Goal: Task Accomplishment & Management: Use online tool/utility

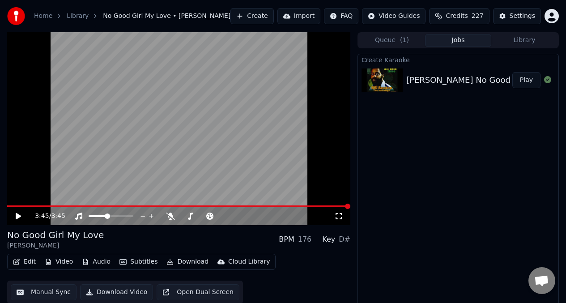
click at [17, 215] on icon at bounding box center [18, 216] width 5 height 6
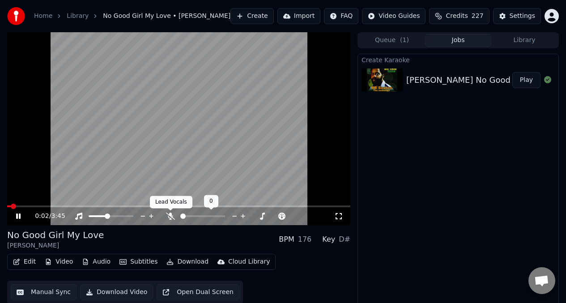
click at [171, 218] on icon at bounding box center [170, 216] width 9 height 7
click at [194, 218] on div at bounding box center [211, 216] width 72 height 9
click at [201, 217] on div at bounding box center [211, 216] width 72 height 9
click at [201, 214] on div at bounding box center [211, 216] width 72 height 9
click at [201, 218] on div at bounding box center [211, 216] width 72 height 9
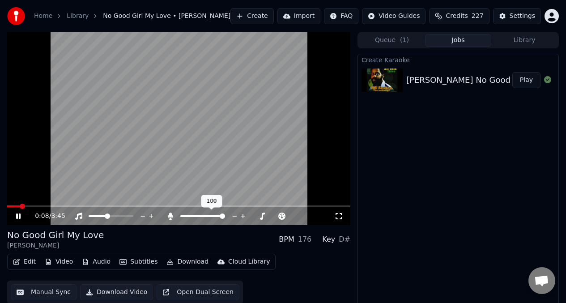
click at [203, 216] on span at bounding box center [202, 216] width 45 height 2
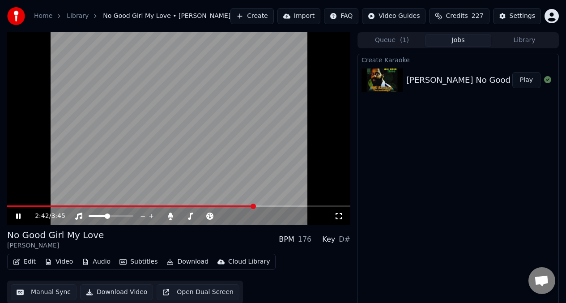
click at [17, 217] on icon at bounding box center [18, 216] width 4 height 5
click at [17, 216] on icon at bounding box center [18, 216] width 5 height 6
click at [134, 177] on video at bounding box center [178, 128] width 343 height 193
click at [17, 215] on icon at bounding box center [18, 216] width 5 height 6
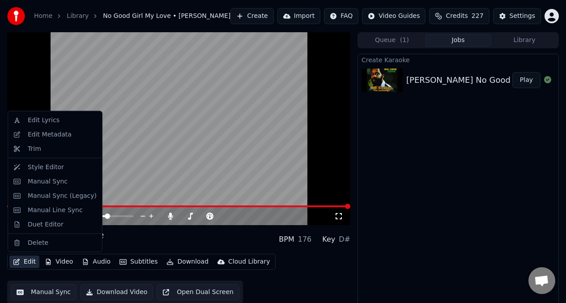
click at [27, 263] on button "Edit" at bounding box center [24, 262] width 30 height 13
click at [36, 180] on div "Manual Sync" at bounding box center [48, 181] width 40 height 9
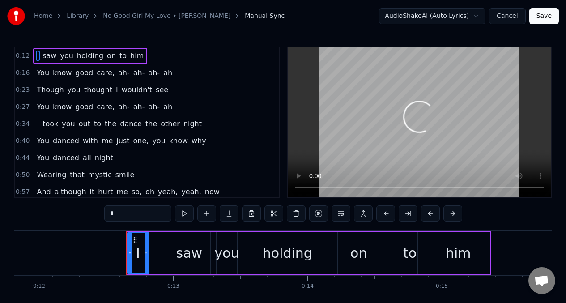
scroll to position [0, 1654]
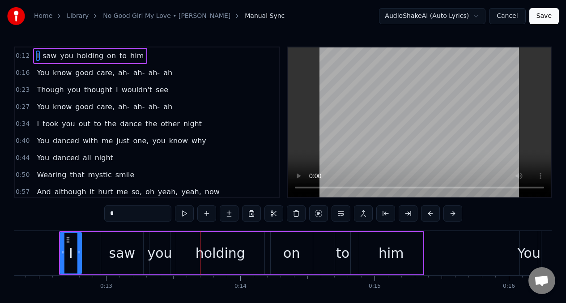
click at [69, 251] on div "I" at bounding box center [71, 253] width 20 height 41
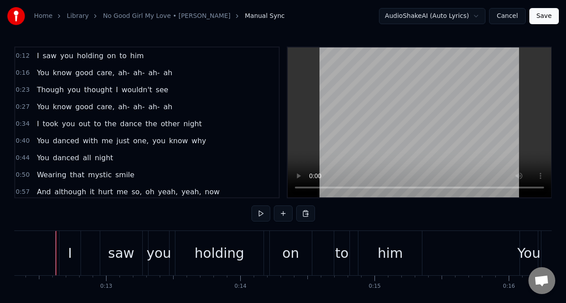
scroll to position [0, 1651]
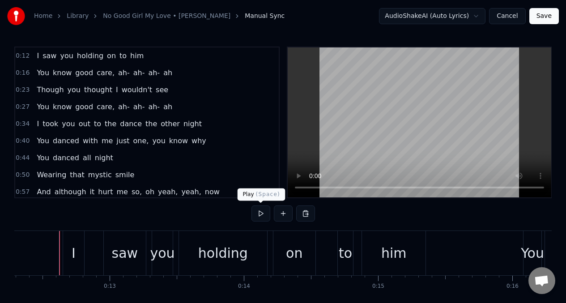
click at [261, 212] on button at bounding box center [261, 214] width 19 height 16
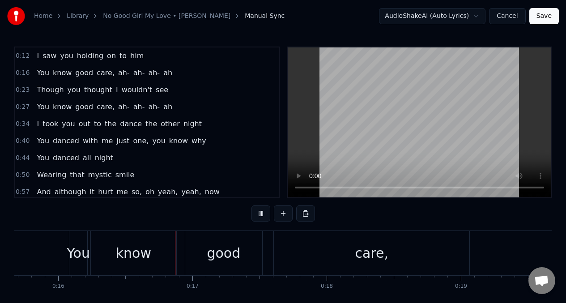
scroll to position [0, 2124]
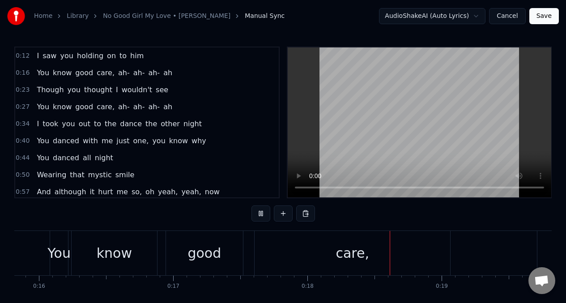
click at [261, 212] on button at bounding box center [261, 214] width 19 height 16
click at [34, 56] on div "I saw you holding on to him" at bounding box center [90, 56] width 114 height 16
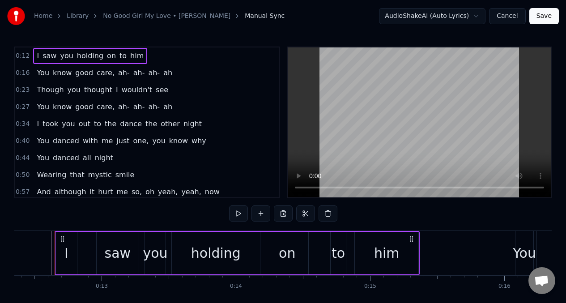
scroll to position [0, 1654]
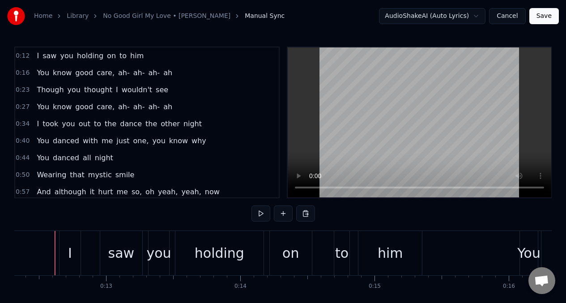
scroll to position [0, 1650]
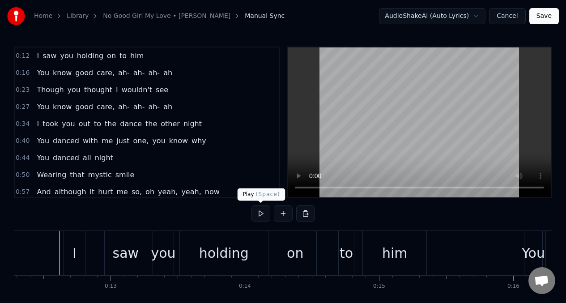
click at [263, 214] on button at bounding box center [261, 214] width 19 height 16
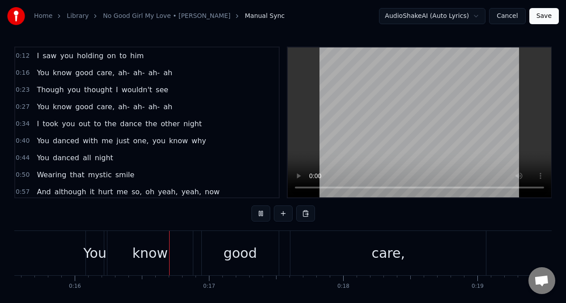
scroll to position [0, 2123]
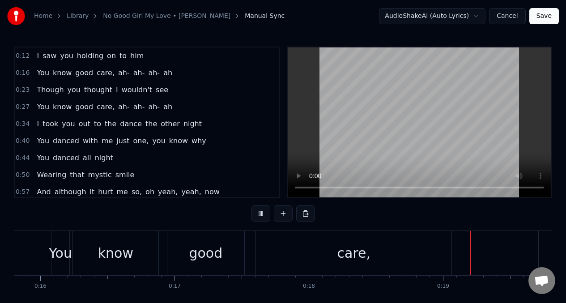
click at [60, 71] on span "know" at bounding box center [62, 73] width 21 height 10
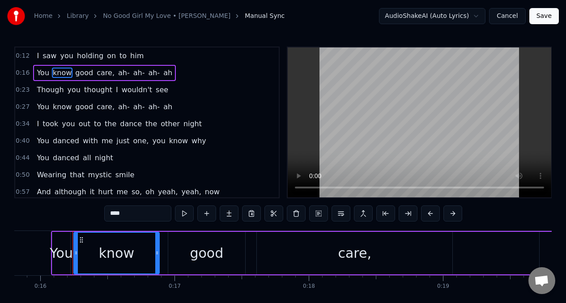
click at [130, 217] on input "****" at bounding box center [137, 214] width 67 height 16
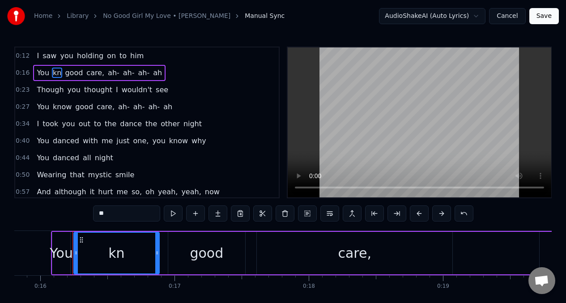
type input "*"
type input "**"
click at [175, 214] on button at bounding box center [173, 214] width 19 height 16
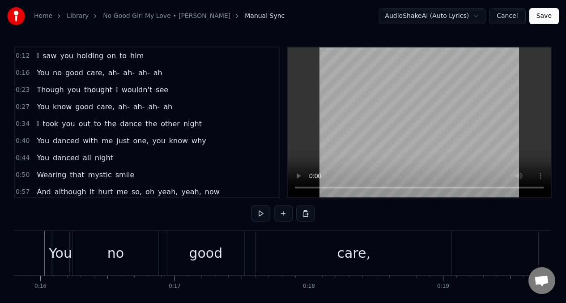
scroll to position [0, 2108]
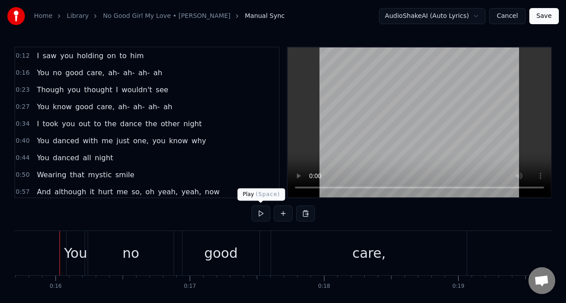
click at [263, 216] on button at bounding box center [261, 214] width 19 height 16
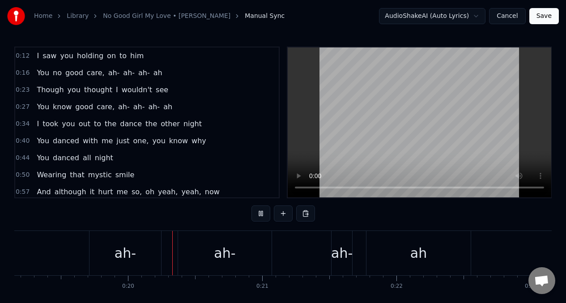
scroll to position [0, 2573]
click at [89, 72] on span "care," at bounding box center [96, 73] width 20 height 10
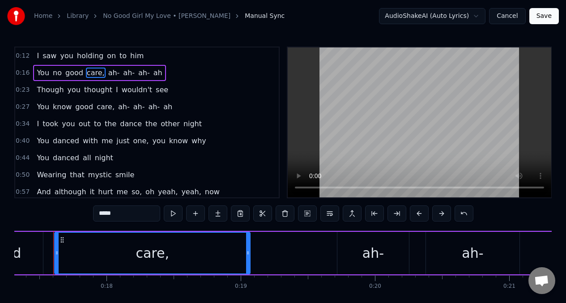
scroll to position [0, 2320]
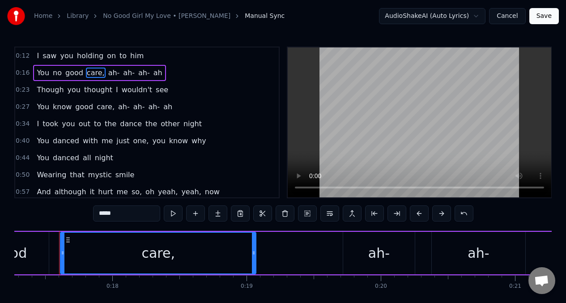
click at [120, 214] on input "*****" at bounding box center [126, 214] width 67 height 16
type input "*"
type input "*****"
click at [31, 75] on div "0:16 You no good girl, ah- ah- ah- ah" at bounding box center [147, 72] width 264 height 17
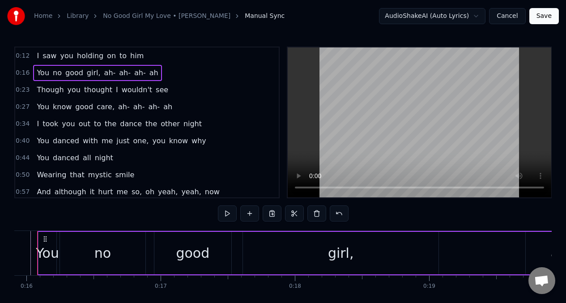
scroll to position [0, 2115]
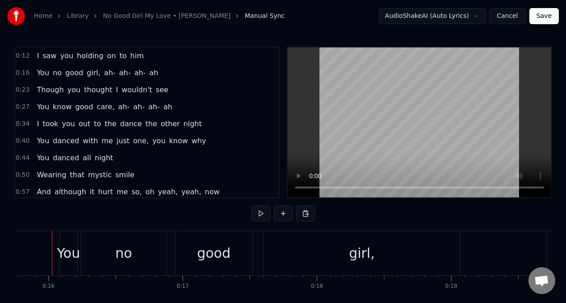
scroll to position [0, 2108]
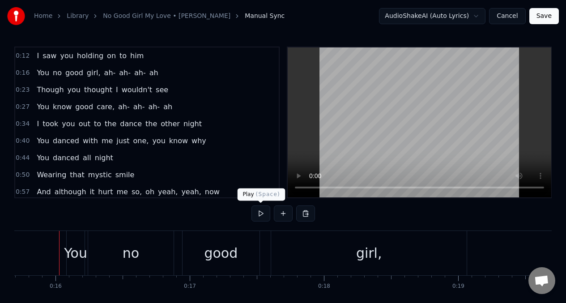
click at [264, 213] on button at bounding box center [261, 214] width 19 height 16
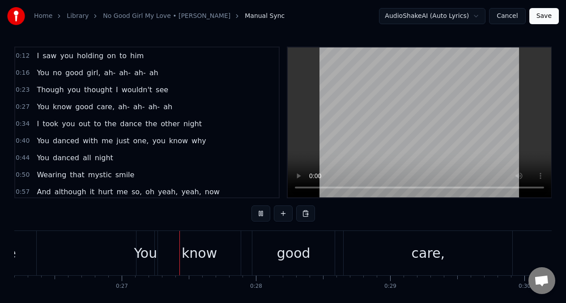
scroll to position [0, 3539]
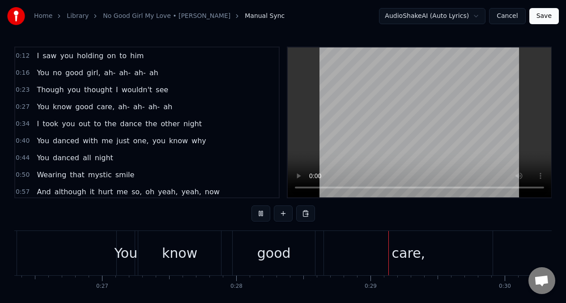
click at [168, 253] on div "know" at bounding box center [179, 253] width 35 height 20
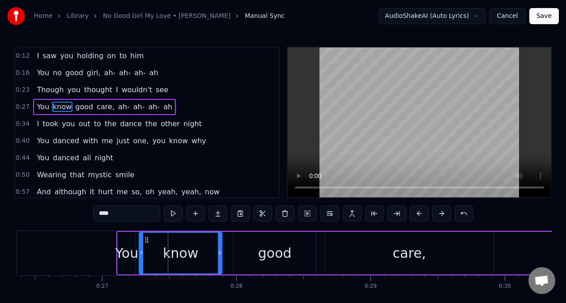
click at [120, 214] on input "****" at bounding box center [126, 214] width 67 height 16
type input "*"
click at [402, 257] on div "care," at bounding box center [410, 253] width 34 height 20
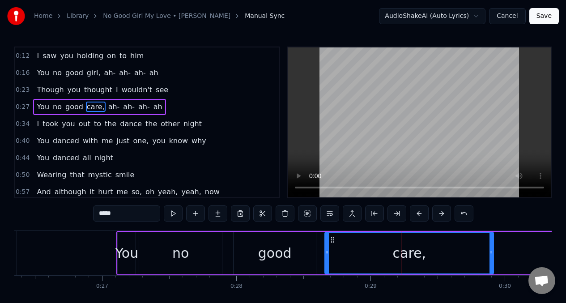
click at [119, 215] on input "*****" at bounding box center [126, 214] width 67 height 16
type input "*"
type input "*****"
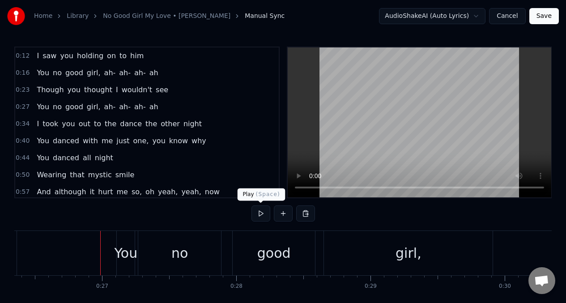
click at [261, 214] on button at bounding box center [261, 214] width 19 height 16
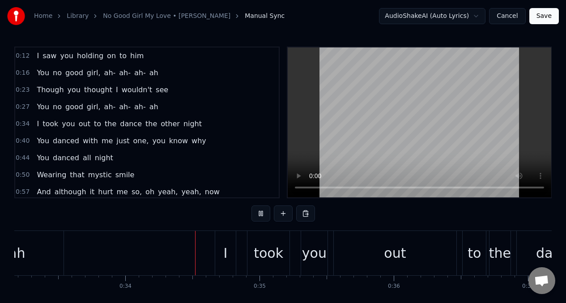
scroll to position [0, 4519]
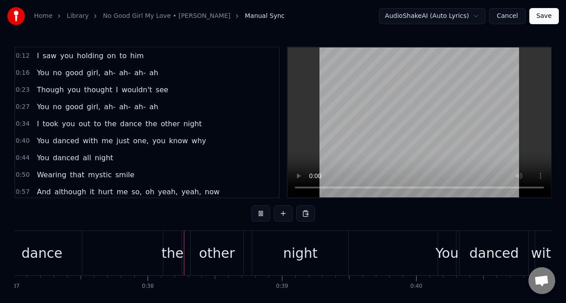
click at [109, 108] on span "ah-" at bounding box center [109, 107] width 13 height 10
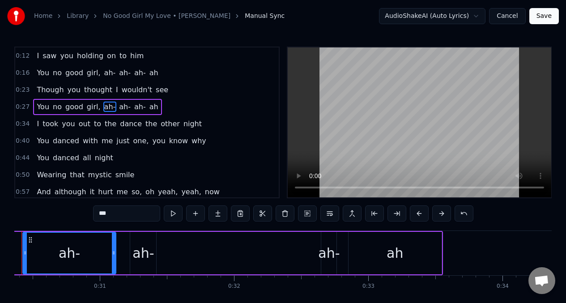
scroll to position [0, 4040]
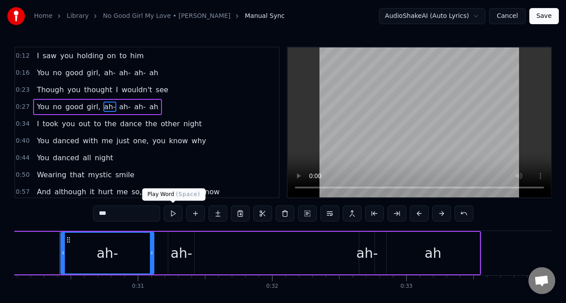
click at [173, 212] on button at bounding box center [173, 214] width 19 height 16
click at [111, 213] on input "***" at bounding box center [126, 214] width 67 height 16
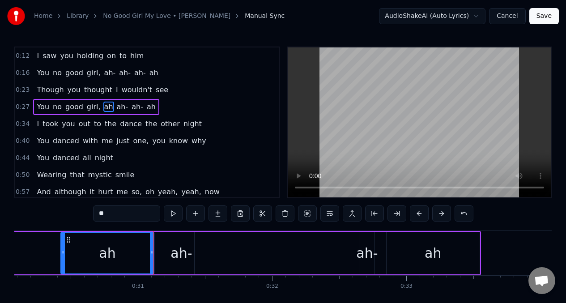
type input "*"
click at [178, 253] on div "ah-" at bounding box center [181, 253] width 21 height 20
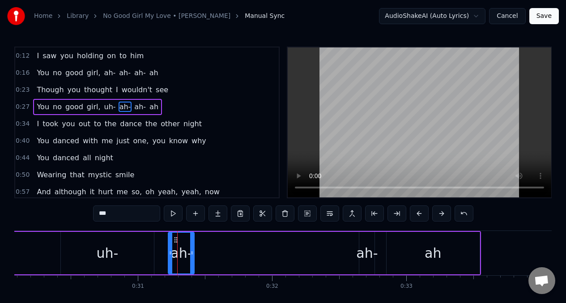
click at [111, 216] on input "***" at bounding box center [126, 214] width 67 height 16
type input "*"
click at [368, 261] on div "ah-" at bounding box center [366, 253] width 21 height 20
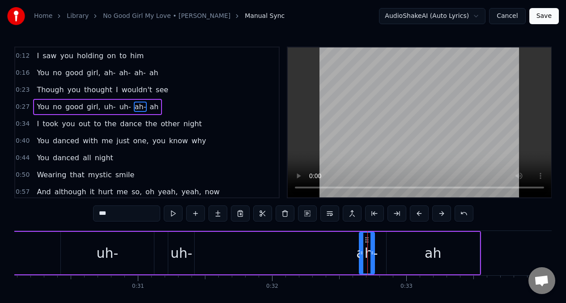
click at [109, 253] on div "uh-" at bounding box center [108, 253] width 22 height 20
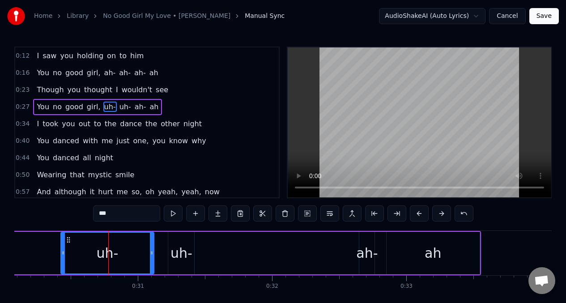
click at [116, 214] on input "***" at bounding box center [126, 214] width 67 height 16
click at [184, 257] on div "uh-" at bounding box center [182, 253] width 22 height 20
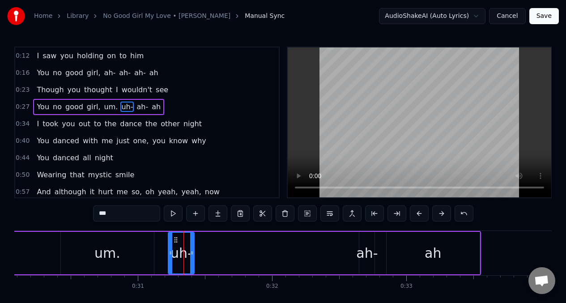
click at [115, 214] on input "***" at bounding box center [126, 214] width 67 height 16
click at [360, 249] on div "ah-" at bounding box center [366, 253] width 21 height 20
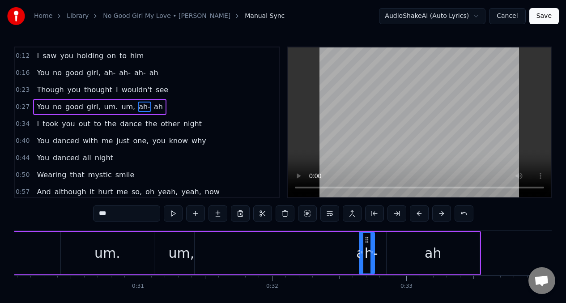
click at [123, 214] on input "***" at bounding box center [126, 214] width 67 height 16
type input "*"
click at [173, 250] on div "um," at bounding box center [182, 253] width 26 height 20
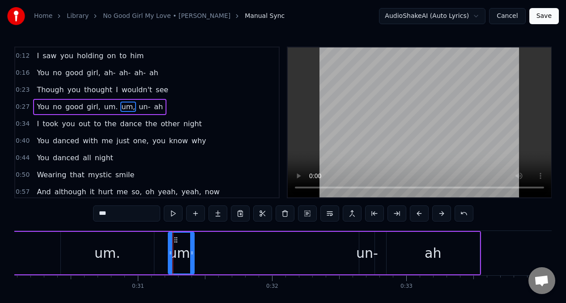
click at [115, 217] on input "***" at bounding box center [126, 214] width 67 height 16
click at [124, 252] on div "um." at bounding box center [108, 253] width 94 height 43
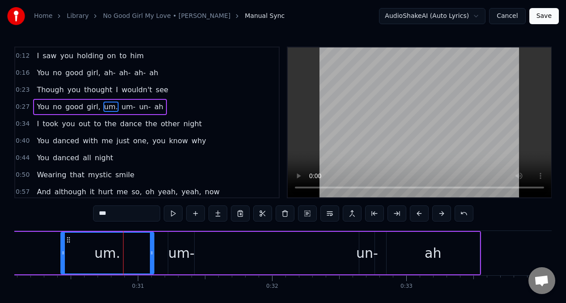
click at [117, 213] on input "***" at bounding box center [126, 214] width 67 height 16
click at [374, 260] on div "un-" at bounding box center [367, 253] width 22 height 20
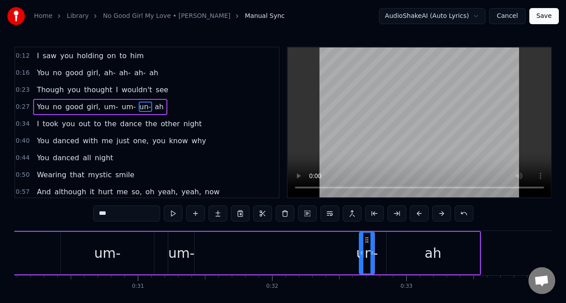
click at [120, 212] on input "***" at bounding box center [126, 214] width 67 height 16
click at [428, 252] on div "ah" at bounding box center [433, 253] width 17 height 20
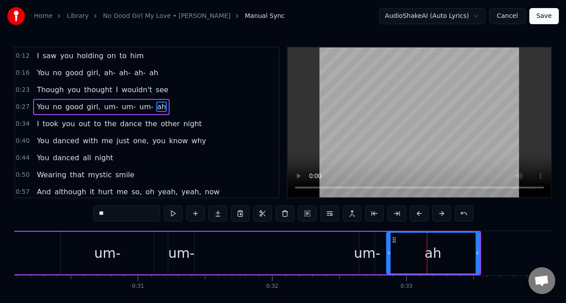
click at [116, 214] on input "**" at bounding box center [126, 214] width 67 height 16
type input "*"
type input "**"
click at [33, 108] on div "You no good girl, um- um- um- um" at bounding box center [102, 107] width 139 height 16
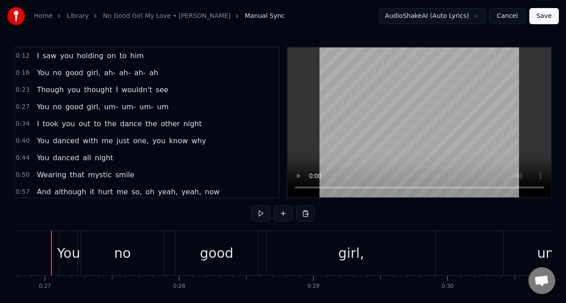
scroll to position [0, 3588]
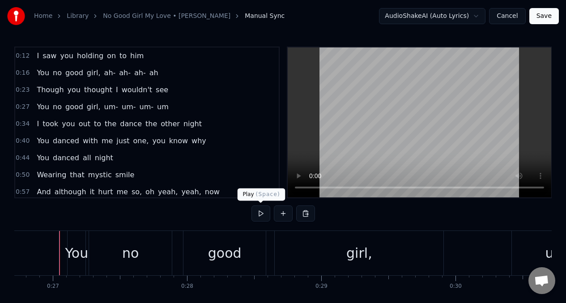
click at [261, 212] on button at bounding box center [261, 214] width 19 height 16
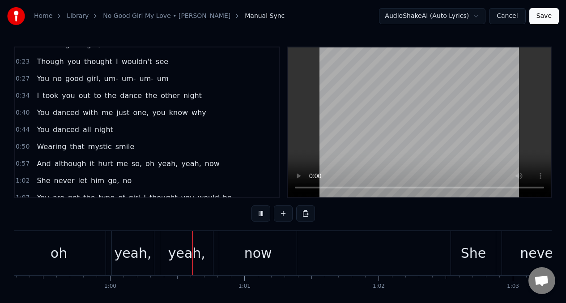
scroll to position [0, 7994]
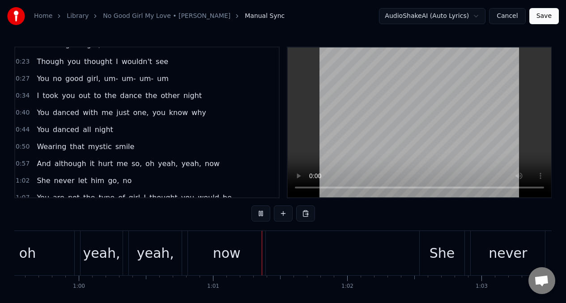
click at [36, 165] on span "And" at bounding box center [44, 163] width 16 height 10
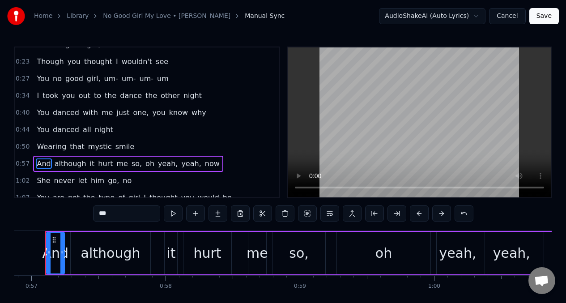
scroll to position [0, 7625]
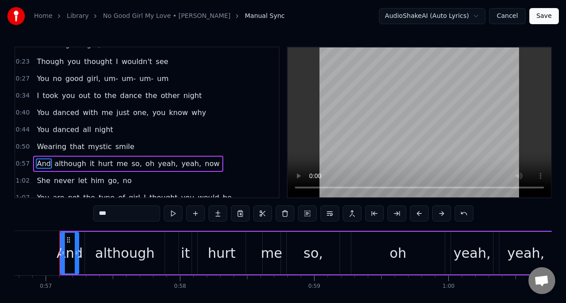
click at [122, 248] on div "although" at bounding box center [125, 253] width 60 height 20
type input "********"
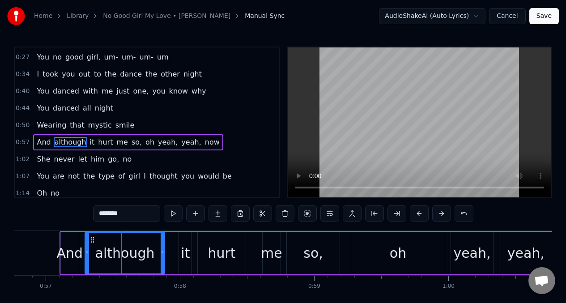
scroll to position [70, 0]
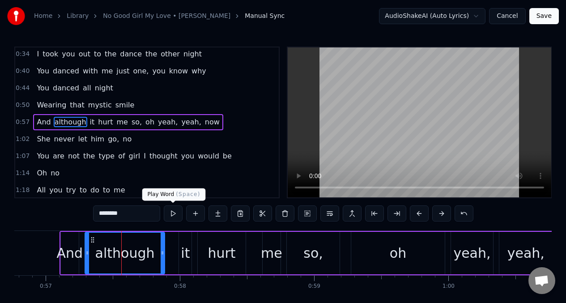
click at [173, 217] on button at bounding box center [173, 214] width 19 height 16
click at [172, 216] on button at bounding box center [173, 214] width 19 height 16
click at [33, 106] on div "Wearing that mystic smile" at bounding box center [85, 105] width 105 height 16
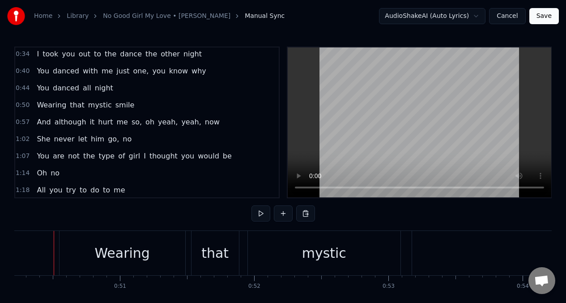
scroll to position [0, 6739]
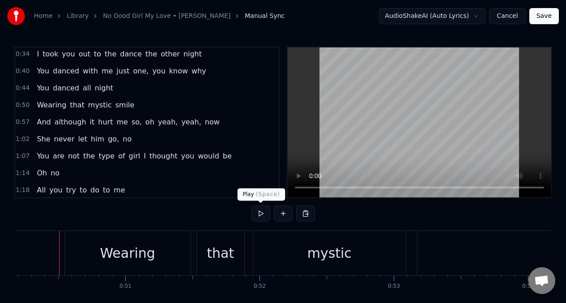
click at [261, 217] on button at bounding box center [261, 214] width 19 height 16
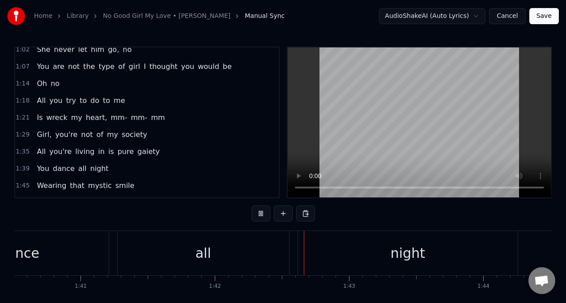
scroll to position [160, 0]
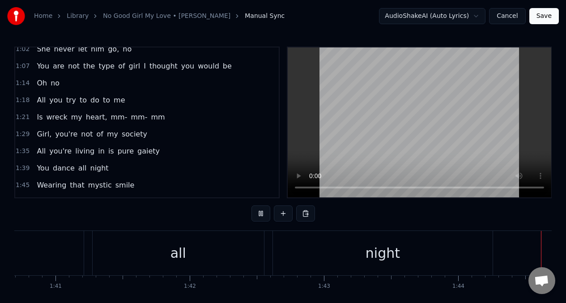
click at [119, 149] on span "pure" at bounding box center [126, 151] width 18 height 10
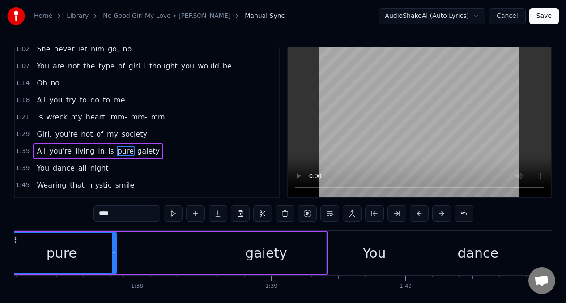
scroll to position [0, 12987]
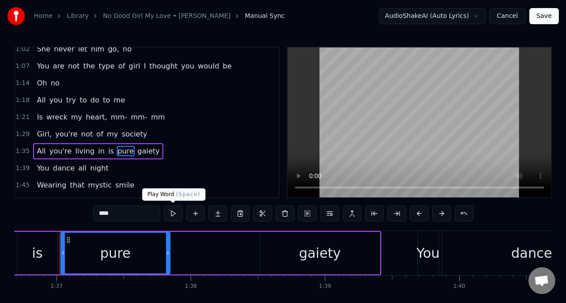
click at [171, 214] on button at bounding box center [173, 214] width 19 height 16
click at [191, 247] on div "All you're living in is pure gaiety" at bounding box center [88, 253] width 586 height 44
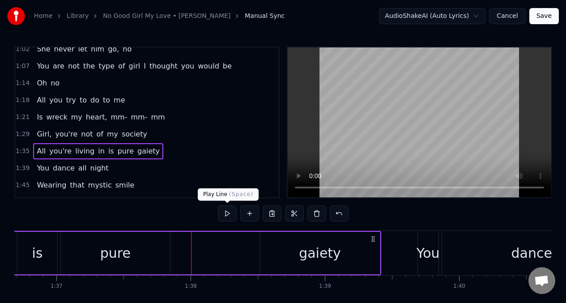
click at [226, 214] on button at bounding box center [227, 214] width 19 height 16
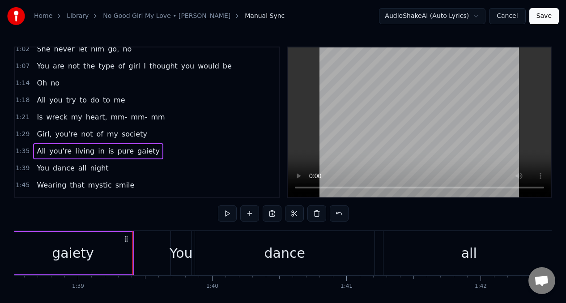
scroll to position [0, 13236]
click at [37, 154] on span "All" at bounding box center [41, 151] width 11 height 10
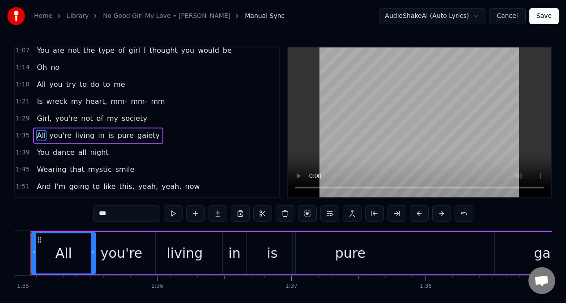
scroll to position [0, 12723]
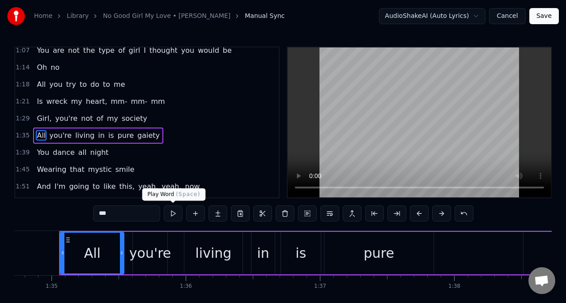
click at [173, 214] on button at bounding box center [173, 214] width 19 height 16
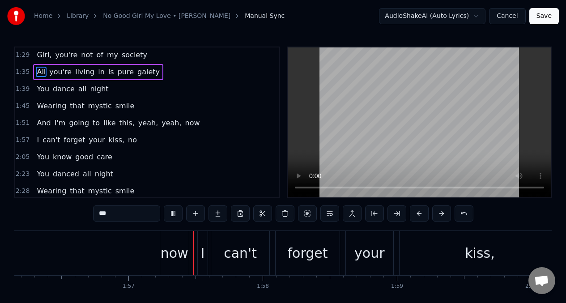
scroll to position [0, 15620]
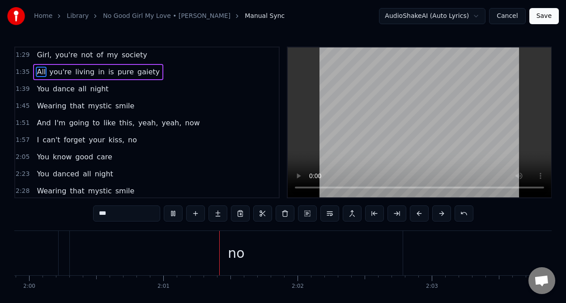
click at [40, 125] on span "And" at bounding box center [44, 123] width 16 height 10
type input "***"
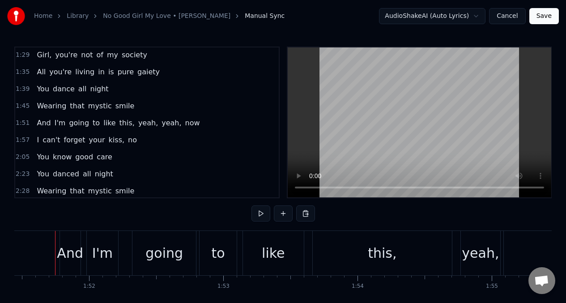
scroll to position [0, 14964]
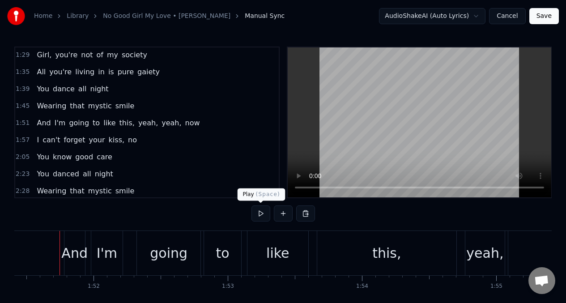
click at [259, 213] on button at bounding box center [261, 214] width 19 height 16
click at [258, 213] on button at bounding box center [261, 214] width 19 height 16
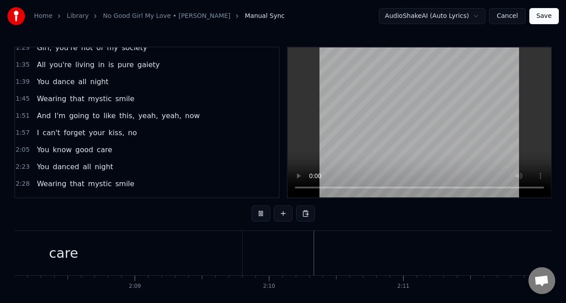
scroll to position [0, 17373]
click at [59, 151] on span "know" at bounding box center [62, 150] width 21 height 10
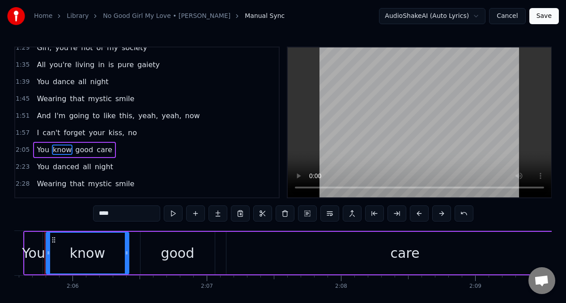
scroll to position [0, 16851]
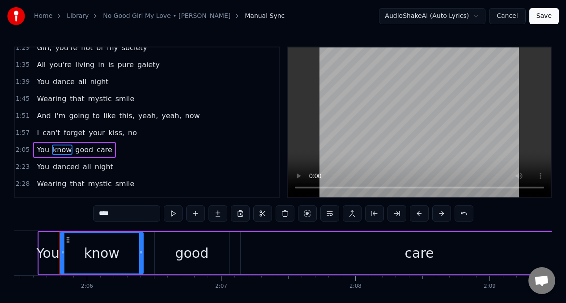
click at [118, 215] on input "****" at bounding box center [126, 214] width 67 height 16
type input "*"
click at [421, 257] on div "care" at bounding box center [419, 253] width 29 height 20
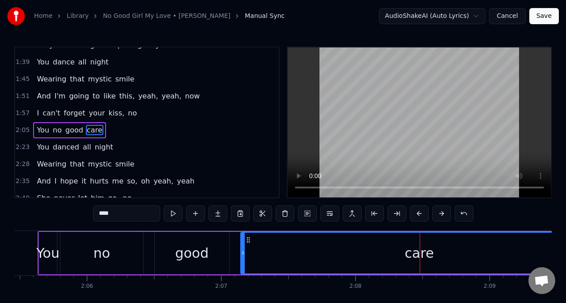
scroll to position [274, 0]
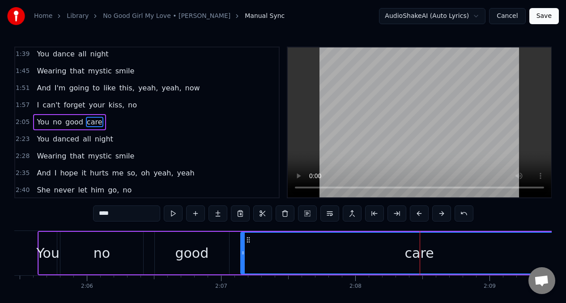
click at [117, 214] on input "****" at bounding box center [126, 214] width 67 height 16
type input "*"
type input "****"
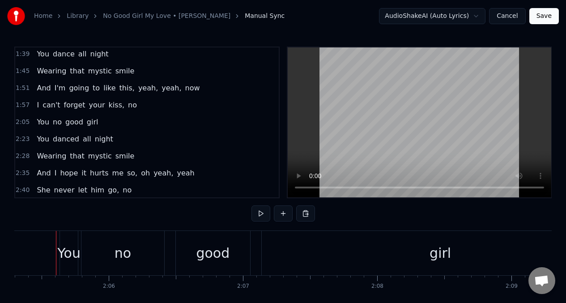
scroll to position [0, 16826]
click at [261, 214] on button at bounding box center [261, 214] width 19 height 16
click at [260, 214] on button at bounding box center [261, 214] width 19 height 16
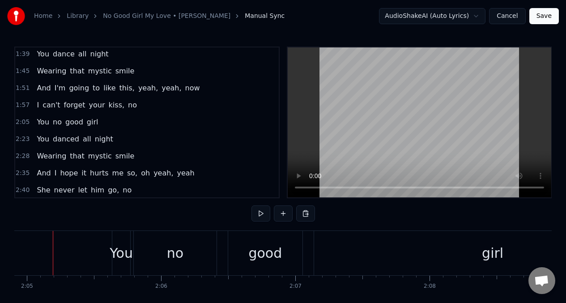
scroll to position [0, 16771]
click at [139, 245] on div "You no good girl" at bounding box center [399, 253] width 562 height 44
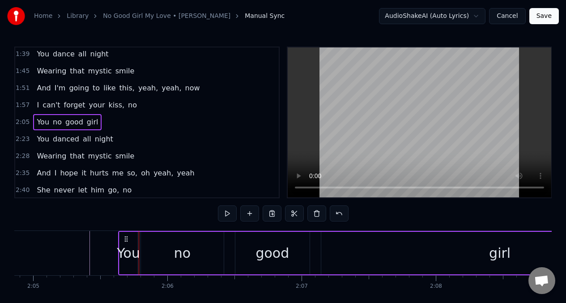
click at [128, 248] on div "You" at bounding box center [128, 253] width 23 height 20
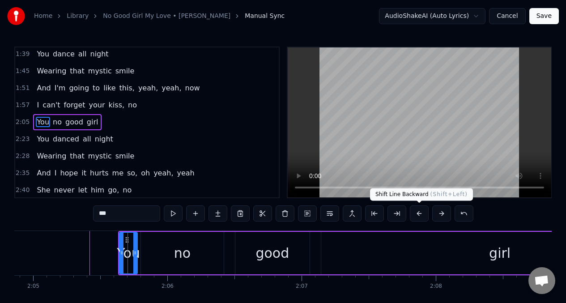
click at [416, 215] on button at bounding box center [419, 214] width 19 height 16
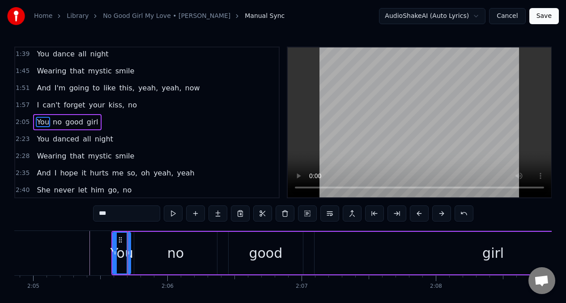
click at [416, 215] on button at bounding box center [419, 214] width 19 height 16
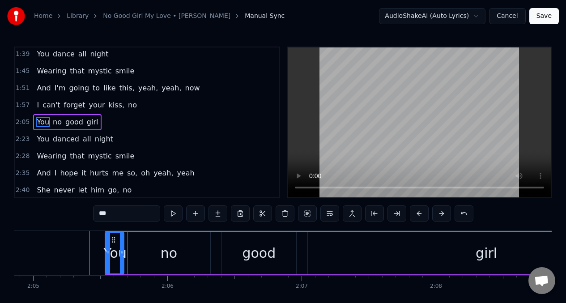
click at [416, 215] on button at bounding box center [419, 214] width 19 height 16
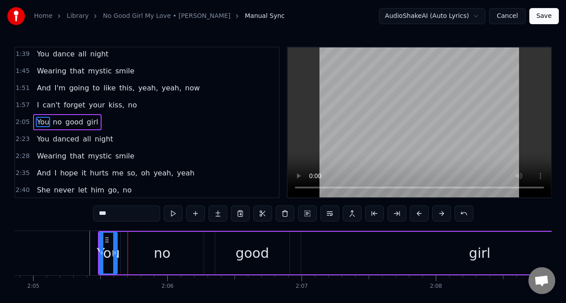
click at [416, 215] on button at bounding box center [419, 214] width 19 height 16
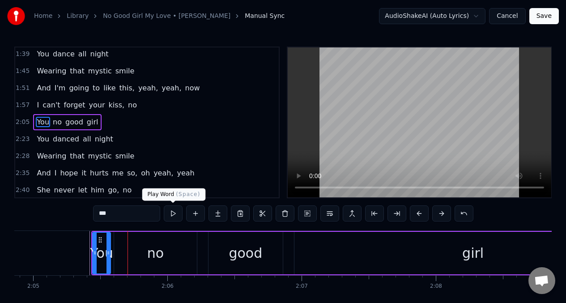
click at [172, 215] on button at bounding box center [173, 214] width 19 height 16
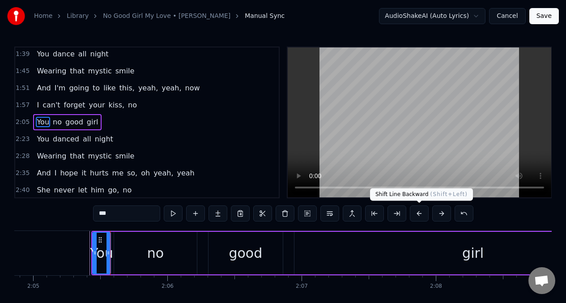
click at [416, 213] on button at bounding box center [419, 214] width 19 height 16
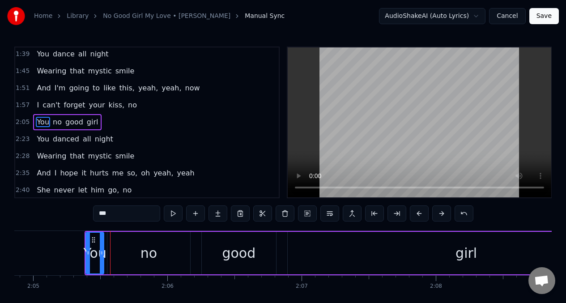
click at [416, 213] on button at bounding box center [419, 214] width 19 height 16
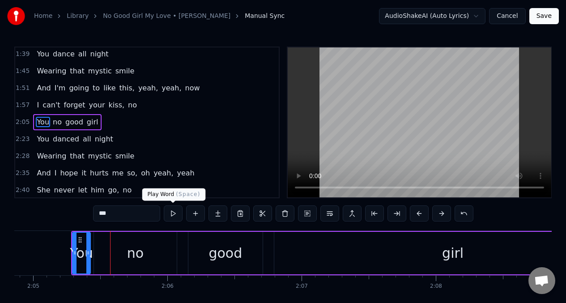
click at [171, 215] on button at bounding box center [173, 214] width 19 height 16
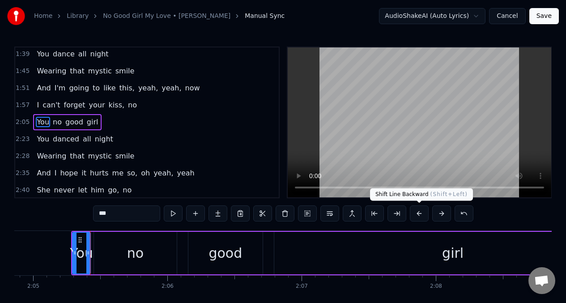
click at [418, 212] on button at bounding box center [419, 214] width 19 height 16
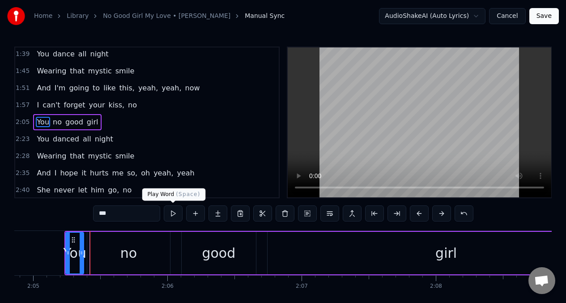
click at [173, 212] on button at bounding box center [173, 214] width 19 height 16
click at [148, 255] on div "no" at bounding box center [128, 253] width 82 height 43
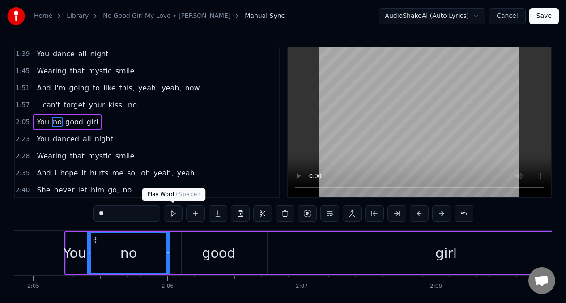
click at [171, 216] on button at bounding box center [173, 214] width 19 height 16
click at [211, 248] on div "good" at bounding box center [219, 253] width 34 height 20
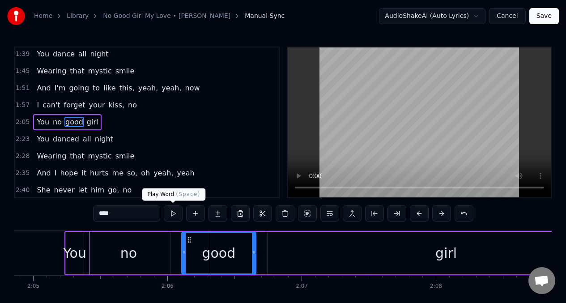
click at [170, 216] on button at bounding box center [173, 214] width 19 height 16
click at [297, 248] on div "girl" at bounding box center [446, 253] width 357 height 43
type input "****"
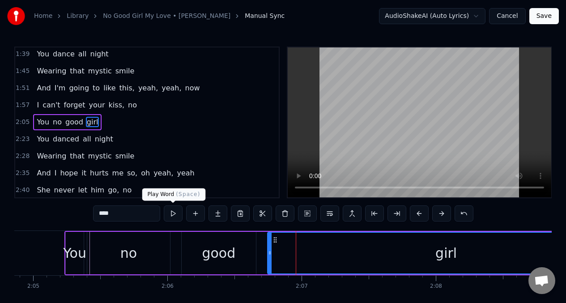
click at [174, 212] on button at bounding box center [173, 214] width 19 height 16
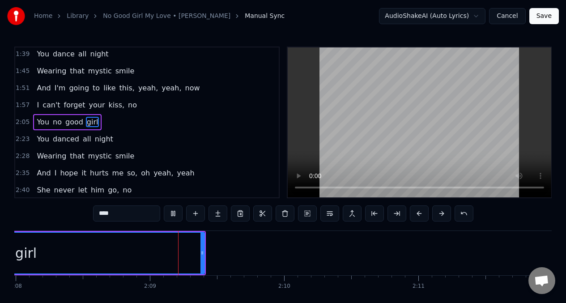
scroll to position [0, 17235]
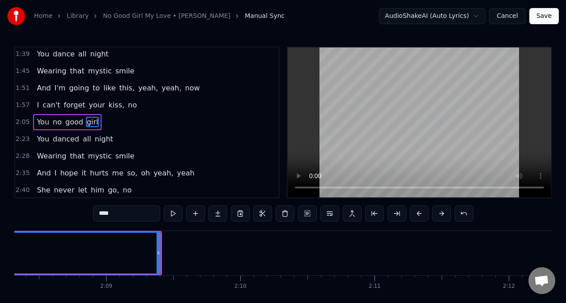
click at [39, 109] on div "I can't forget your kiss, no" at bounding box center [86, 105] width 107 height 16
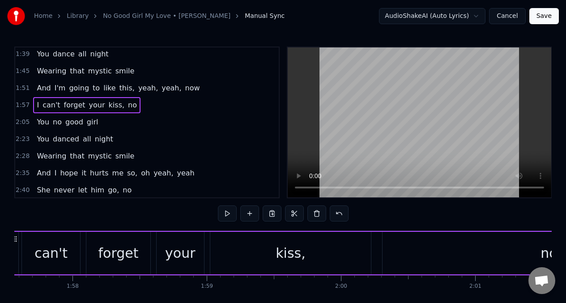
scroll to position [0, 15739]
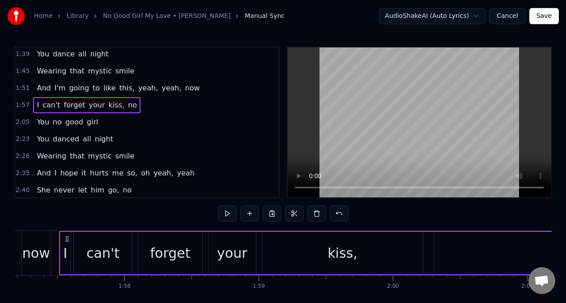
click at [68, 263] on div "I" at bounding box center [65, 253] width 10 height 43
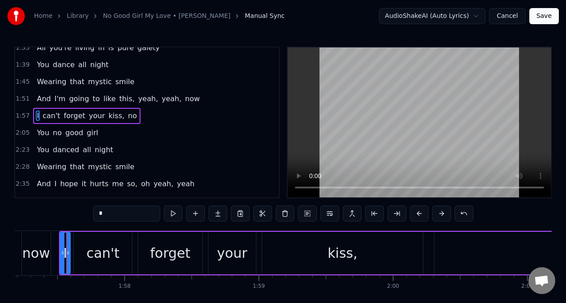
scroll to position [257, 0]
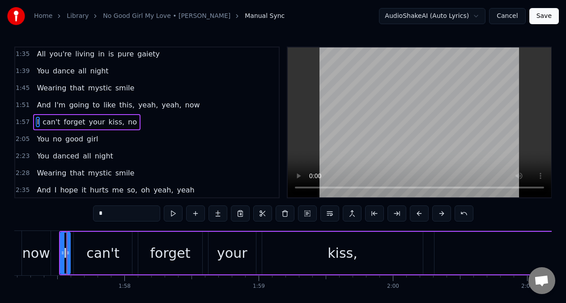
click at [171, 214] on button at bounding box center [173, 214] width 19 height 16
click at [34, 255] on div "now" at bounding box center [36, 253] width 28 height 20
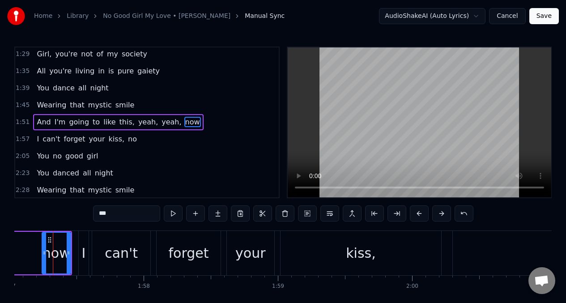
scroll to position [0, 15714]
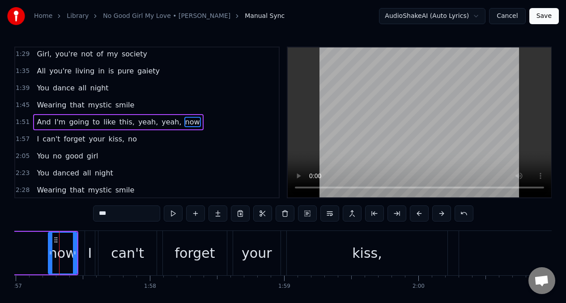
click at [36, 90] on span "You" at bounding box center [43, 88] width 14 height 10
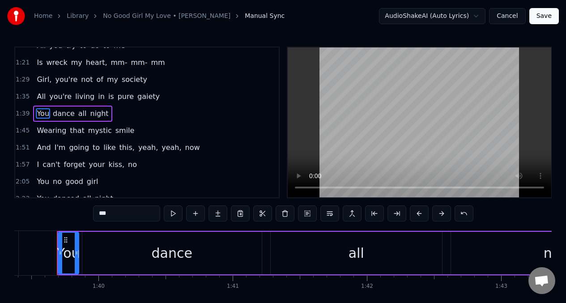
scroll to position [0, 13345]
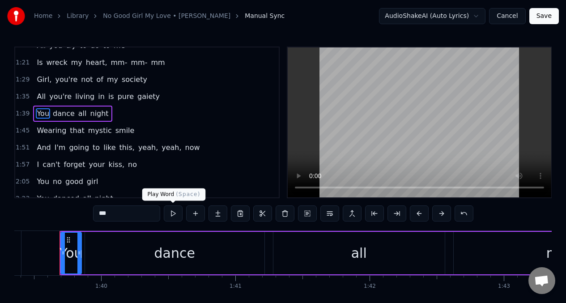
click at [170, 211] on button at bounding box center [173, 214] width 19 height 16
click at [170, 212] on button at bounding box center [173, 214] width 19 height 16
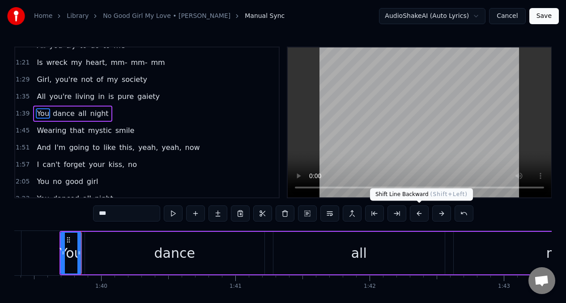
click at [419, 216] on button at bounding box center [419, 214] width 19 height 16
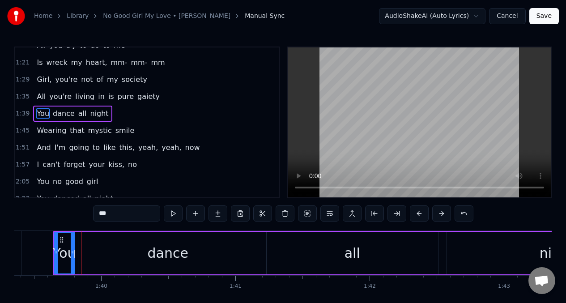
click at [419, 216] on button at bounding box center [419, 214] width 19 height 16
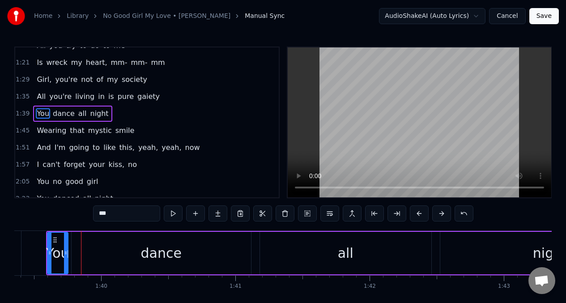
click at [419, 216] on button at bounding box center [419, 214] width 19 height 16
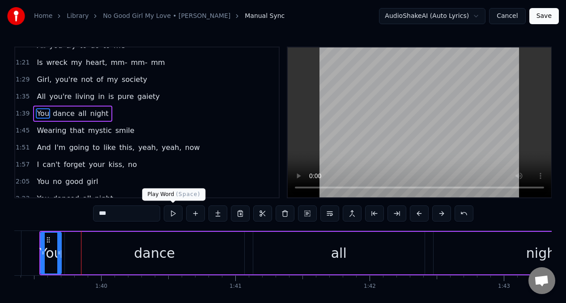
click at [171, 214] on button at bounding box center [173, 214] width 19 height 16
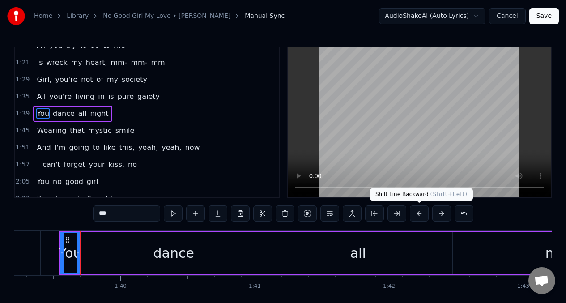
click at [418, 215] on button at bounding box center [419, 214] width 19 height 16
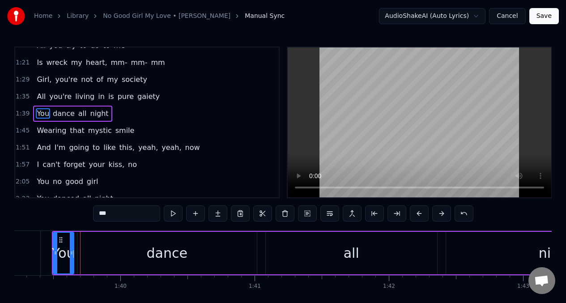
click at [418, 215] on button at bounding box center [419, 214] width 19 height 16
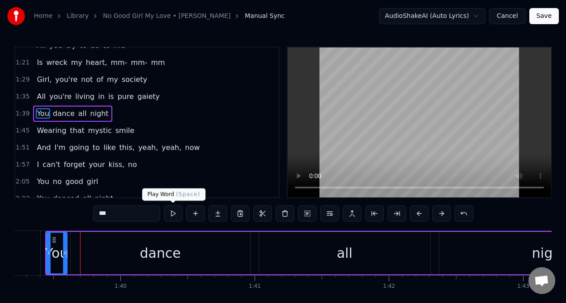
click at [172, 215] on button at bounding box center [173, 214] width 19 height 16
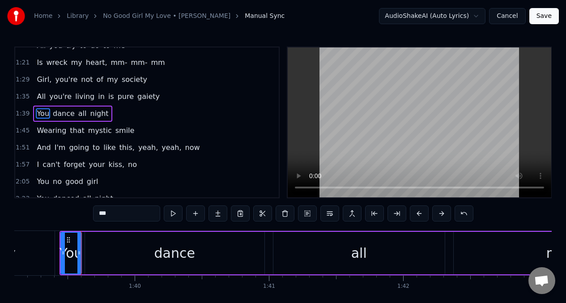
click at [172, 215] on button at bounding box center [173, 214] width 19 height 16
drag, startPoint x: 188, startPoint y: 250, endPoint x: 177, endPoint y: 223, distance: 28.9
click at [188, 249] on div "dance" at bounding box center [174, 253] width 41 height 20
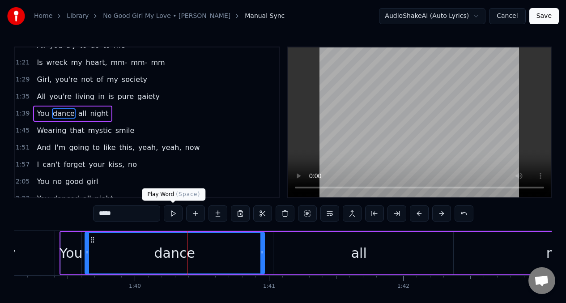
scroll to position [206, 0]
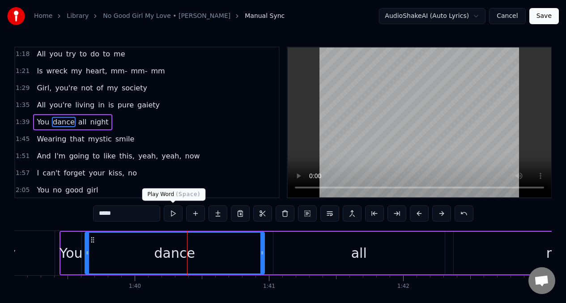
click at [171, 213] on button at bounding box center [173, 214] width 19 height 16
click at [335, 250] on div "all" at bounding box center [359, 253] width 171 height 43
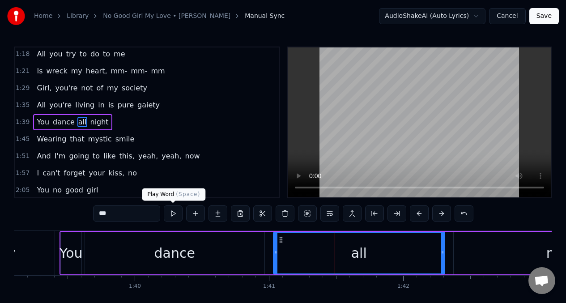
click at [169, 214] on button at bounding box center [173, 214] width 19 height 16
click at [59, 141] on span "Wearing" at bounding box center [51, 139] width 31 height 10
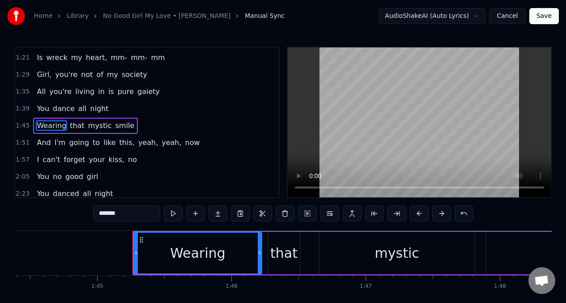
scroll to position [0, 14093]
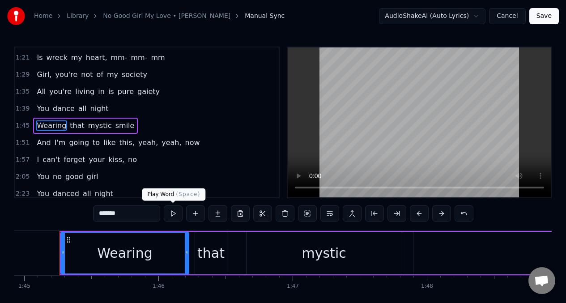
click at [170, 213] on button at bounding box center [173, 214] width 19 height 16
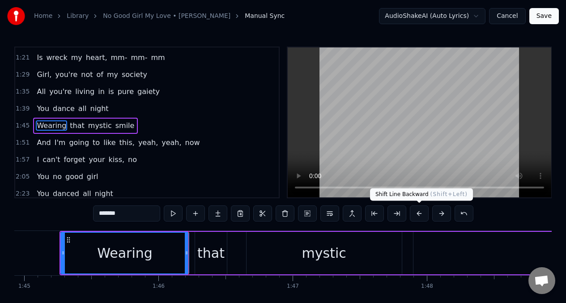
click at [419, 214] on button at bounding box center [419, 214] width 19 height 16
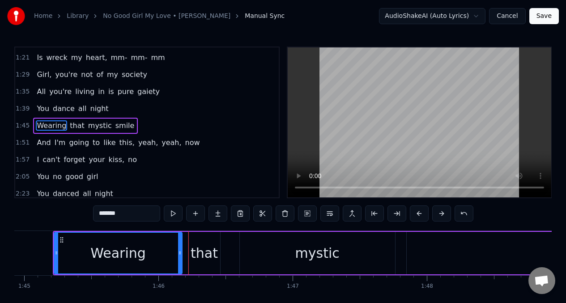
click at [419, 214] on button at bounding box center [419, 214] width 19 height 16
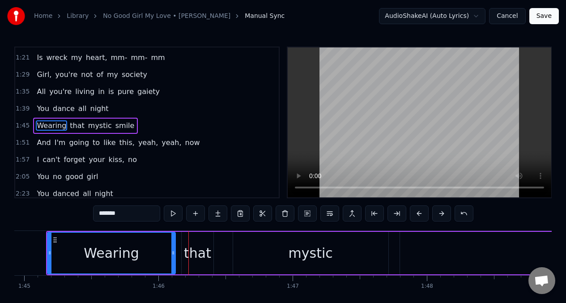
click at [419, 214] on button at bounding box center [419, 214] width 19 height 16
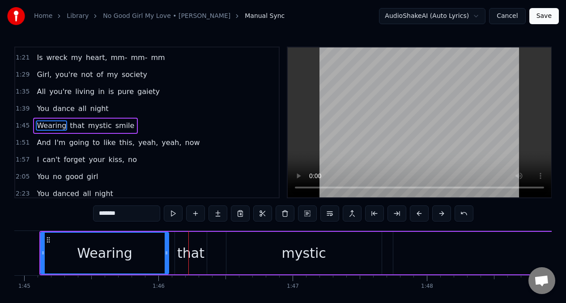
click at [419, 214] on button at bounding box center [419, 214] width 19 height 16
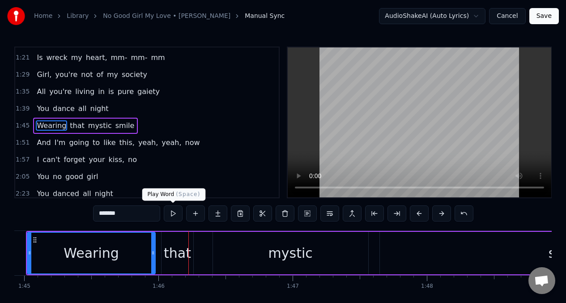
click at [172, 217] on button at bounding box center [173, 214] width 19 height 16
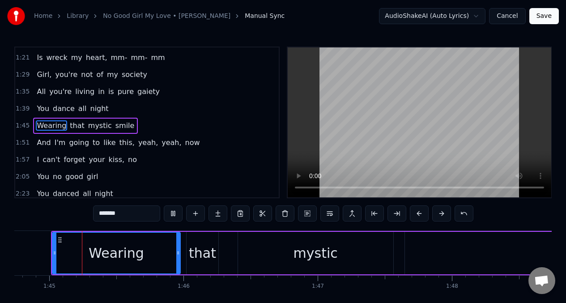
scroll to position [0, 14060]
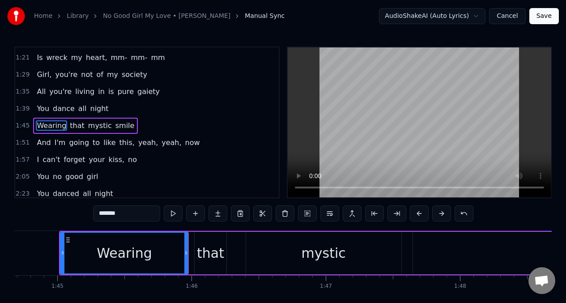
click at [39, 144] on span "And" at bounding box center [44, 142] width 16 height 10
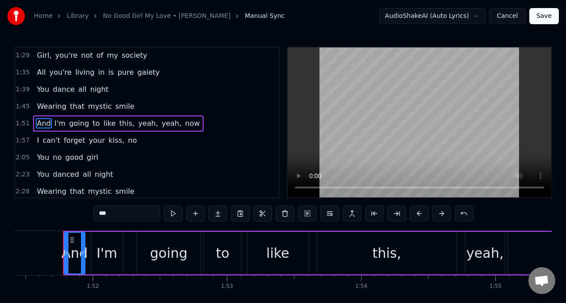
scroll to position [0, 14969]
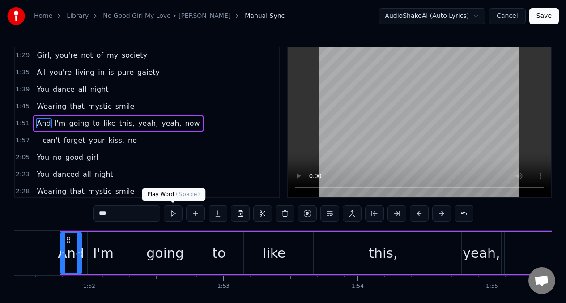
click at [172, 214] on button at bounding box center [173, 214] width 19 height 16
click at [418, 214] on button at bounding box center [419, 214] width 19 height 16
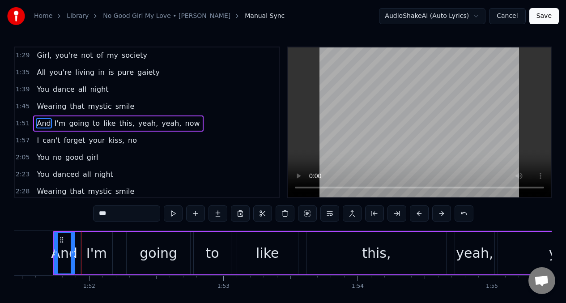
click at [418, 214] on button at bounding box center [419, 214] width 19 height 16
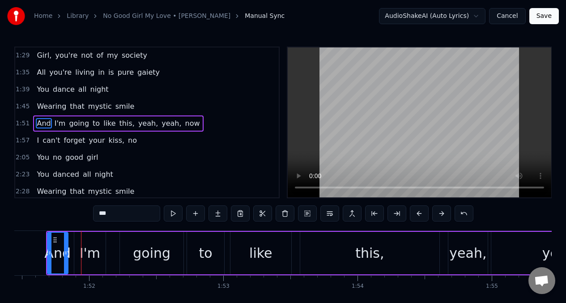
click at [418, 214] on button at bounding box center [419, 214] width 19 height 16
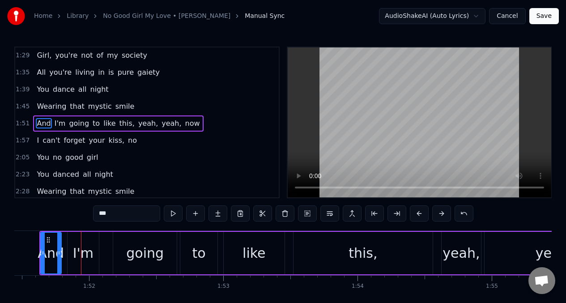
click at [418, 214] on button at bounding box center [419, 214] width 19 height 16
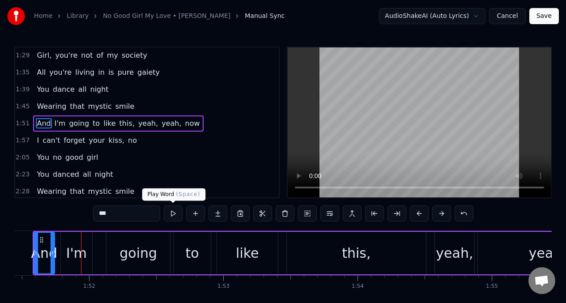
click at [172, 215] on button at bounding box center [173, 214] width 19 height 16
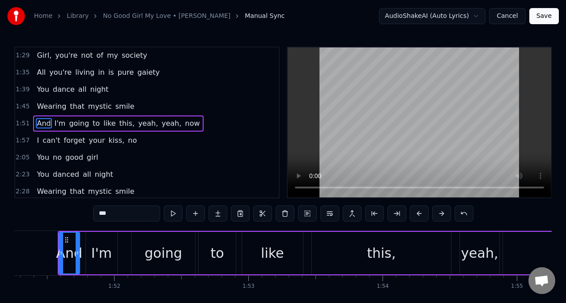
scroll to position [0, 14942]
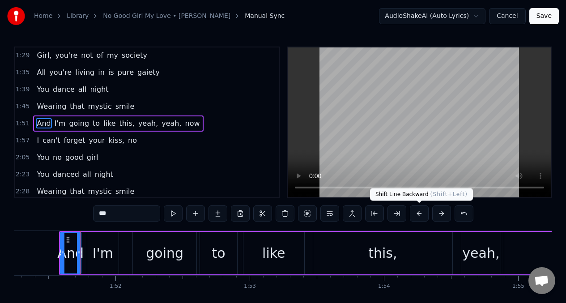
click at [416, 213] on button at bounding box center [419, 214] width 19 height 16
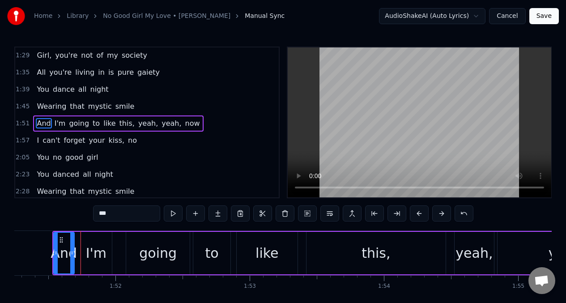
click at [416, 213] on button at bounding box center [419, 214] width 19 height 16
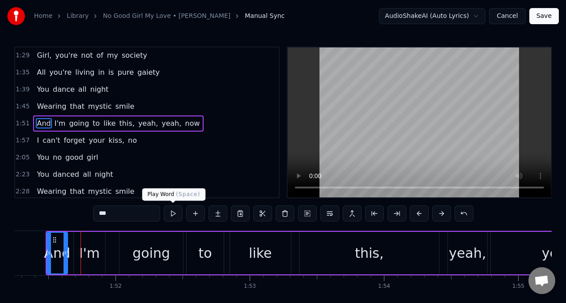
click at [168, 214] on button at bounding box center [173, 214] width 19 height 16
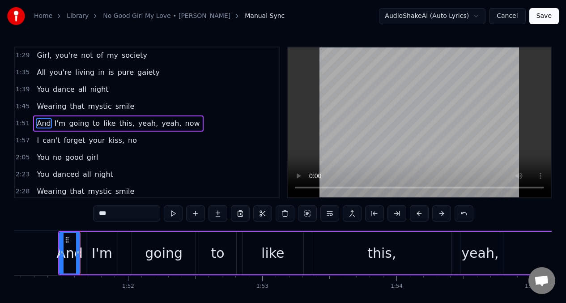
click at [169, 214] on button at bounding box center [173, 214] width 19 height 16
click at [157, 255] on div "going" at bounding box center [165, 253] width 38 height 20
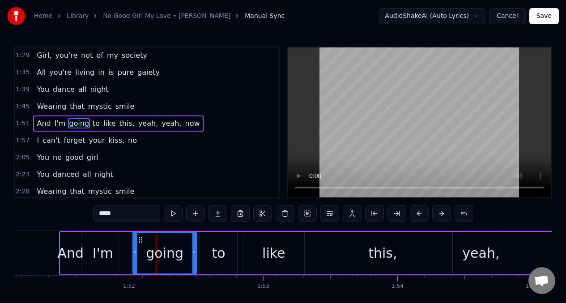
scroll to position [240, 0]
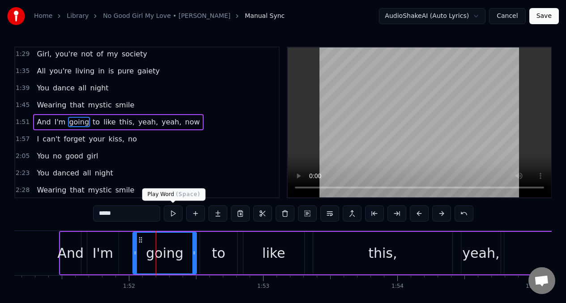
click at [174, 214] on button at bounding box center [173, 214] width 19 height 16
click at [173, 215] on button at bounding box center [173, 214] width 19 height 16
click at [172, 215] on button at bounding box center [173, 214] width 19 height 16
drag, startPoint x: 213, startPoint y: 251, endPoint x: 201, endPoint y: 231, distance: 23.5
click at [213, 251] on div "to" at bounding box center [218, 253] width 13 height 20
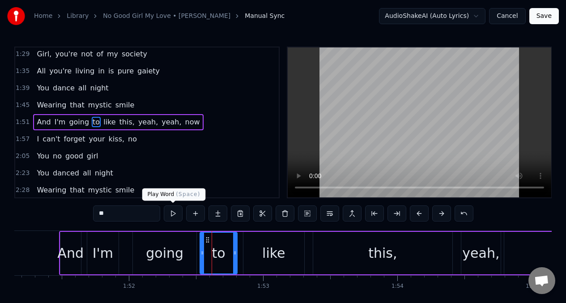
click at [171, 216] on button at bounding box center [173, 214] width 19 height 16
click at [267, 255] on div "like" at bounding box center [273, 253] width 23 height 20
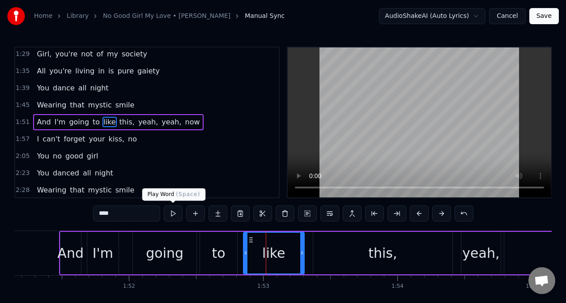
click at [174, 215] on button at bounding box center [173, 214] width 19 height 16
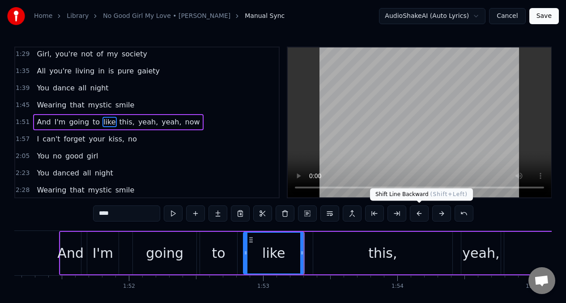
click at [418, 213] on button at bounding box center [419, 214] width 19 height 16
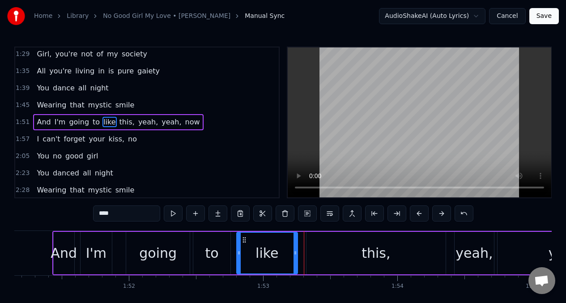
click at [42, 142] on span "can't" at bounding box center [51, 139] width 19 height 10
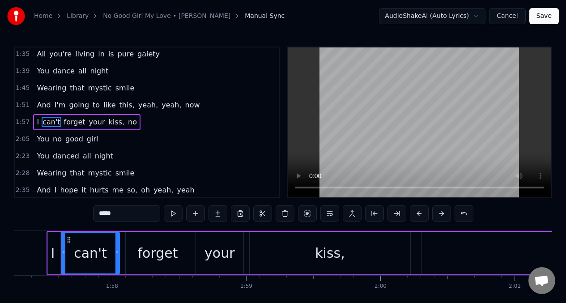
scroll to position [0, 15753]
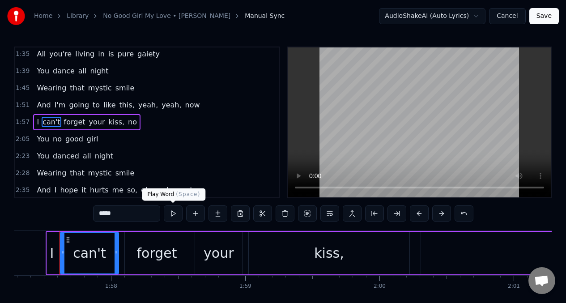
click at [173, 212] on button at bounding box center [173, 214] width 19 height 16
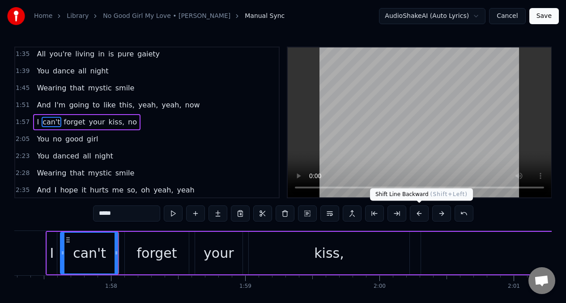
click at [418, 216] on button at bounding box center [419, 214] width 19 height 16
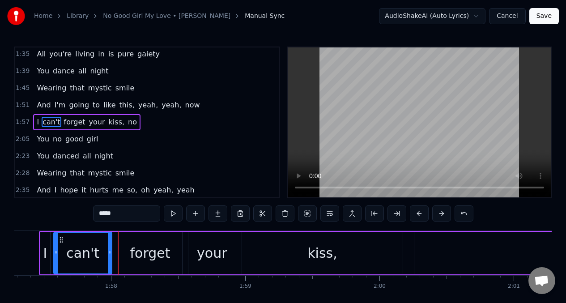
click at [418, 216] on button at bounding box center [419, 214] width 19 height 16
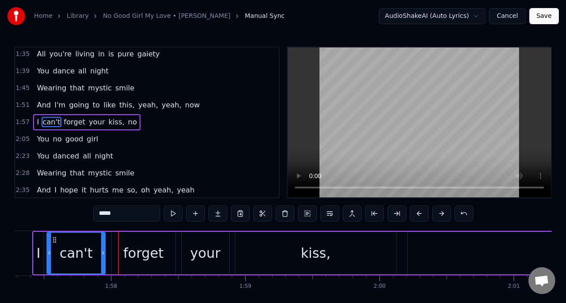
click at [418, 216] on button at bounding box center [419, 214] width 19 height 16
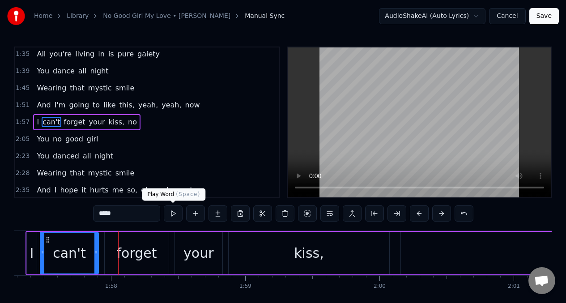
click at [172, 214] on button at bounding box center [173, 214] width 19 height 16
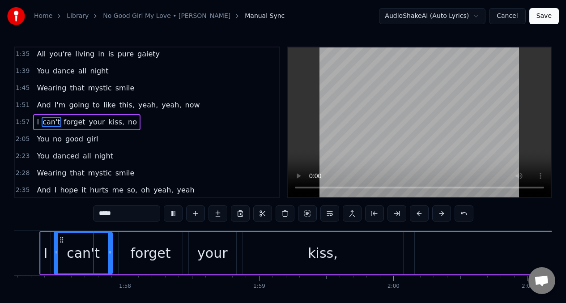
scroll to position [0, 15736]
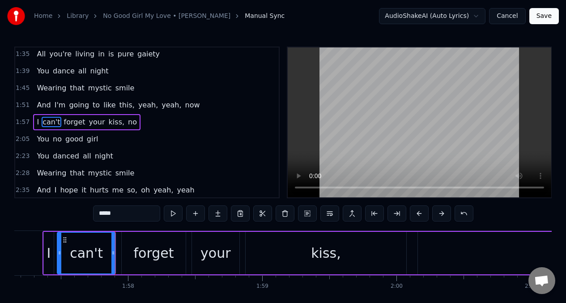
click at [171, 214] on button at bounding box center [173, 214] width 19 height 16
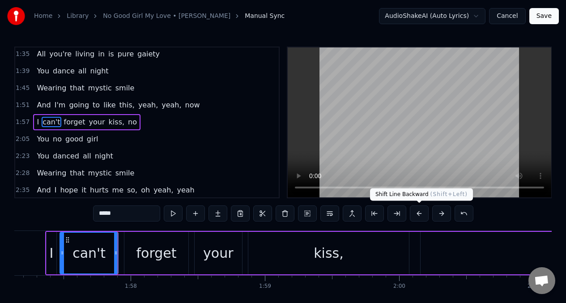
click at [419, 214] on button at bounding box center [419, 214] width 19 height 16
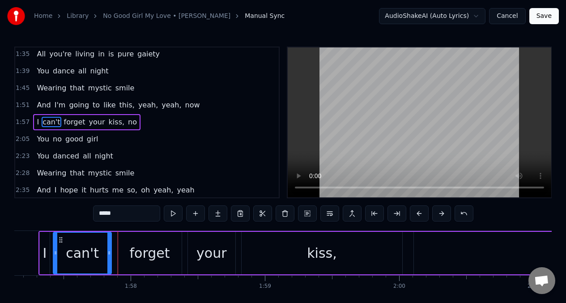
click at [419, 214] on button at bounding box center [419, 214] width 19 height 16
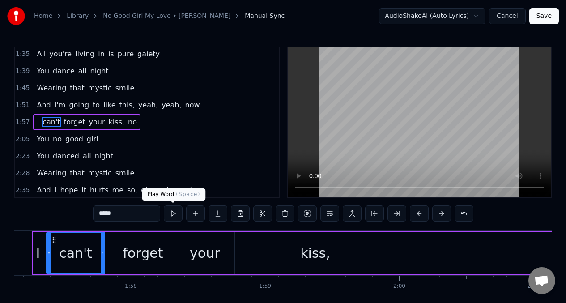
click at [174, 214] on button at bounding box center [173, 214] width 19 height 16
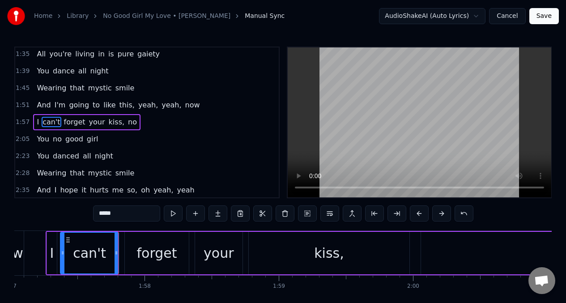
click at [174, 214] on button at bounding box center [173, 214] width 19 height 16
click at [417, 211] on button at bounding box center [419, 214] width 19 height 16
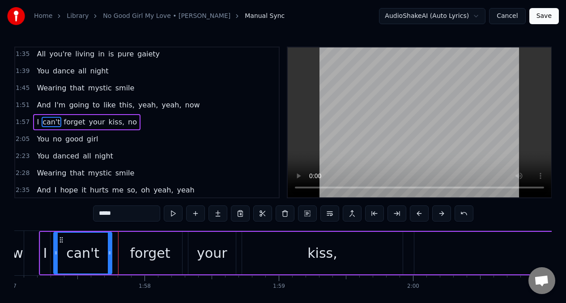
click at [154, 258] on div "forget" at bounding box center [150, 253] width 40 height 20
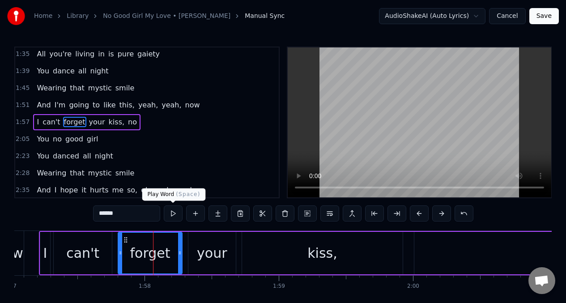
click at [173, 218] on button at bounding box center [173, 214] width 19 height 16
click at [171, 218] on button at bounding box center [173, 214] width 19 height 16
click at [46, 256] on div "I" at bounding box center [45, 253] width 4 height 20
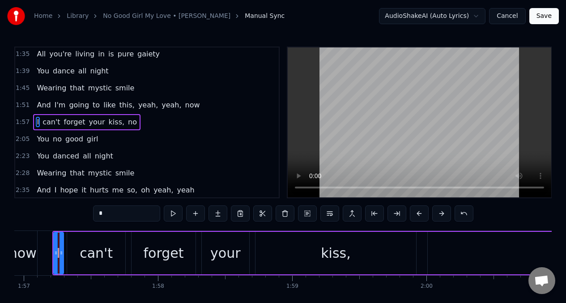
scroll to position [0, 15705]
click at [171, 214] on button at bounding box center [173, 214] width 19 height 16
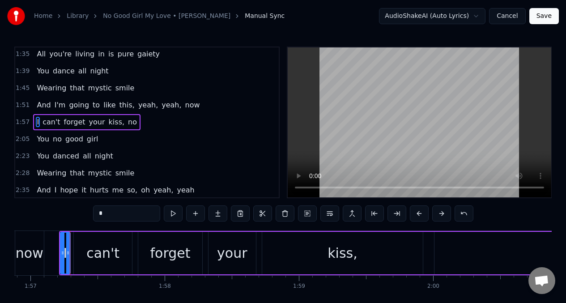
click at [171, 214] on button at bounding box center [173, 214] width 19 height 16
click at [36, 244] on div "now" at bounding box center [30, 253] width 28 height 20
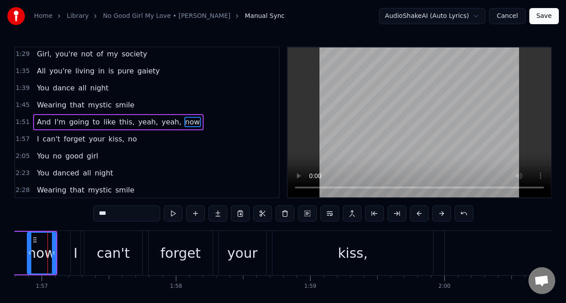
scroll to position [0, 15676]
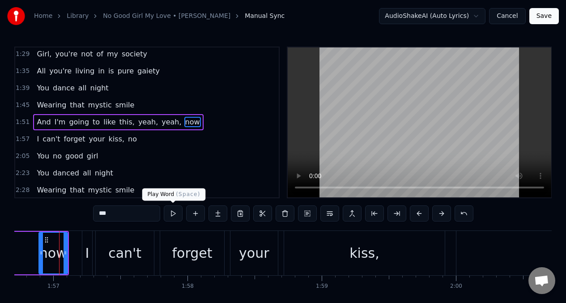
click at [172, 217] on button at bounding box center [173, 214] width 19 height 16
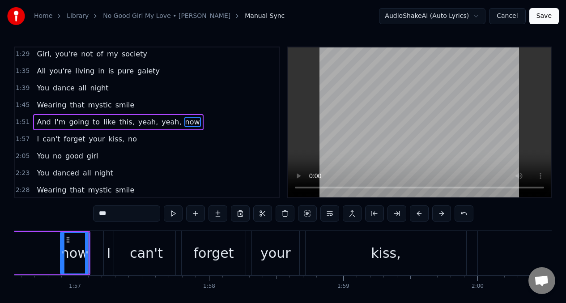
scroll to position [0, 15654]
click at [172, 217] on button at bounding box center [173, 214] width 19 height 16
click at [161, 121] on span "yeah," at bounding box center [171, 122] width 21 height 10
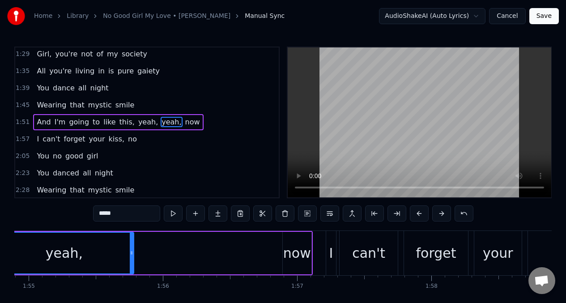
scroll to position [0, 15366]
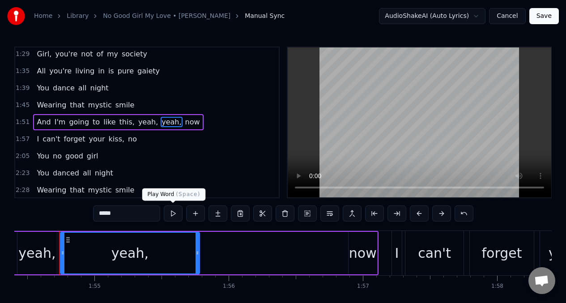
click at [174, 213] on button at bounding box center [173, 214] width 19 height 16
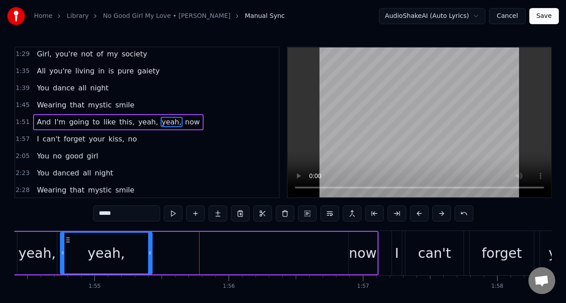
drag, startPoint x: 197, startPoint y: 253, endPoint x: 150, endPoint y: 250, distance: 47.6
click at [150, 250] on icon at bounding box center [150, 252] width 4 height 7
click at [172, 214] on button at bounding box center [173, 214] width 19 height 16
click at [28, 248] on div "yeah," at bounding box center [36, 253] width 37 height 20
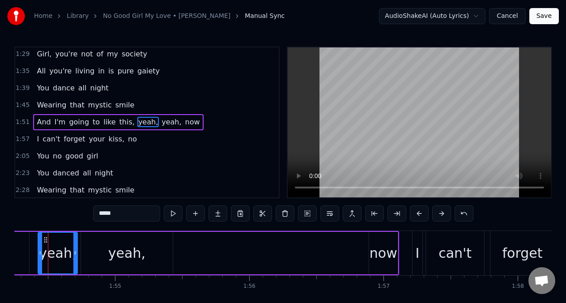
scroll to position [0, 15334]
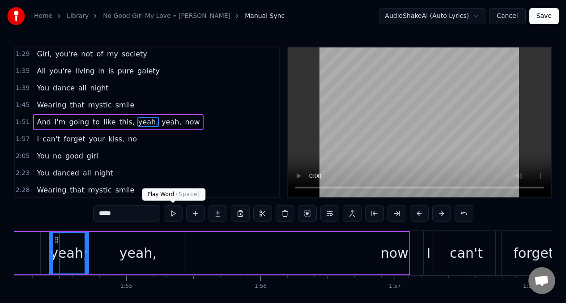
click at [175, 216] on button at bounding box center [173, 214] width 19 height 16
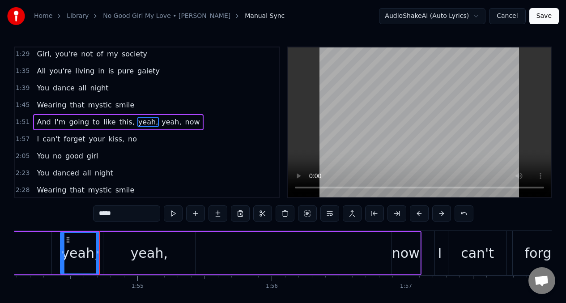
click at [175, 216] on button at bounding box center [173, 214] width 19 height 16
click at [191, 253] on div "yeah," at bounding box center [149, 253] width 92 height 43
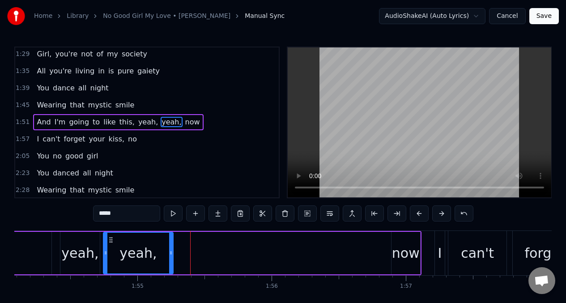
drag, startPoint x: 194, startPoint y: 257, endPoint x: 172, endPoint y: 257, distance: 22.0
click at [172, 257] on div at bounding box center [171, 253] width 4 height 41
click at [173, 214] on button at bounding box center [173, 214] width 19 height 16
click at [398, 245] on div "now" at bounding box center [406, 253] width 28 height 20
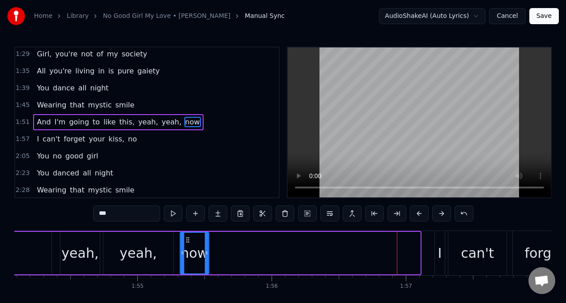
drag, startPoint x: 398, startPoint y: 241, endPoint x: 186, endPoint y: 229, distance: 212.5
click at [186, 229] on div "0:12 I saw you holding on to him 0:16 You no good girl, ah- ah- ah- ah 0:23 Tho…" at bounding box center [283, 184] width 538 height 274
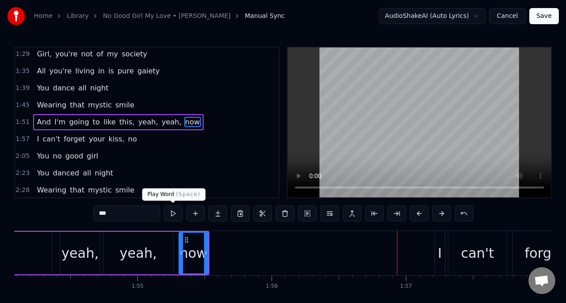
click at [174, 215] on button at bounding box center [173, 214] width 19 height 16
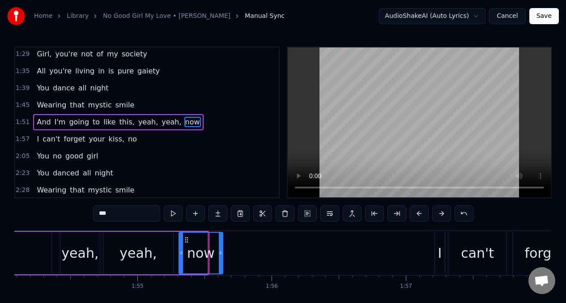
drag, startPoint x: 207, startPoint y: 250, endPoint x: 223, endPoint y: 253, distance: 16.3
click at [223, 253] on icon at bounding box center [221, 252] width 4 height 7
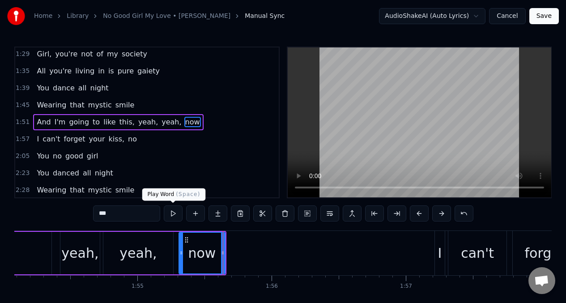
click at [172, 217] on button at bounding box center [173, 214] width 19 height 16
click at [129, 252] on div "yeah," at bounding box center [138, 253] width 37 height 20
type input "*****"
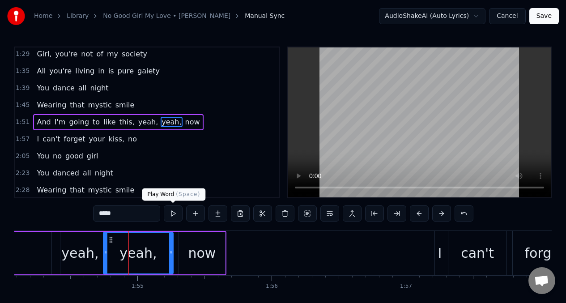
click at [172, 214] on button at bounding box center [173, 214] width 19 height 16
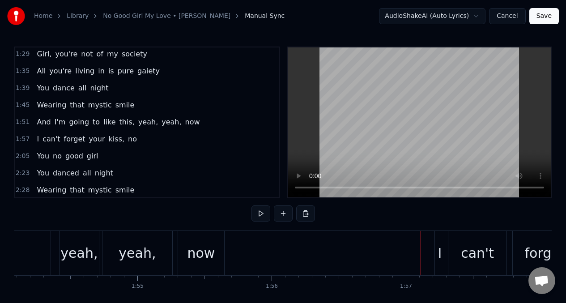
click at [437, 258] on div "I" at bounding box center [440, 253] width 10 height 44
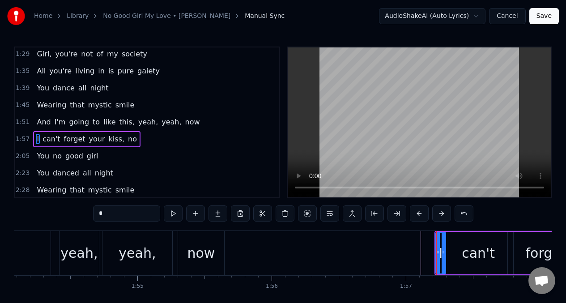
scroll to position [257, 0]
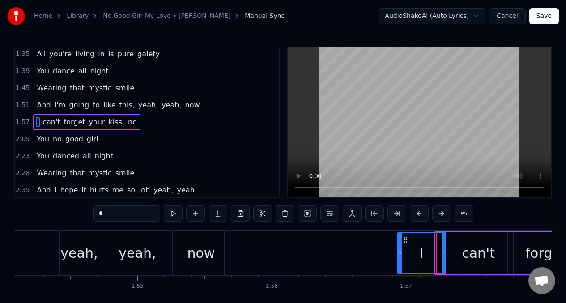
drag, startPoint x: 437, startPoint y: 248, endPoint x: 401, endPoint y: 248, distance: 36.7
click at [401, 248] on div at bounding box center [400, 253] width 4 height 41
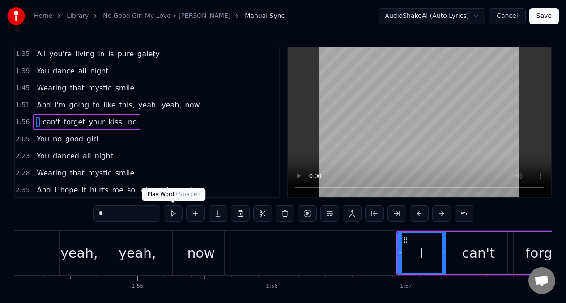
click at [173, 213] on button at bounding box center [173, 214] width 19 height 16
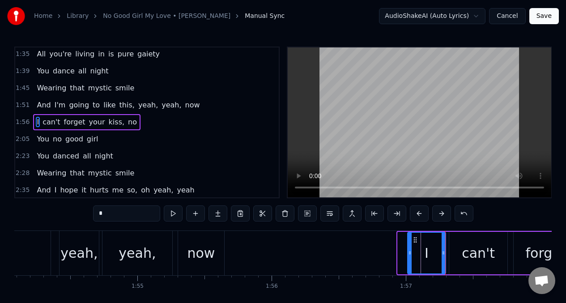
drag, startPoint x: 398, startPoint y: 253, endPoint x: 408, endPoint y: 255, distance: 10.1
click at [408, 255] on icon at bounding box center [410, 252] width 4 height 7
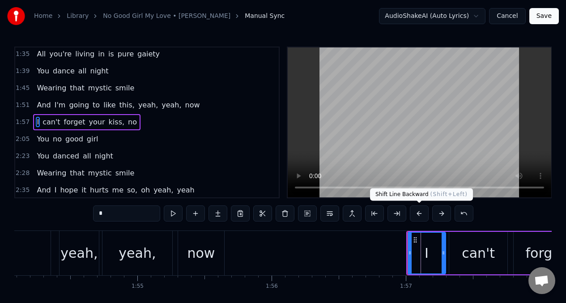
click at [421, 217] on button at bounding box center [419, 214] width 19 height 16
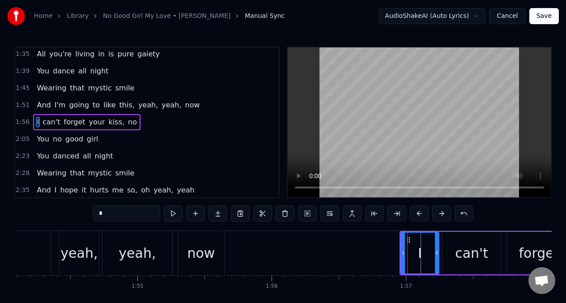
click at [421, 217] on button at bounding box center [419, 214] width 19 height 16
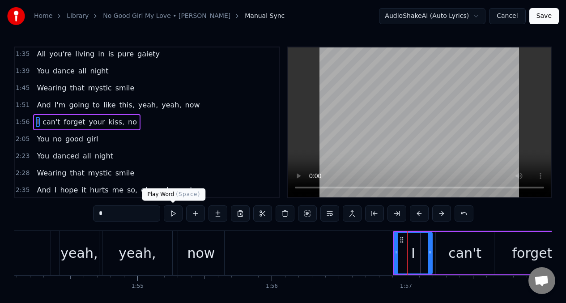
click at [172, 212] on button at bounding box center [173, 214] width 19 height 16
click at [461, 256] on div "can't" at bounding box center [465, 253] width 33 height 20
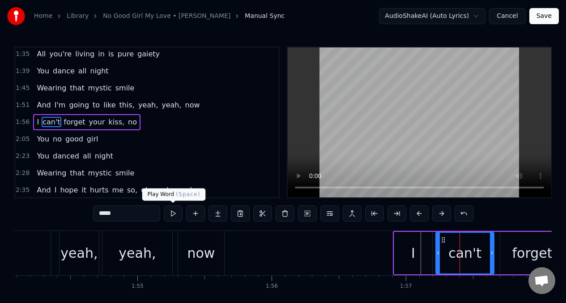
click at [174, 214] on button at bounding box center [173, 214] width 19 height 16
click at [37, 125] on span "I" at bounding box center [38, 122] width 4 height 10
type input "*"
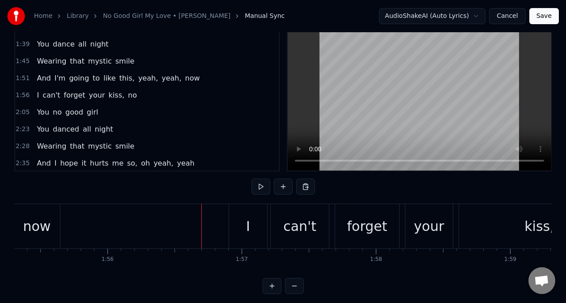
scroll to position [0, 15589]
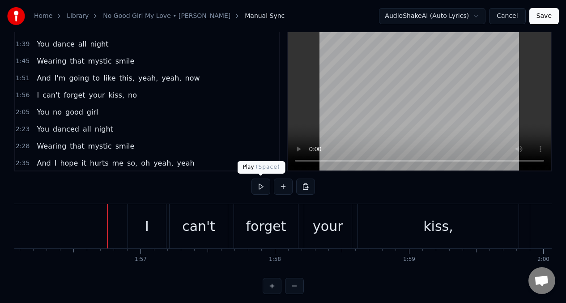
click at [259, 189] on button at bounding box center [261, 187] width 19 height 16
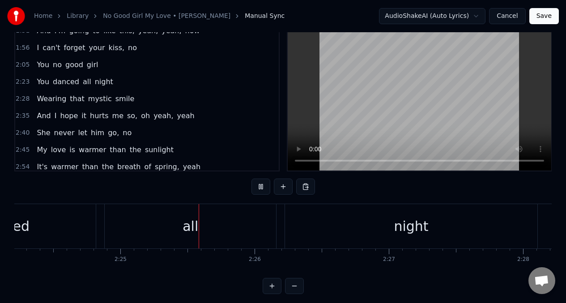
scroll to position [0, 19371]
click at [36, 79] on span "You" at bounding box center [43, 82] width 14 height 10
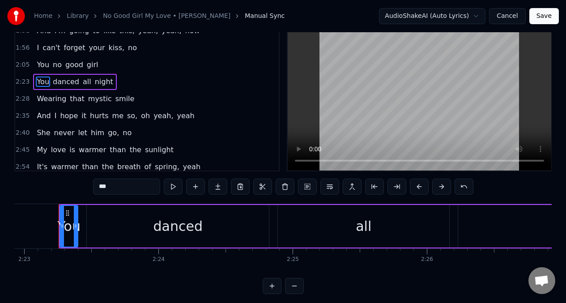
scroll to position [0, 19197]
click at [163, 219] on div "danced" at bounding box center [178, 226] width 49 height 20
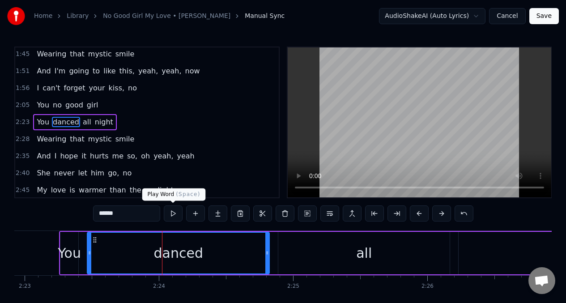
scroll to position [291, 0]
click at [171, 211] on button at bounding box center [173, 214] width 19 height 16
click at [170, 210] on button at bounding box center [173, 214] width 19 height 16
click at [171, 214] on button at bounding box center [173, 214] width 19 height 16
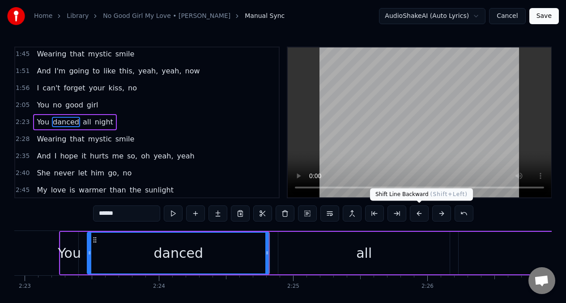
click at [417, 214] on button at bounding box center [419, 214] width 19 height 16
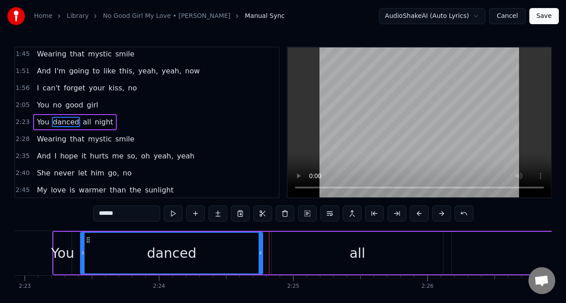
click at [417, 214] on button at bounding box center [419, 214] width 19 height 16
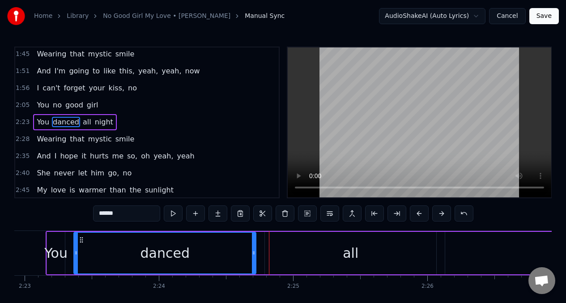
click at [417, 214] on button at bounding box center [419, 214] width 19 height 16
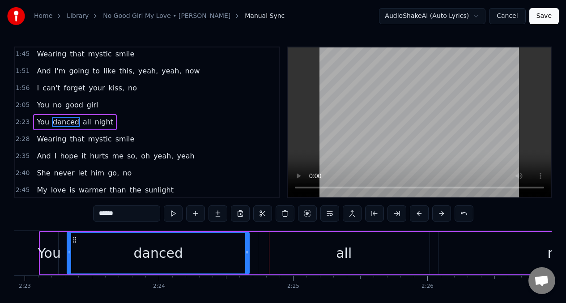
click at [417, 214] on button at bounding box center [419, 214] width 19 height 16
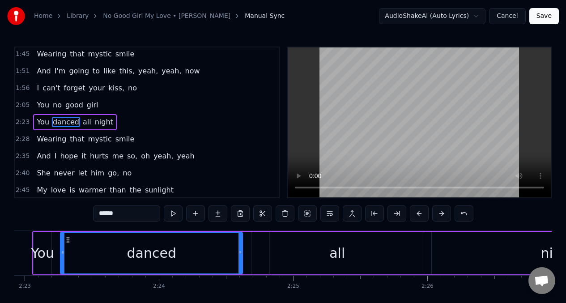
click at [417, 214] on button at bounding box center [419, 214] width 19 height 16
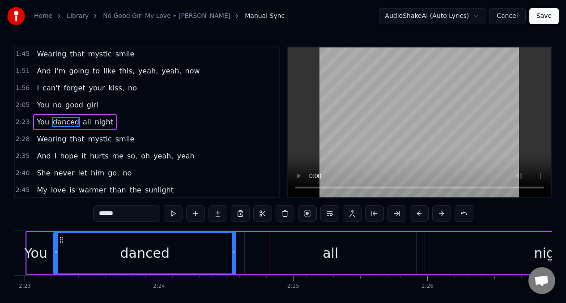
click at [417, 214] on button at bounding box center [419, 214] width 19 height 16
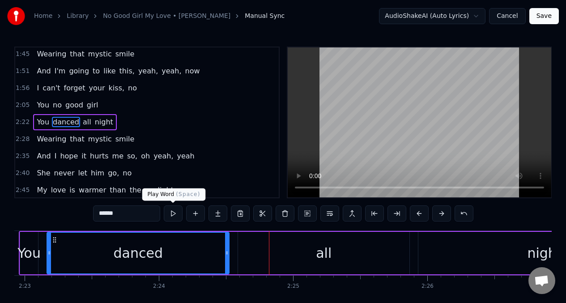
click at [173, 214] on button at bounding box center [173, 214] width 19 height 16
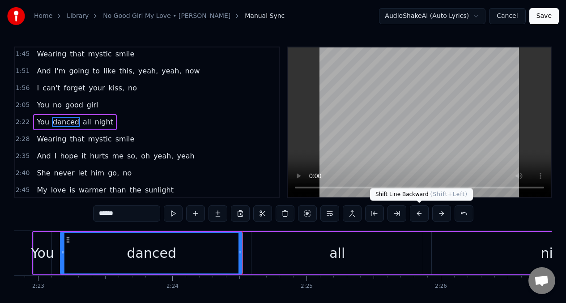
click at [417, 215] on button at bounding box center [419, 214] width 19 height 16
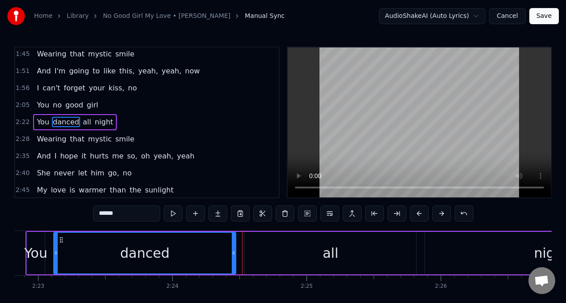
click at [32, 255] on div "You" at bounding box center [35, 253] width 23 height 20
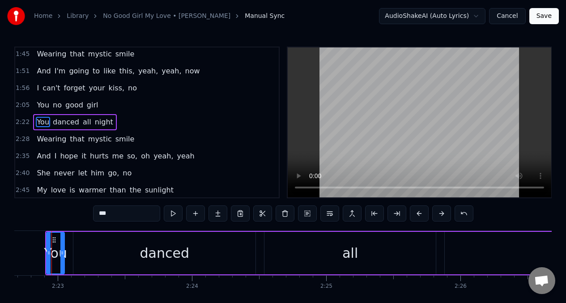
scroll to position [0, 19156]
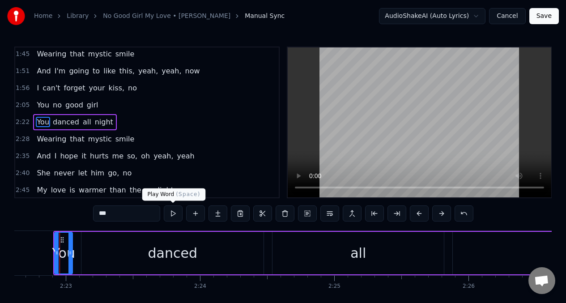
click at [172, 214] on button at bounding box center [173, 214] width 19 height 16
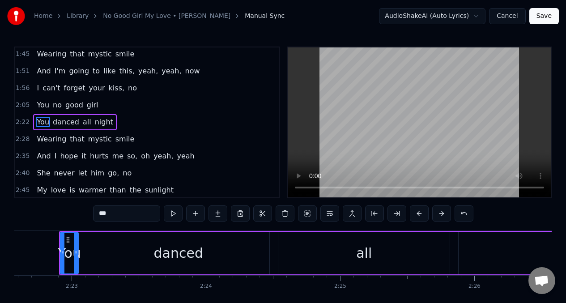
click at [172, 214] on button at bounding box center [173, 214] width 19 height 16
drag, startPoint x: 61, startPoint y: 244, endPoint x: 54, endPoint y: 246, distance: 6.8
click at [54, 246] on div at bounding box center [56, 253] width 4 height 41
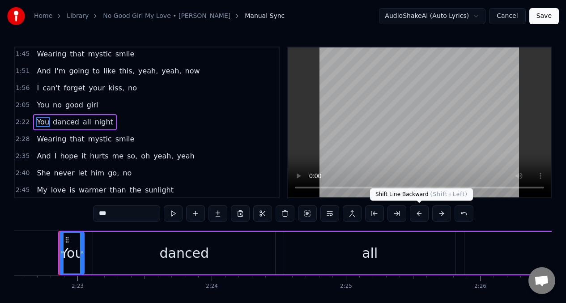
click at [418, 215] on button at bounding box center [419, 214] width 19 height 16
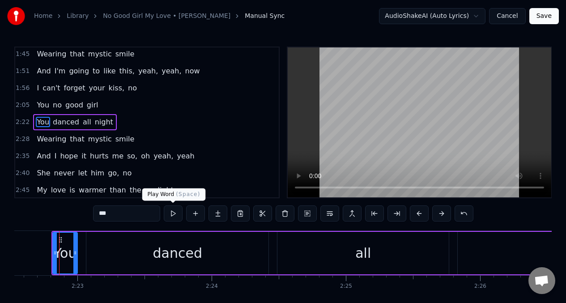
click at [172, 216] on button at bounding box center [173, 214] width 19 height 16
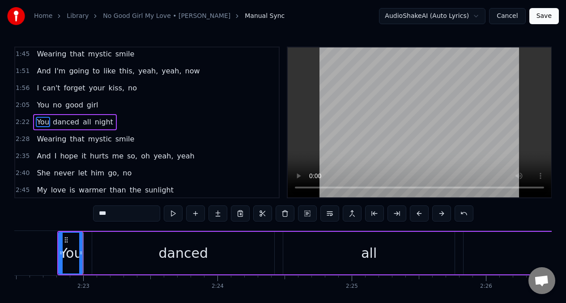
click at [170, 216] on button at bounding box center [173, 214] width 19 height 16
click at [127, 250] on div "danced" at bounding box center [184, 253] width 182 height 43
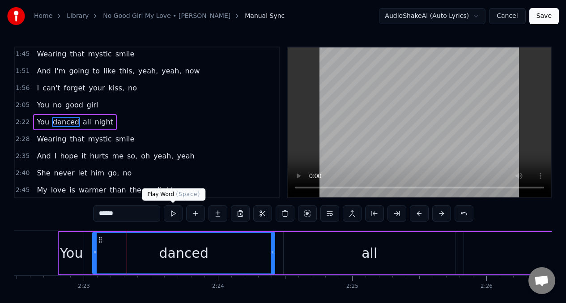
click at [170, 216] on button at bounding box center [173, 214] width 19 height 16
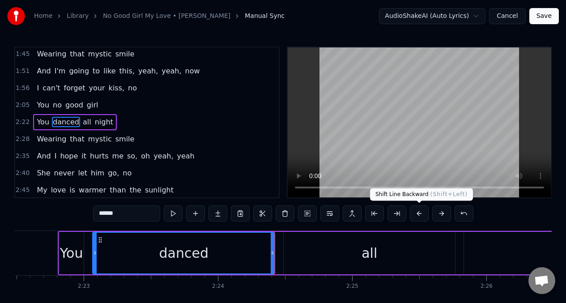
click at [420, 214] on button at bounding box center [419, 214] width 19 height 16
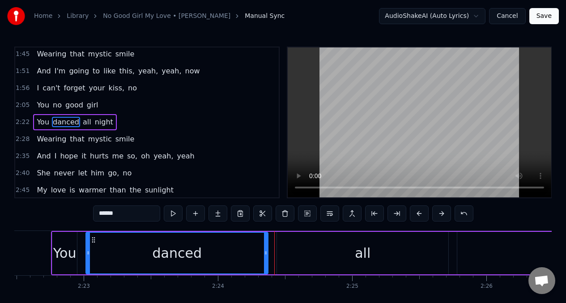
click at [65, 245] on div "You" at bounding box center [64, 253] width 23 height 20
type input "***"
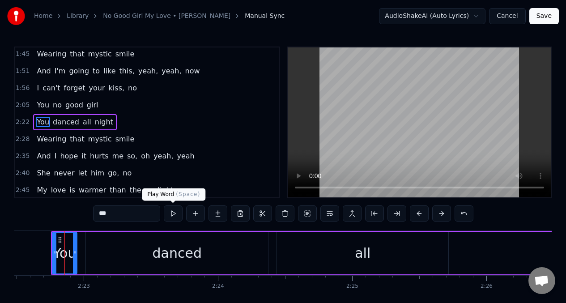
click at [170, 217] on button at bounding box center [173, 214] width 19 height 16
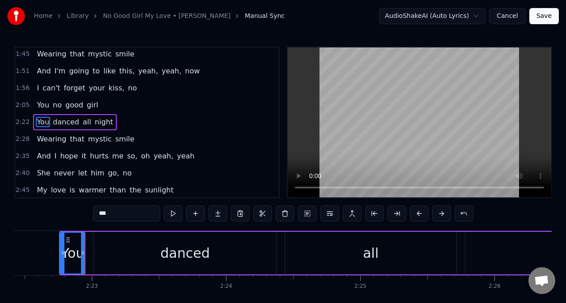
click at [170, 217] on button at bounding box center [173, 214] width 19 height 16
drag, startPoint x: 60, startPoint y: 245, endPoint x: 55, endPoint y: 245, distance: 5.4
click at [50, 246] on div "You" at bounding box center [68, 253] width 36 height 43
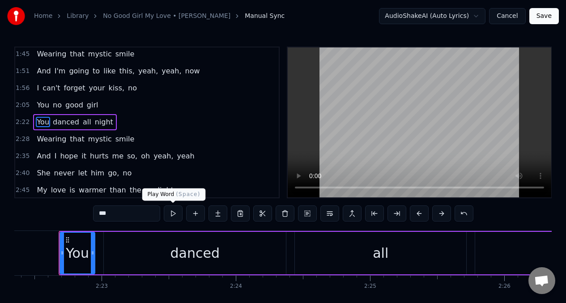
click at [171, 216] on button at bounding box center [173, 214] width 19 height 16
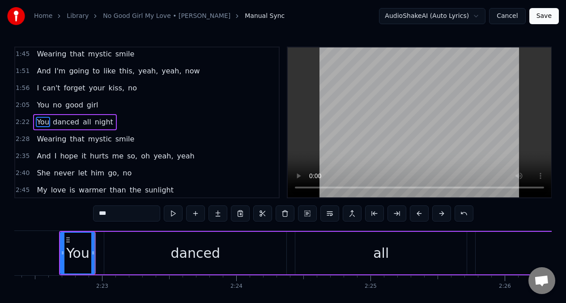
click at [171, 216] on button at bounding box center [173, 214] width 19 height 16
click at [170, 216] on button at bounding box center [173, 214] width 19 height 16
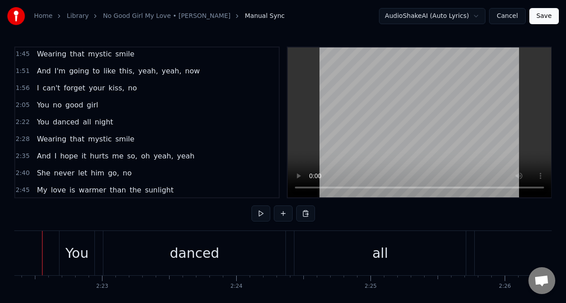
scroll to position [0, 19102]
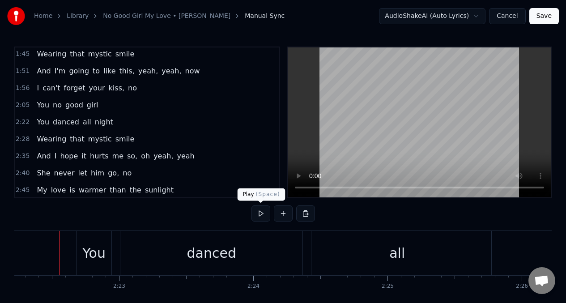
click at [261, 215] on button at bounding box center [261, 214] width 19 height 16
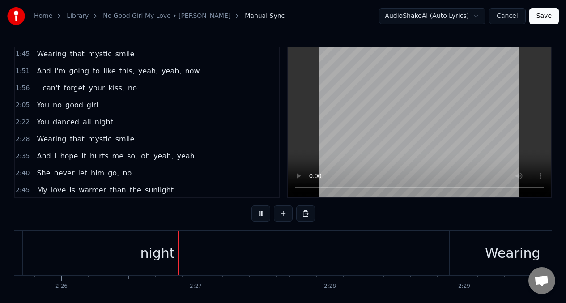
scroll to position [0, 19564]
click at [260, 215] on button at bounding box center [261, 214] width 19 height 16
click at [157, 256] on div "night" at bounding box center [157, 253] width 34 height 20
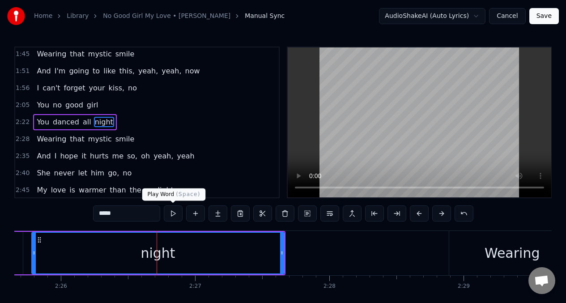
click at [172, 216] on button at bounding box center [173, 214] width 19 height 16
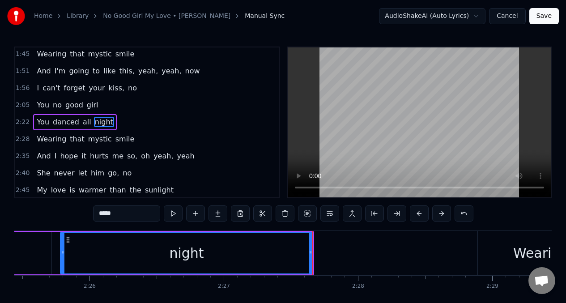
scroll to position [2, 0]
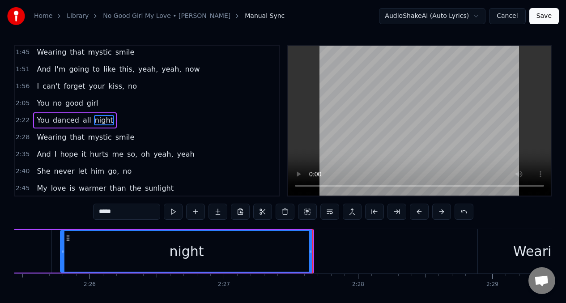
click at [516, 249] on div "Wearing" at bounding box center [541, 251] width 126 height 44
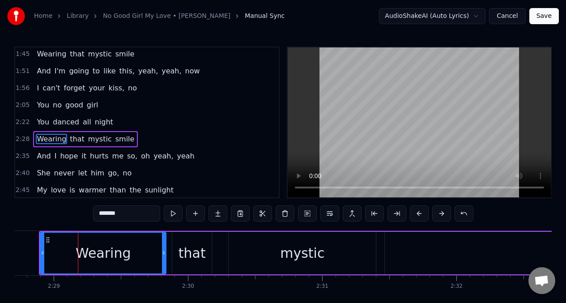
scroll to position [0, 19992]
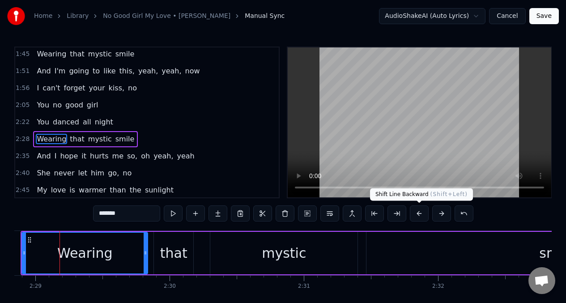
click at [417, 211] on button at bounding box center [419, 214] width 19 height 16
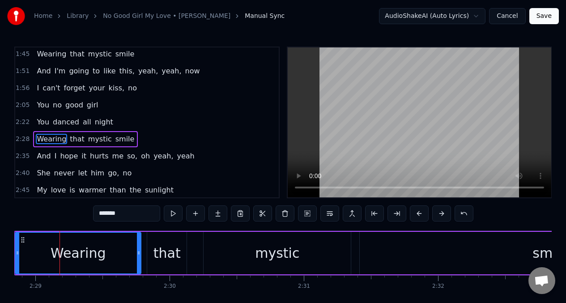
click at [417, 211] on button at bounding box center [419, 214] width 19 height 16
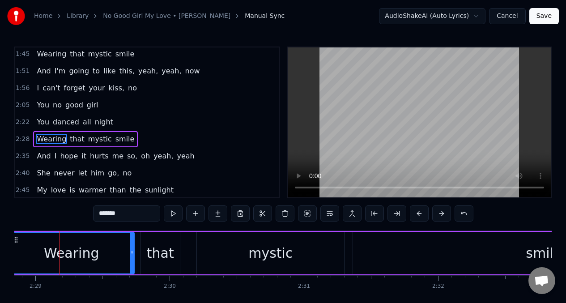
click at [417, 211] on button at bounding box center [419, 214] width 19 height 16
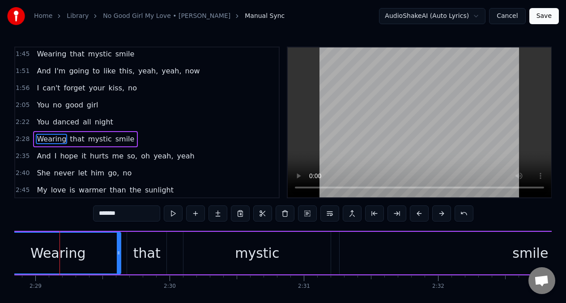
click at [417, 211] on button at bounding box center [419, 214] width 19 height 16
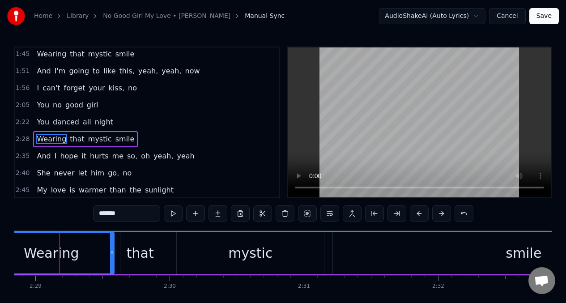
click at [417, 211] on button at bounding box center [419, 214] width 19 height 16
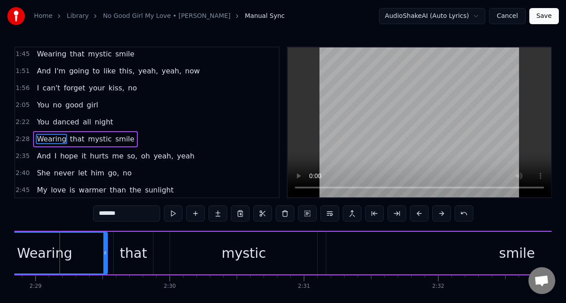
click at [417, 211] on button at bounding box center [419, 214] width 19 height 16
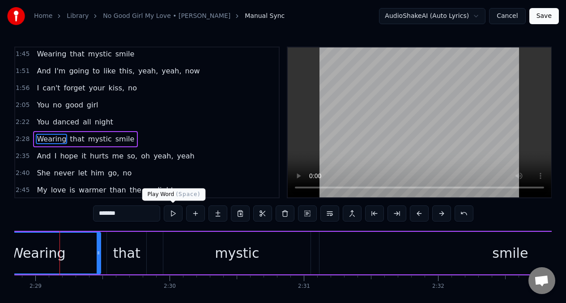
click at [172, 215] on button at bounding box center [173, 214] width 19 height 16
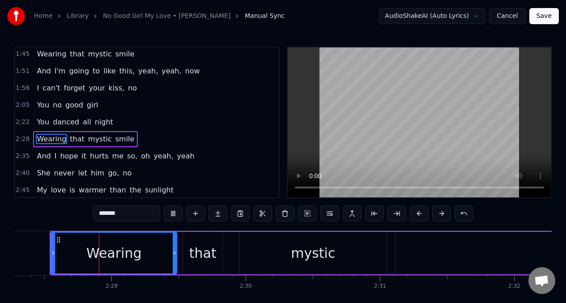
scroll to position [0, 19906]
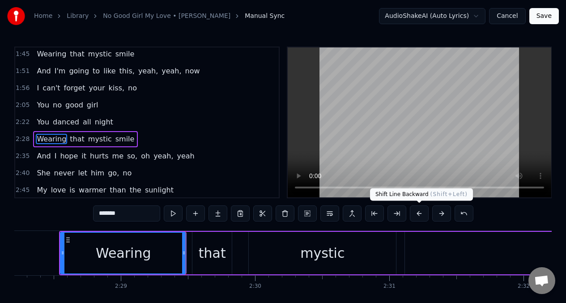
click at [416, 215] on button at bounding box center [419, 214] width 19 height 16
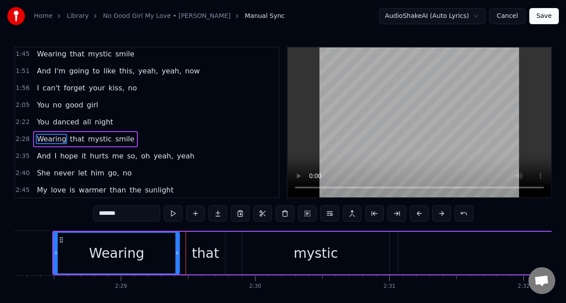
click at [416, 215] on button at bounding box center [419, 214] width 19 height 16
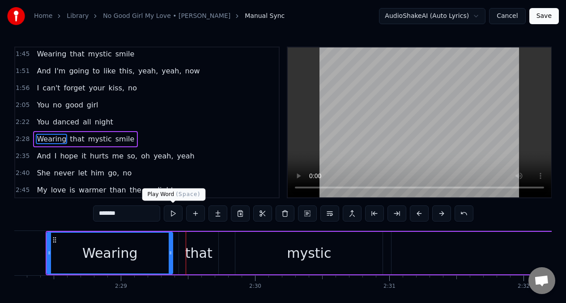
click at [171, 217] on button at bounding box center [173, 214] width 19 height 16
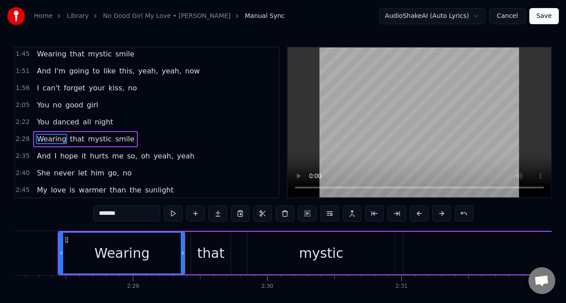
click at [171, 217] on button at bounding box center [173, 214] width 19 height 16
click at [305, 249] on div "mystic" at bounding box center [321, 253] width 44 height 20
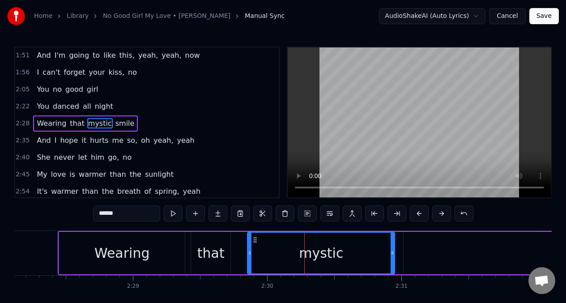
scroll to position [308, 0]
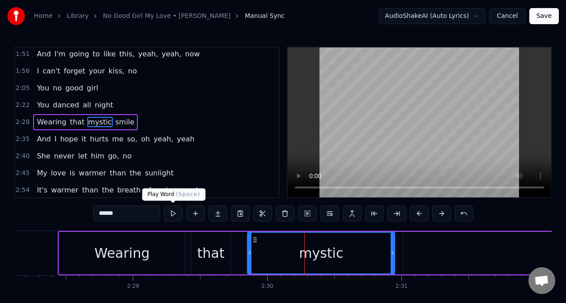
click at [171, 214] on button at bounding box center [173, 214] width 19 height 16
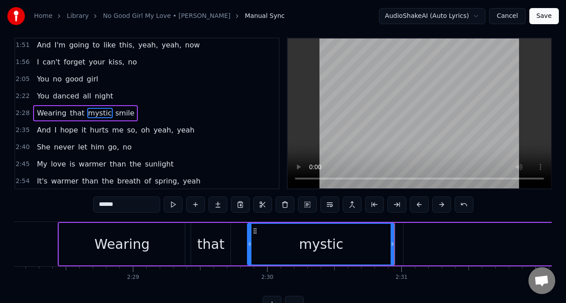
scroll to position [9, 0]
drag, startPoint x: 454, startPoint y: 239, endPoint x: 442, endPoint y: 242, distance: 11.9
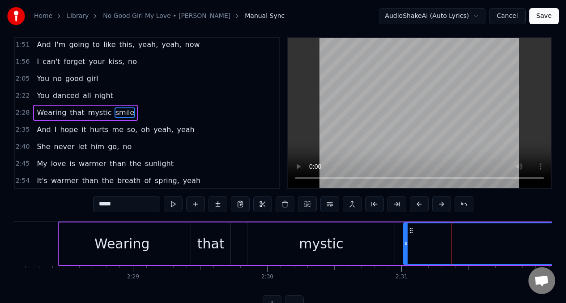
scroll to position [0, 0]
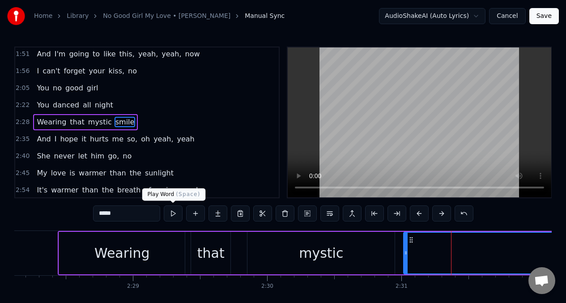
click at [168, 216] on button at bounding box center [173, 214] width 19 height 16
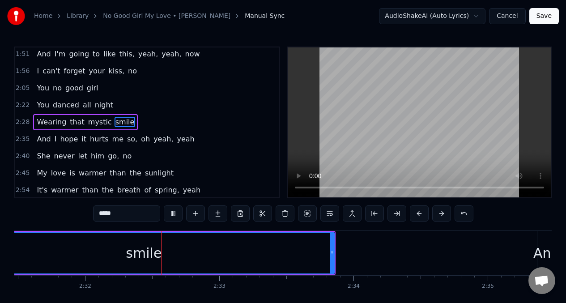
scroll to position [0, 20353]
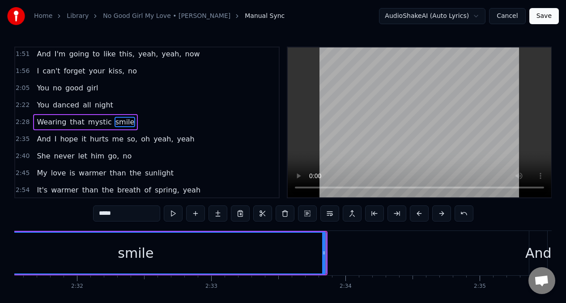
click at [44, 143] on span "And" at bounding box center [44, 139] width 16 height 10
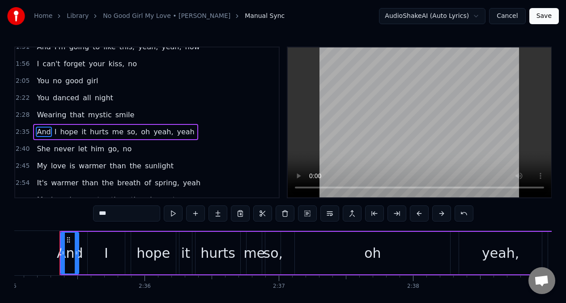
scroll to position [0, 20823]
click at [172, 214] on button at bounding box center [173, 214] width 19 height 16
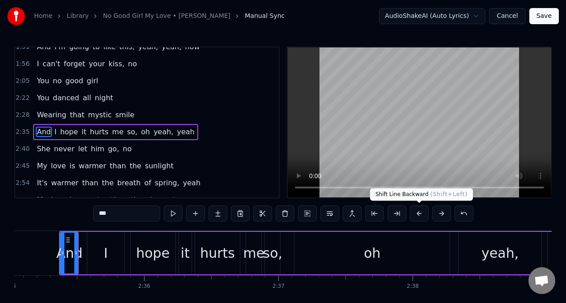
click at [416, 215] on button at bounding box center [419, 214] width 19 height 16
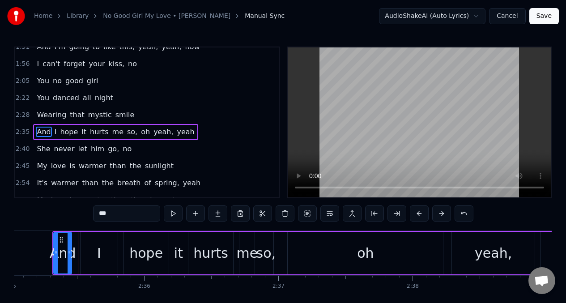
click at [416, 215] on button at bounding box center [419, 214] width 19 height 16
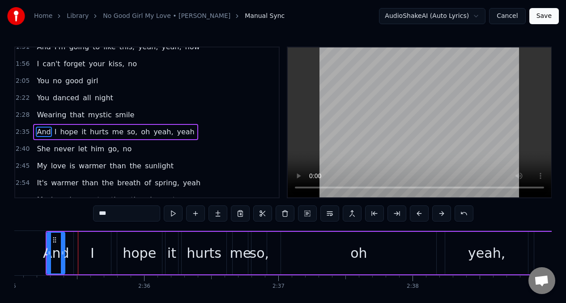
click at [416, 215] on button at bounding box center [419, 214] width 19 height 16
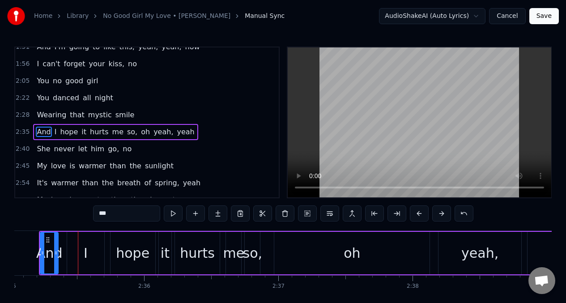
click at [416, 215] on button at bounding box center [419, 214] width 19 height 16
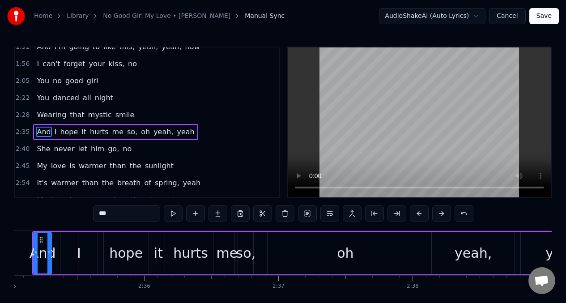
click at [416, 215] on button at bounding box center [419, 214] width 19 height 16
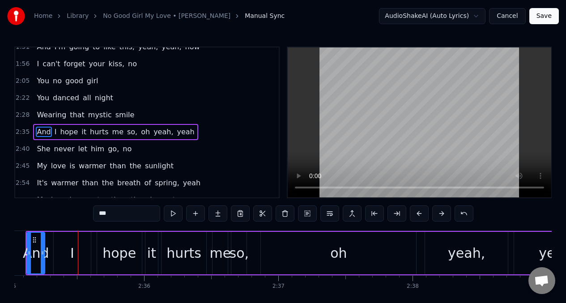
click at [416, 215] on button at bounding box center [419, 214] width 19 height 16
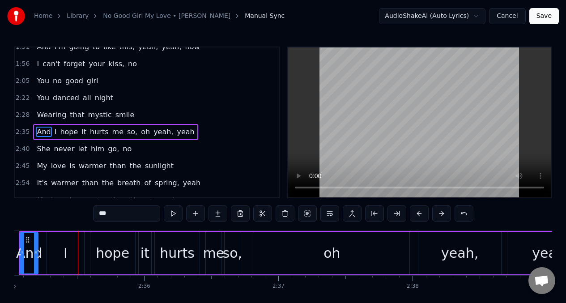
click at [109, 259] on div "hope" at bounding box center [113, 253] width 34 height 20
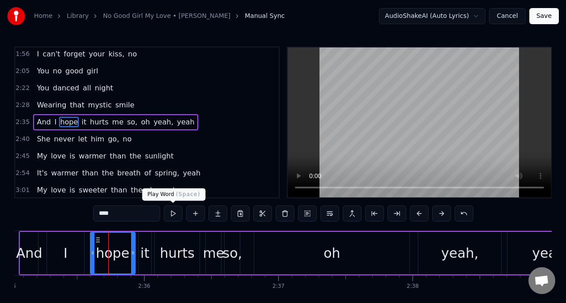
click at [172, 218] on button at bounding box center [173, 214] width 19 height 16
click at [69, 259] on div "I" at bounding box center [65, 253] width 37 height 43
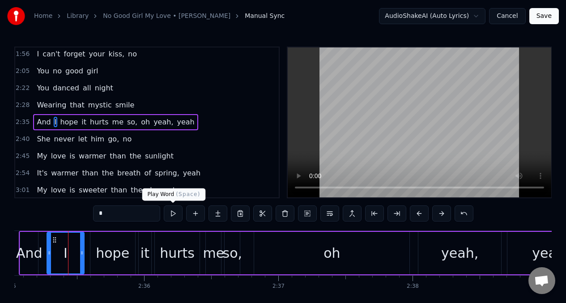
click at [172, 219] on button at bounding box center [173, 214] width 19 height 16
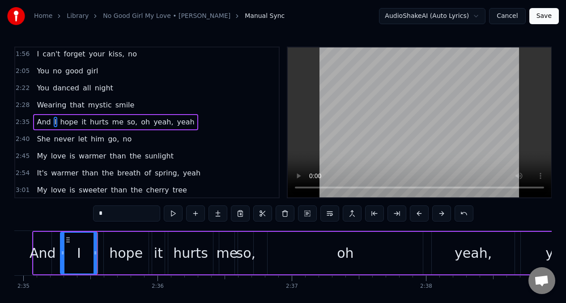
click at [174, 217] on button at bounding box center [173, 214] width 19 height 16
click at [40, 251] on div "And" at bounding box center [43, 253] width 26 height 20
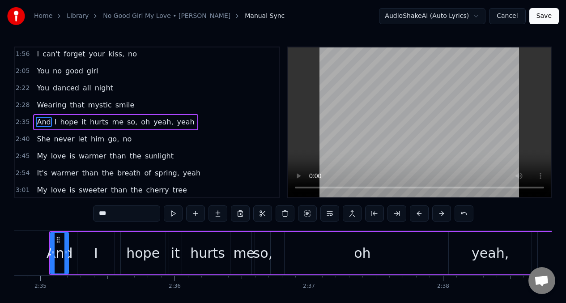
scroll to position [0, 20790]
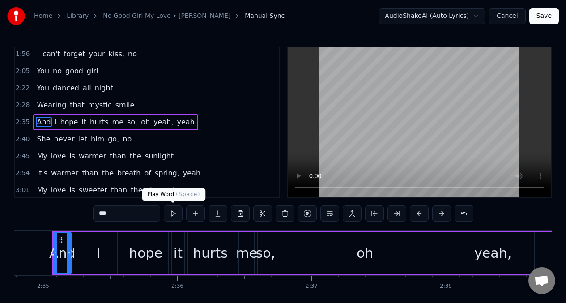
click at [172, 215] on button at bounding box center [173, 214] width 19 height 16
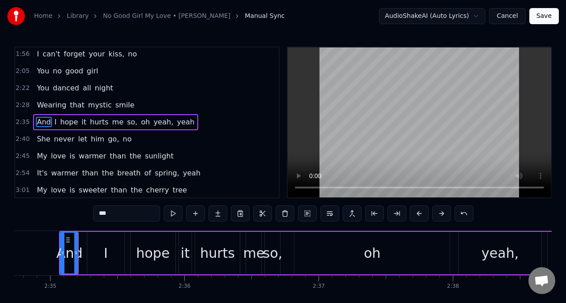
click at [172, 215] on button at bounding box center [173, 214] width 19 height 16
click at [213, 254] on div "hurts" at bounding box center [217, 253] width 35 height 20
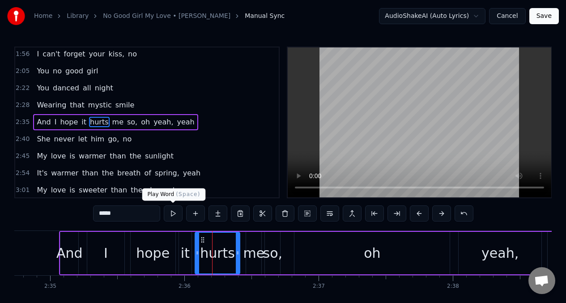
click at [174, 218] on button at bounding box center [173, 214] width 19 height 16
click at [174, 217] on button at bounding box center [173, 214] width 19 height 16
click at [173, 217] on button at bounding box center [173, 214] width 19 height 16
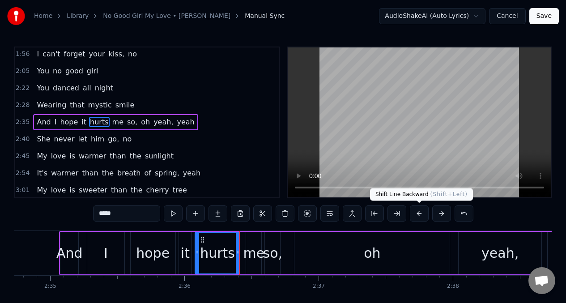
click at [418, 214] on button at bounding box center [419, 214] width 19 height 16
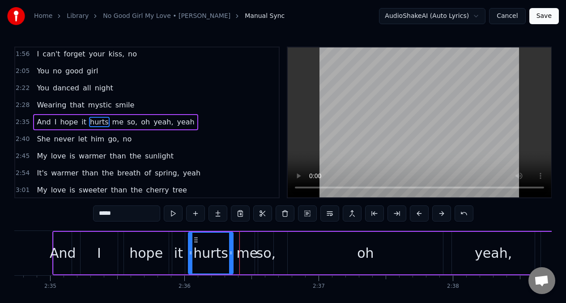
click at [418, 214] on button at bounding box center [419, 214] width 19 height 16
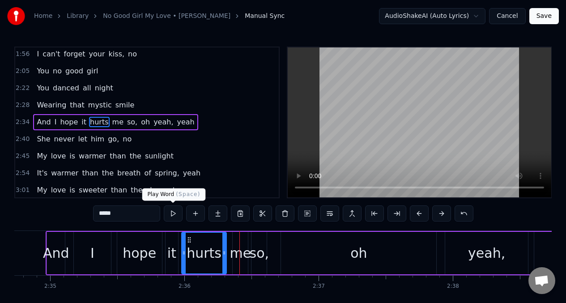
click at [171, 211] on button at bounding box center [173, 214] width 19 height 16
drag, startPoint x: 136, startPoint y: 250, endPoint x: 156, endPoint y: 234, distance: 25.5
click at [137, 250] on div "hope" at bounding box center [140, 253] width 34 height 20
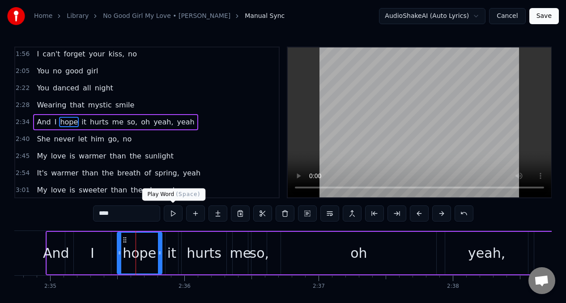
click at [174, 218] on button at bounding box center [173, 214] width 19 height 16
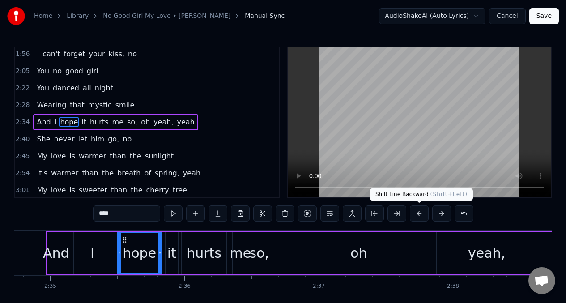
click at [419, 214] on button at bounding box center [419, 214] width 19 height 16
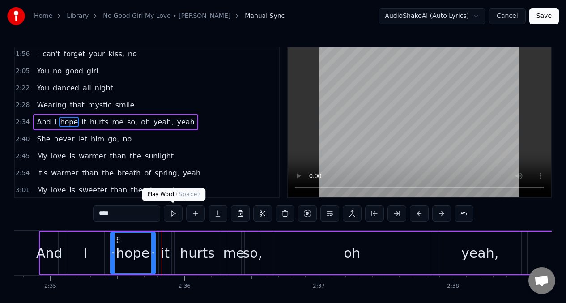
click at [174, 217] on button at bounding box center [173, 214] width 19 height 16
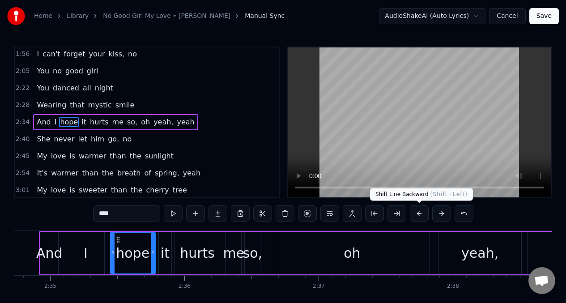
click at [419, 213] on button at bounding box center [419, 214] width 19 height 16
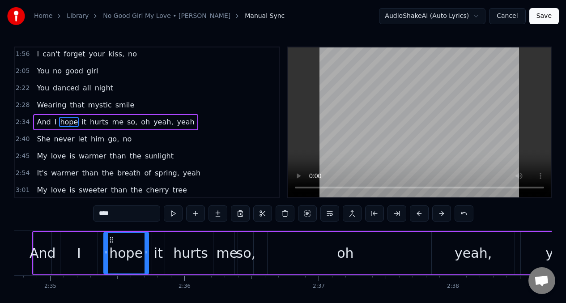
click at [39, 244] on div "And" at bounding box center [43, 253] width 26 height 20
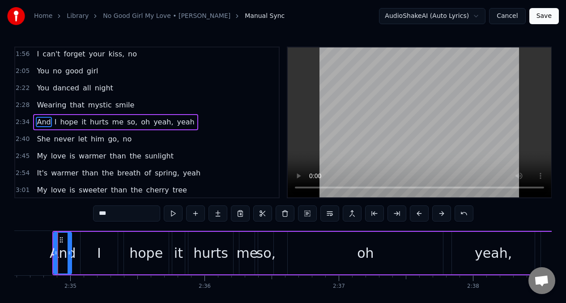
scroll to position [0, 20762]
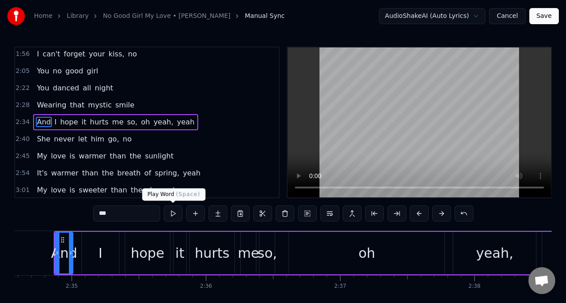
click at [174, 215] on button at bounding box center [173, 214] width 19 height 16
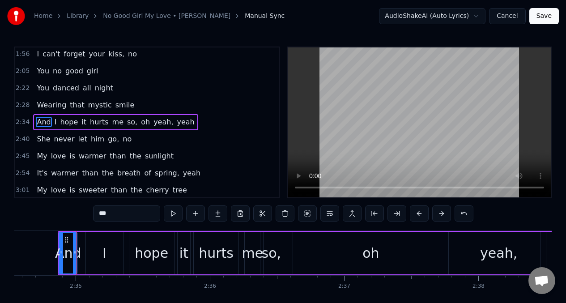
click at [173, 215] on button at bounding box center [173, 214] width 19 height 16
click at [109, 249] on div "I" at bounding box center [105, 253] width 37 height 43
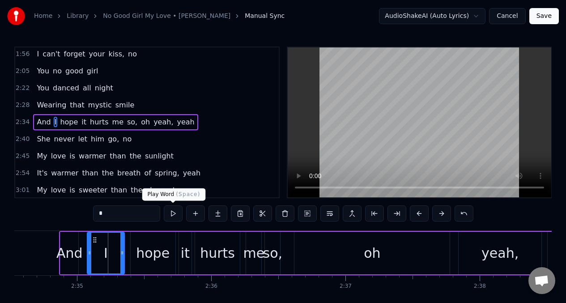
click at [174, 218] on button at bounding box center [173, 214] width 19 height 16
click at [140, 249] on div "hope" at bounding box center [153, 253] width 34 height 20
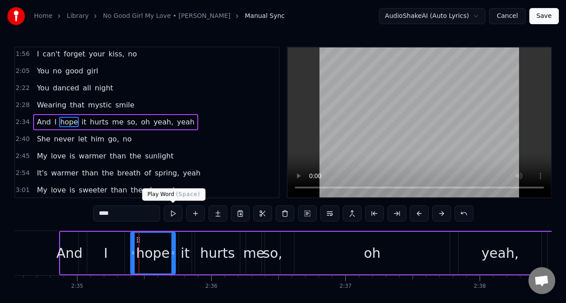
click at [175, 218] on button at bounding box center [173, 214] width 19 height 16
drag, startPoint x: 214, startPoint y: 254, endPoint x: 191, endPoint y: 233, distance: 31.0
click at [213, 254] on div "hurts" at bounding box center [217, 253] width 35 height 20
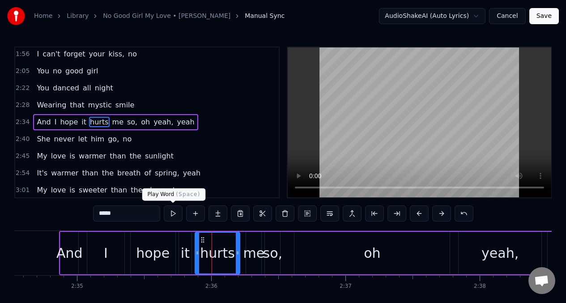
click at [169, 218] on button at bounding box center [173, 214] width 19 height 16
click at [249, 250] on div "me" at bounding box center [253, 253] width 21 height 20
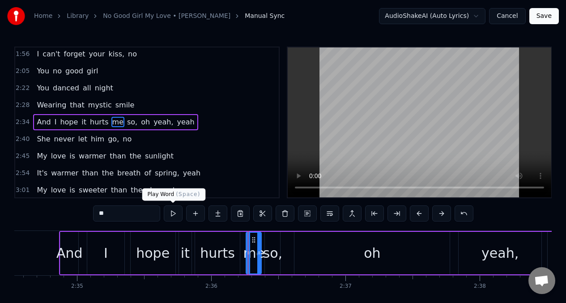
click at [172, 210] on button at bounding box center [173, 214] width 19 height 16
click at [337, 253] on div "oh" at bounding box center [372, 253] width 155 height 43
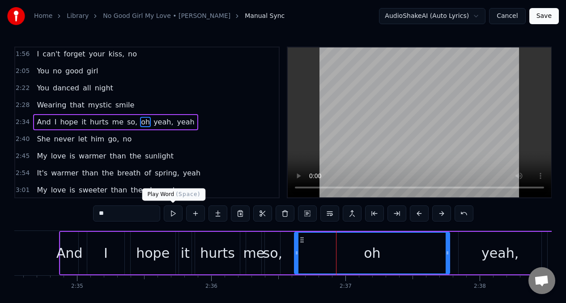
click at [173, 217] on button at bounding box center [173, 214] width 19 height 16
click at [174, 218] on button at bounding box center [173, 214] width 19 height 16
click at [175, 218] on button at bounding box center [173, 214] width 19 height 16
click at [176, 218] on button at bounding box center [173, 214] width 19 height 16
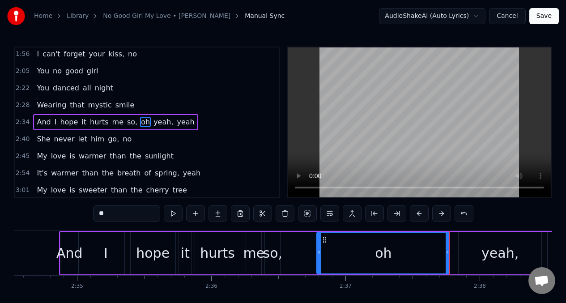
drag, startPoint x: 296, startPoint y: 254, endPoint x: 322, endPoint y: 254, distance: 26.0
click at [319, 254] on icon at bounding box center [319, 252] width 4 height 7
click at [171, 213] on button at bounding box center [173, 214] width 19 height 16
click at [276, 249] on div "so," at bounding box center [273, 253] width 20 height 20
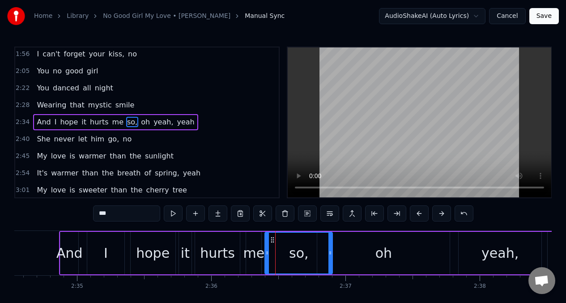
drag, startPoint x: 277, startPoint y: 249, endPoint x: 330, endPoint y: 253, distance: 52.5
click at [330, 253] on div at bounding box center [331, 253] width 4 height 41
click at [168, 214] on button at bounding box center [173, 214] width 19 height 16
drag, startPoint x: 266, startPoint y: 250, endPoint x: 293, endPoint y: 254, distance: 26.7
click at [293, 254] on icon at bounding box center [294, 252] width 4 height 7
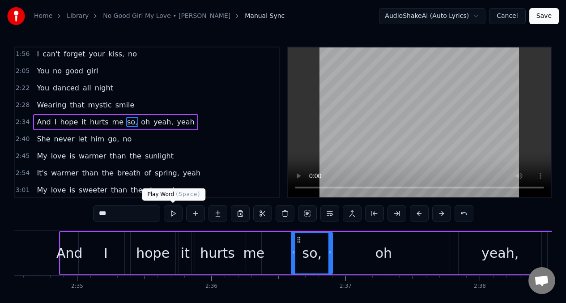
click at [170, 215] on button at bounding box center [173, 214] width 19 height 16
click at [261, 252] on div "me" at bounding box center [253, 253] width 21 height 20
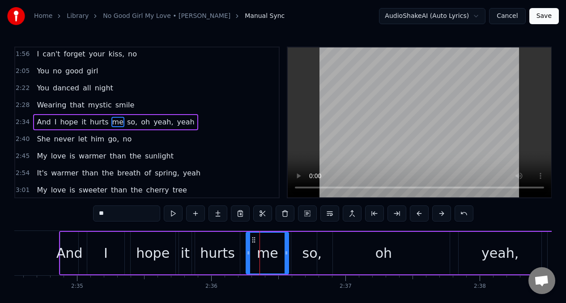
drag, startPoint x: 258, startPoint y: 249, endPoint x: 286, endPoint y: 249, distance: 27.3
click at [286, 249] on icon at bounding box center [287, 252] width 4 height 7
click at [172, 214] on button at bounding box center [173, 214] width 19 height 16
click at [232, 251] on div "hurts" at bounding box center [217, 253] width 45 height 43
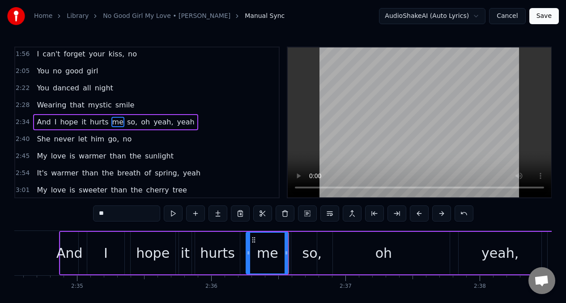
type input "*****"
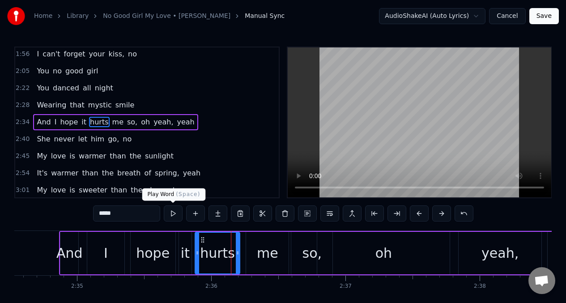
click at [174, 214] on button at bounding box center [173, 214] width 19 height 16
click at [244, 250] on div "And I hope it hurts me so, oh yeah, yeah" at bounding box center [345, 253] width 573 height 44
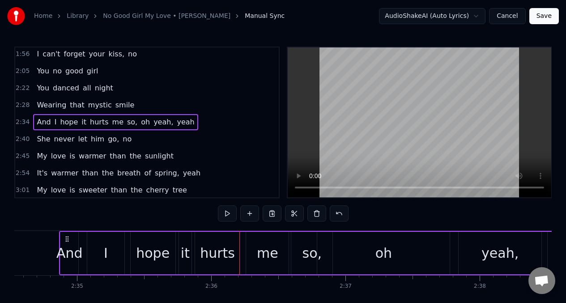
click at [240, 247] on div at bounding box center [240, 253] width 0 height 44
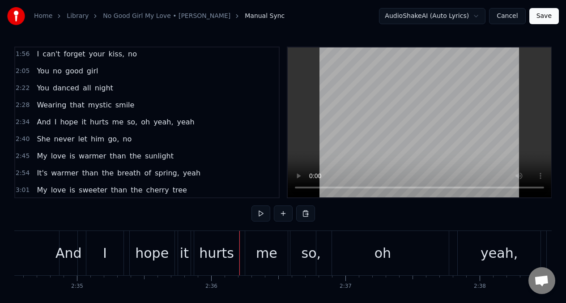
click at [250, 245] on div "me" at bounding box center [266, 253] width 43 height 44
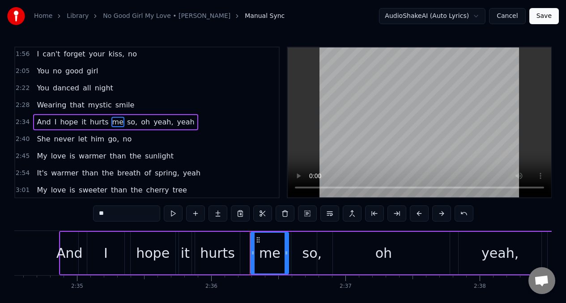
drag, startPoint x: 249, startPoint y: 245, endPoint x: 253, endPoint y: 245, distance: 4.5
click at [253, 245] on div at bounding box center [253, 253] width 4 height 41
click at [230, 244] on div "hurts" at bounding box center [217, 253] width 35 height 20
type input "*****"
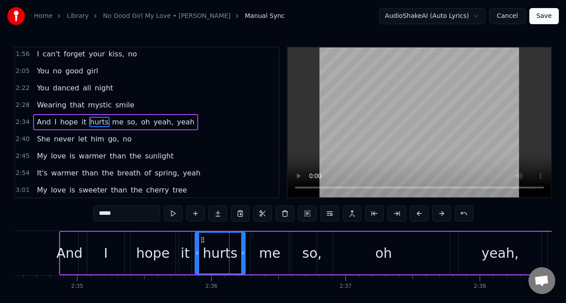
drag, startPoint x: 238, startPoint y: 247, endPoint x: 244, endPoint y: 248, distance: 6.8
click at [245, 248] on div at bounding box center [243, 253] width 4 height 41
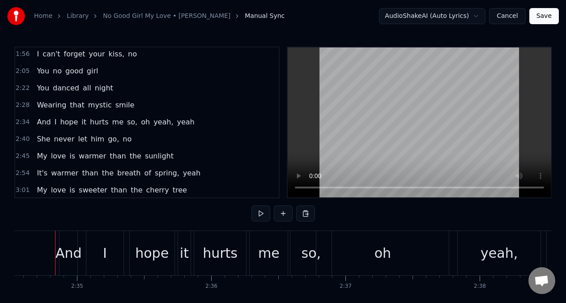
scroll to position [0, 20752]
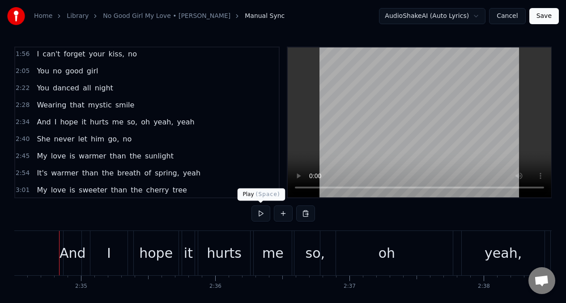
click at [258, 213] on button at bounding box center [261, 214] width 19 height 16
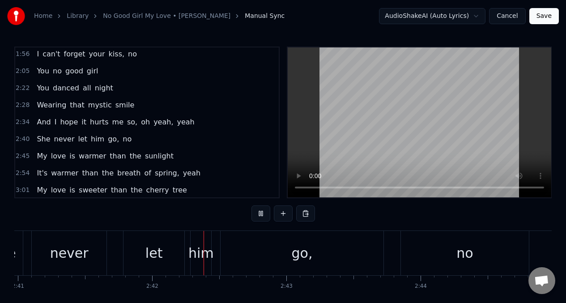
scroll to position [0, 21675]
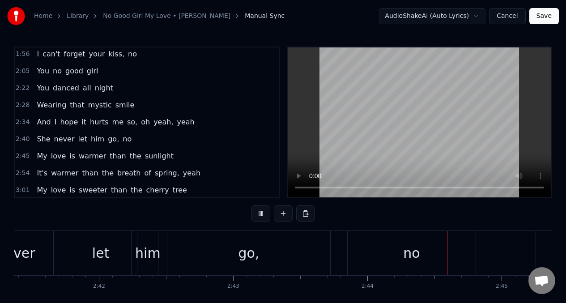
click at [38, 142] on span "She" at bounding box center [43, 139] width 15 height 10
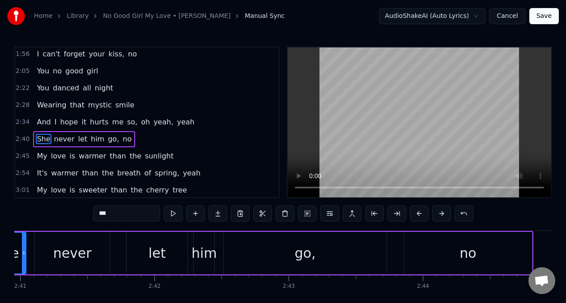
scroll to position [0, 21545]
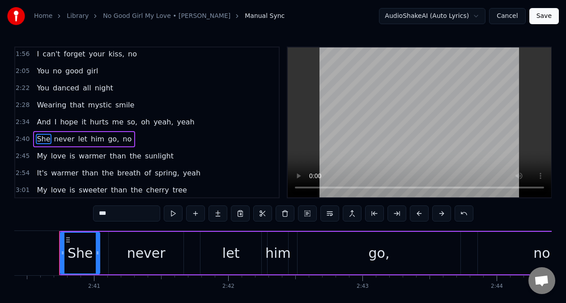
click at [153, 252] on div "never" at bounding box center [146, 253] width 39 height 20
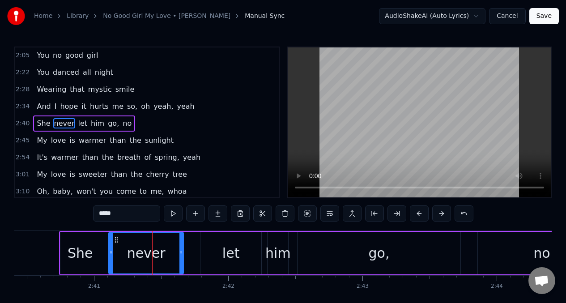
scroll to position [342, 0]
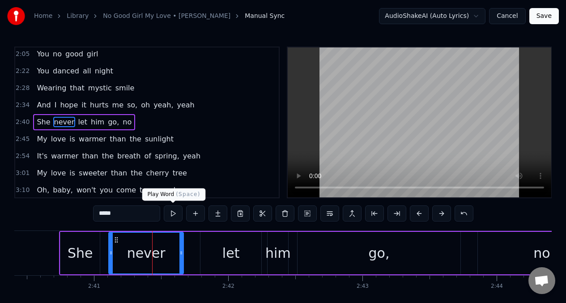
click at [172, 215] on button at bounding box center [173, 214] width 19 height 16
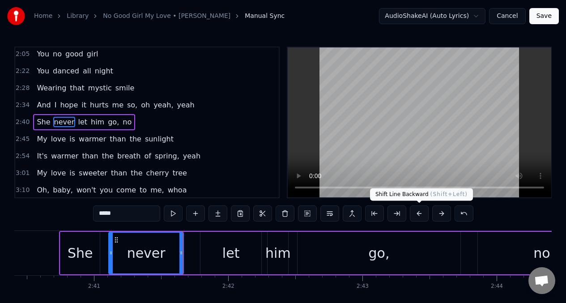
click at [418, 213] on button at bounding box center [419, 214] width 19 height 16
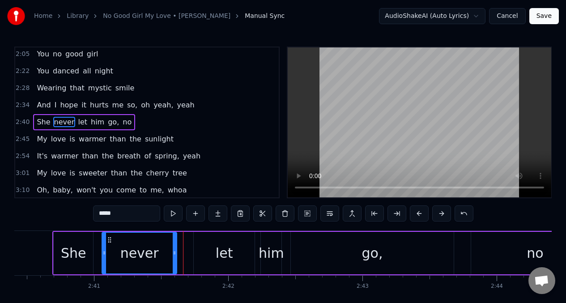
click at [418, 213] on button at bounding box center [419, 214] width 19 height 16
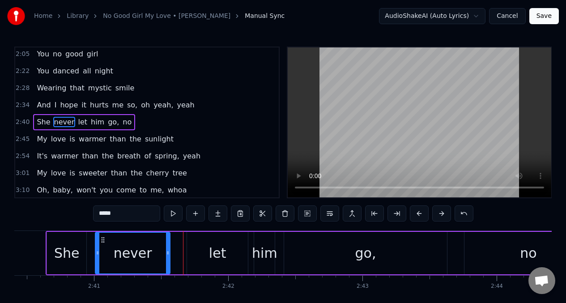
click at [418, 213] on button at bounding box center [419, 214] width 19 height 16
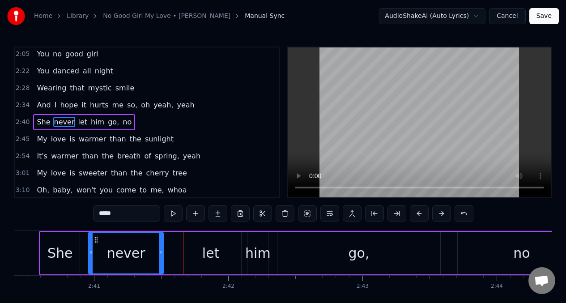
click at [418, 213] on button at bounding box center [419, 214] width 19 height 16
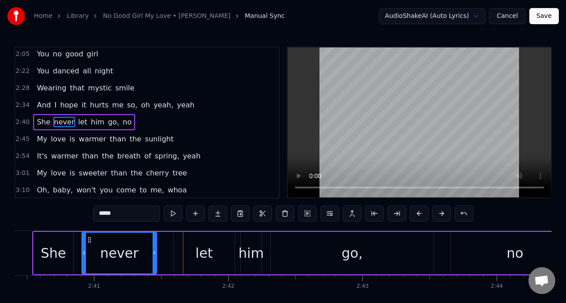
click at [418, 213] on button at bounding box center [419, 214] width 19 height 16
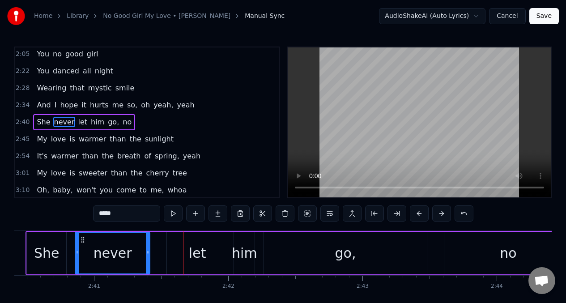
click at [418, 213] on button at bounding box center [419, 214] width 19 height 16
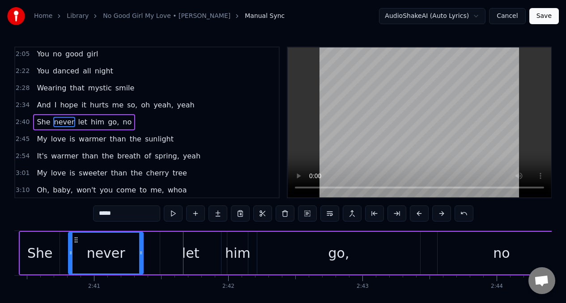
click at [418, 213] on button at bounding box center [419, 214] width 19 height 16
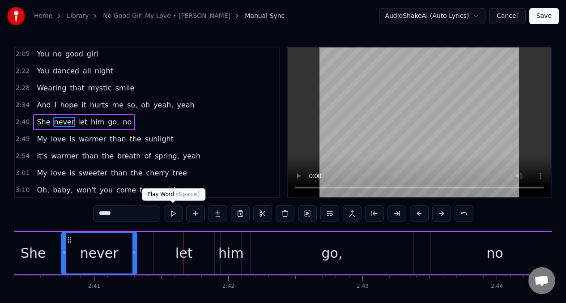
click at [174, 218] on button at bounding box center [173, 214] width 19 height 16
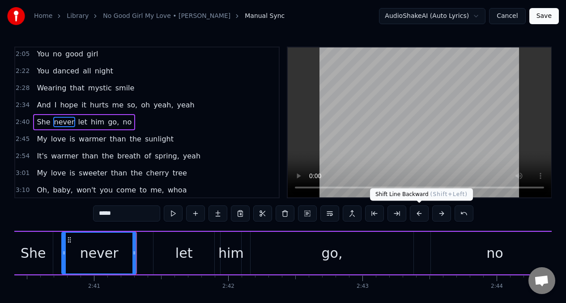
click at [419, 214] on button at bounding box center [419, 214] width 19 height 16
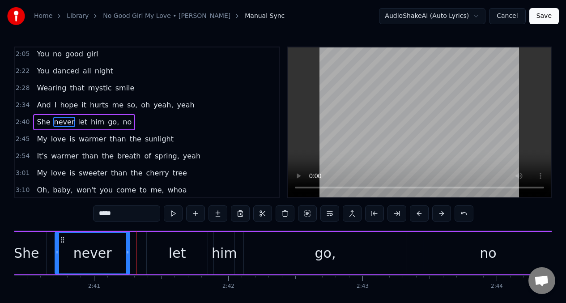
click at [419, 214] on button at bounding box center [419, 214] width 19 height 16
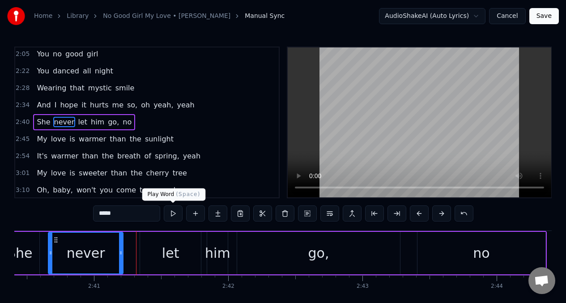
click at [176, 215] on button at bounding box center [173, 214] width 19 height 16
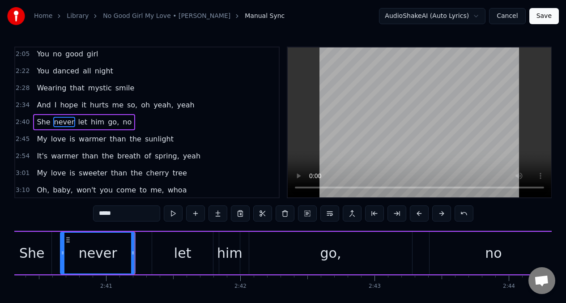
click at [28, 250] on div "She" at bounding box center [32, 253] width 26 height 20
type input "***"
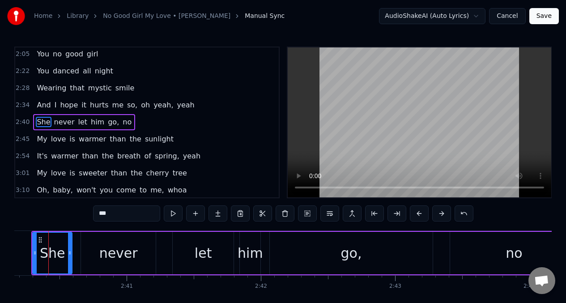
scroll to position [0, 21501]
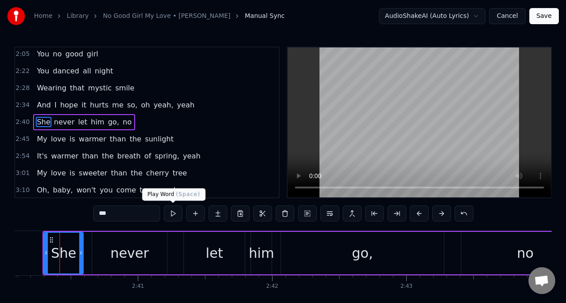
click at [173, 215] on button at bounding box center [173, 214] width 19 height 16
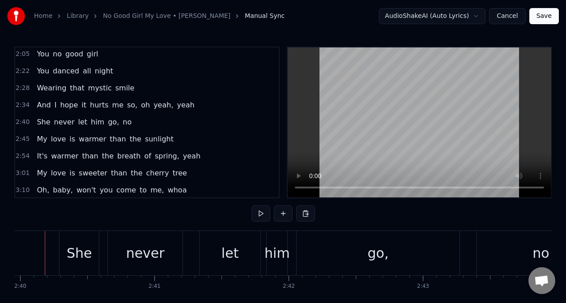
scroll to position [0, 21470]
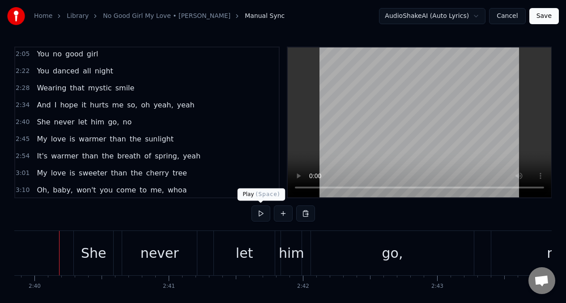
click at [262, 215] on button at bounding box center [261, 214] width 19 height 16
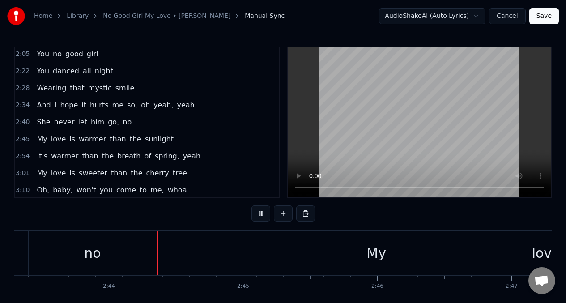
scroll to position [0, 21953]
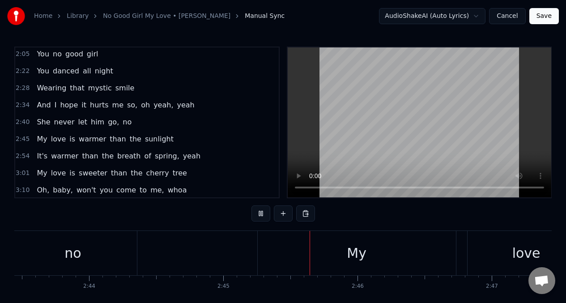
click at [262, 215] on button at bounding box center [261, 214] width 19 height 16
click at [341, 257] on div "My" at bounding box center [357, 253] width 198 height 44
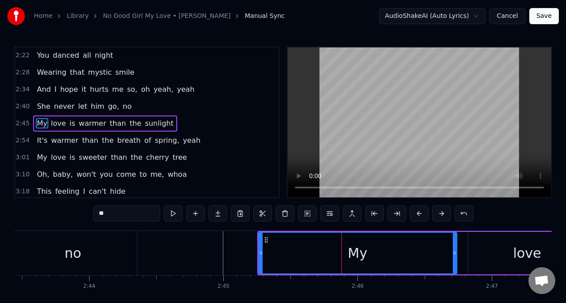
scroll to position [359, 0]
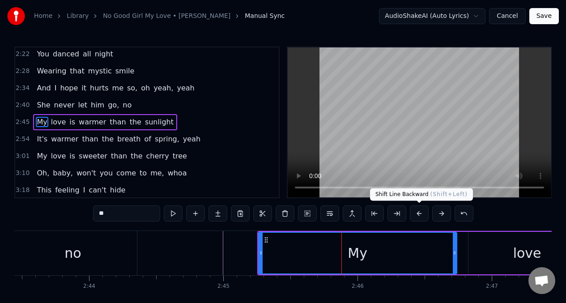
click at [417, 213] on button at bounding box center [419, 214] width 19 height 16
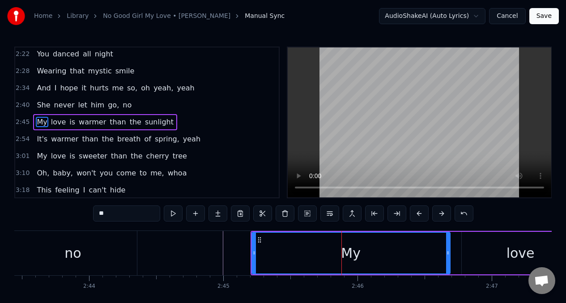
click at [417, 213] on button at bounding box center [419, 214] width 19 height 16
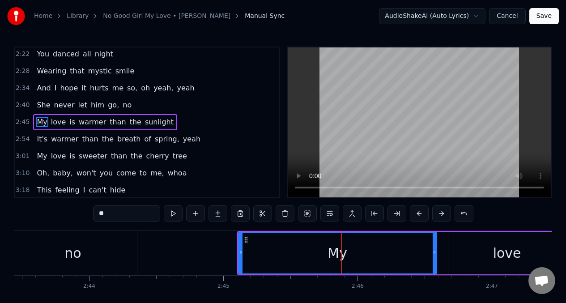
click at [417, 213] on button at bounding box center [419, 214] width 19 height 16
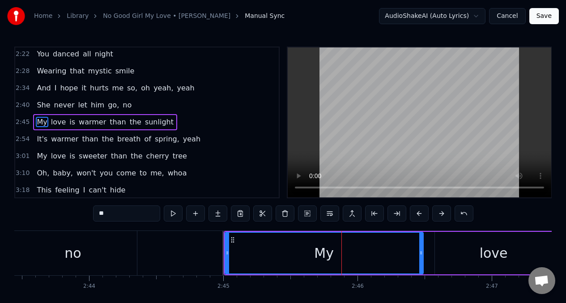
click at [417, 213] on button at bounding box center [419, 214] width 19 height 16
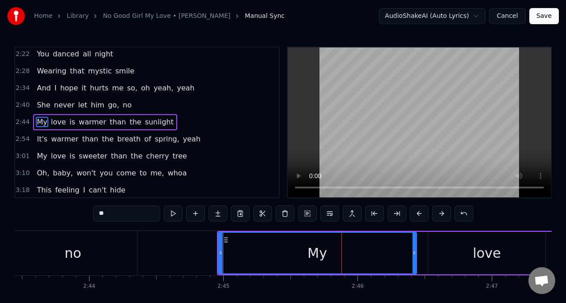
click at [417, 213] on button at bounding box center [419, 214] width 19 height 16
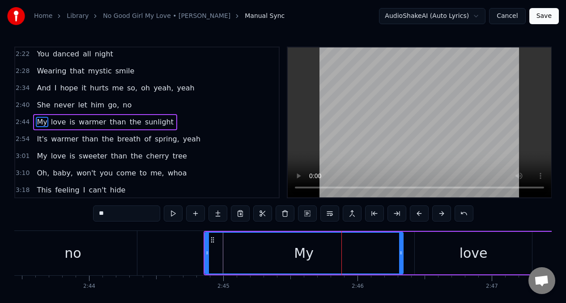
click at [417, 213] on button at bounding box center [419, 214] width 19 height 16
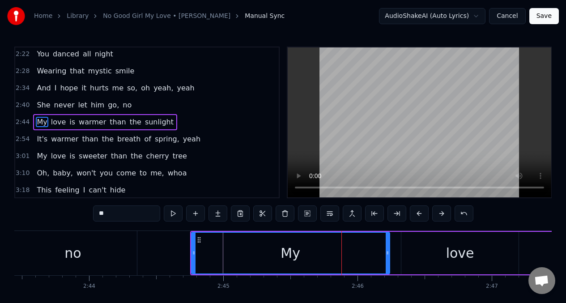
click at [417, 213] on button at bounding box center [419, 214] width 19 height 16
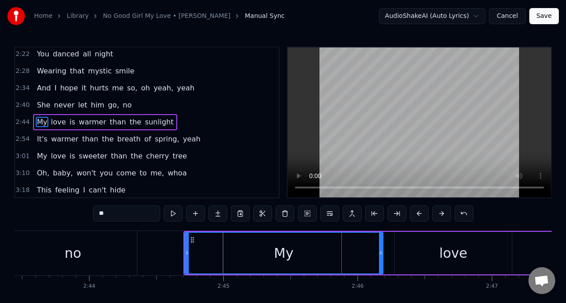
click at [417, 213] on button at bounding box center [419, 214] width 19 height 16
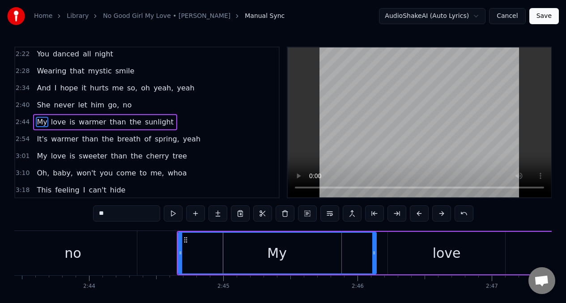
click at [417, 213] on button at bounding box center [419, 214] width 19 height 16
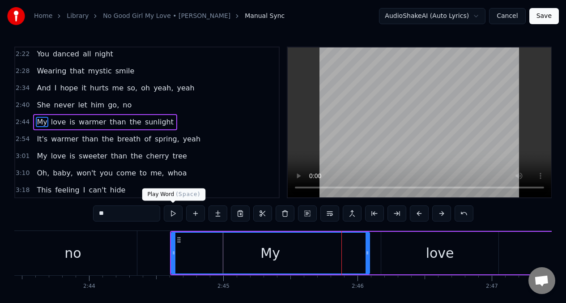
click at [171, 215] on button at bounding box center [173, 214] width 19 height 16
click at [174, 215] on button at bounding box center [173, 214] width 19 height 16
click at [405, 247] on div "love" at bounding box center [440, 253] width 118 height 43
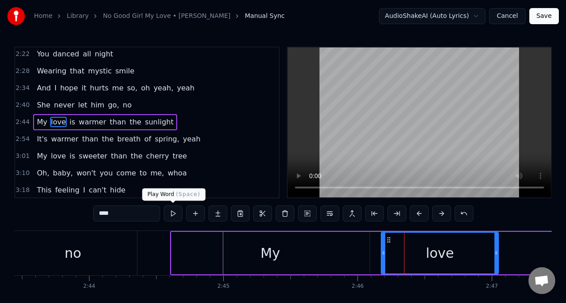
click at [170, 214] on button at bounding box center [173, 214] width 19 height 16
click at [78, 122] on span "warmer" at bounding box center [92, 122] width 29 height 10
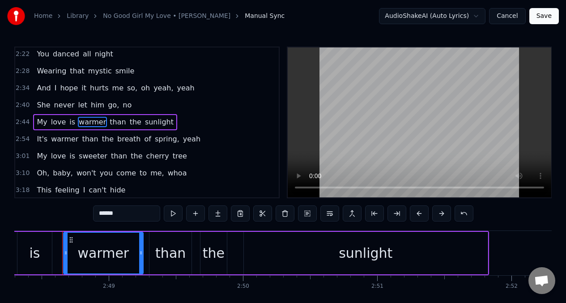
scroll to position [0, 22608]
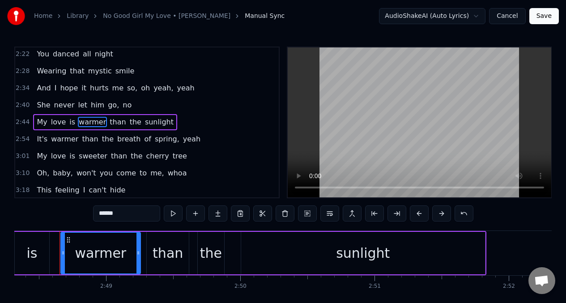
click at [39, 252] on div "is" at bounding box center [32, 253] width 34 height 43
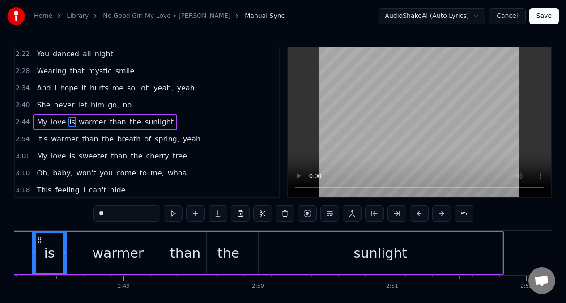
scroll to position [0, 22587]
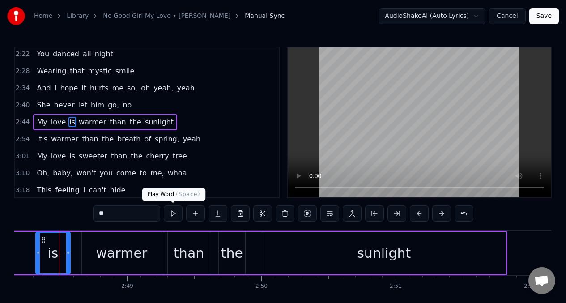
click at [171, 215] on button at bounding box center [173, 214] width 19 height 16
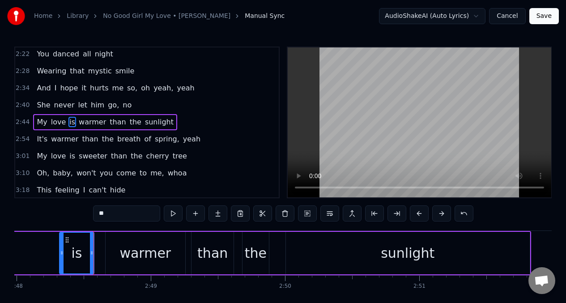
scroll to position [0, 22562]
click at [149, 253] on div "warmer" at bounding box center [145, 253] width 51 height 20
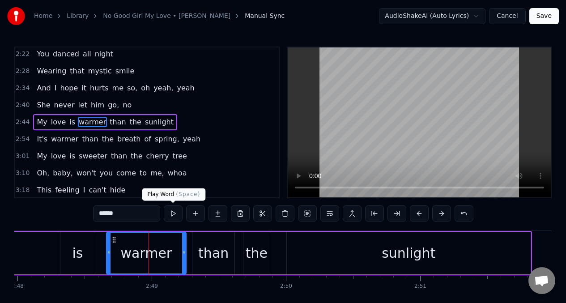
click at [171, 214] on button at bounding box center [173, 214] width 19 height 16
click at [349, 246] on div "sunlight" at bounding box center [409, 253] width 244 height 43
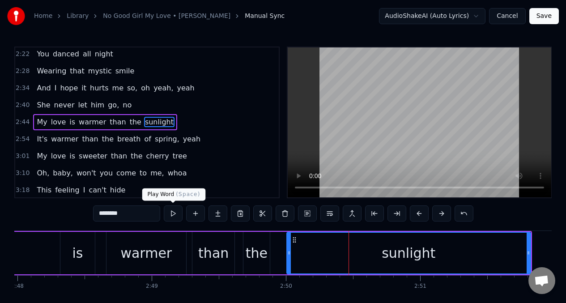
click at [174, 214] on button at bounding box center [173, 214] width 19 height 16
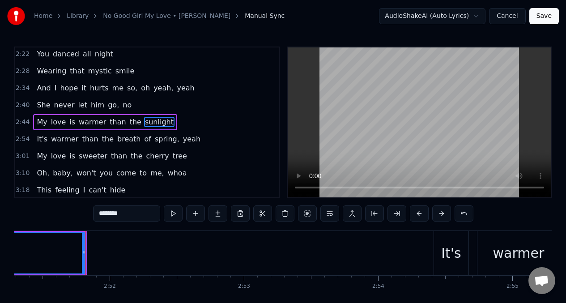
scroll to position [0, 23033]
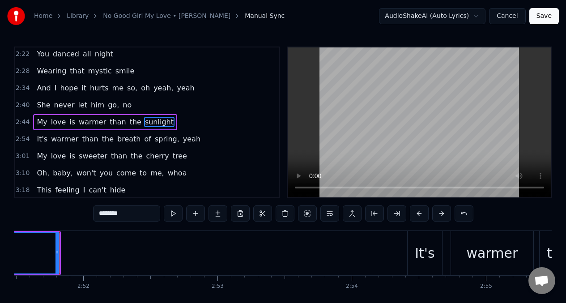
click at [479, 253] on div "warmer" at bounding box center [492, 253] width 51 height 20
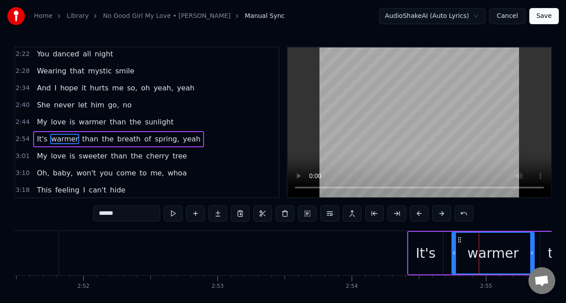
scroll to position [376, 0]
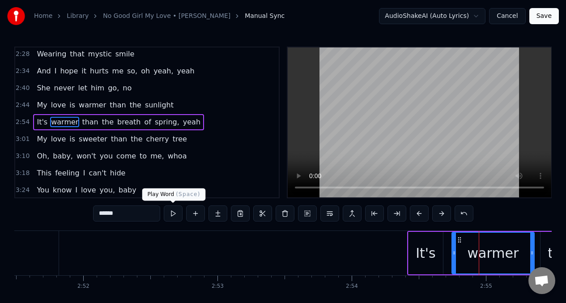
click at [171, 215] on button at bounding box center [173, 214] width 19 height 16
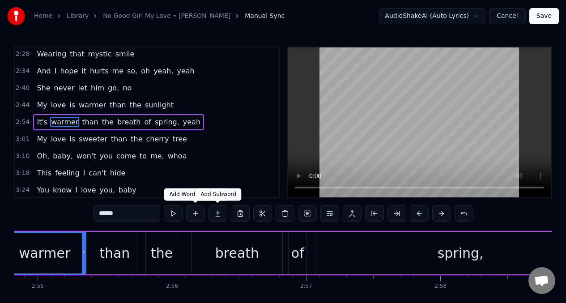
scroll to position [0, 23508]
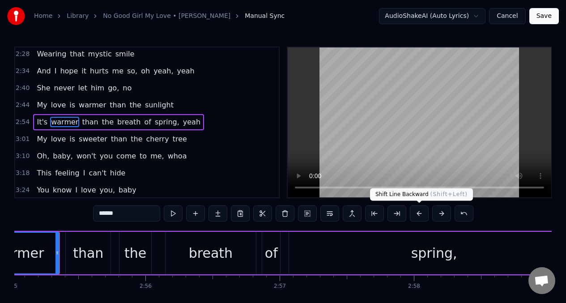
click at [420, 217] on button at bounding box center [419, 214] width 19 height 16
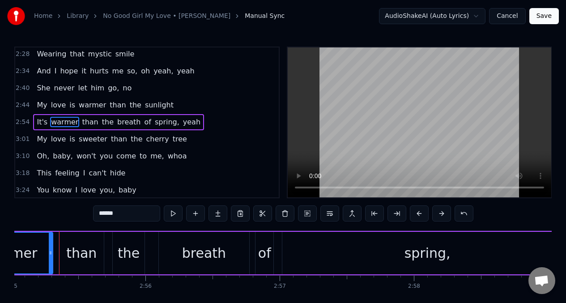
click at [420, 216] on button at bounding box center [419, 214] width 19 height 16
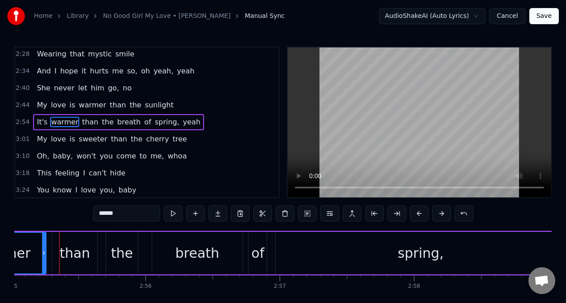
click at [420, 216] on button at bounding box center [419, 214] width 19 height 16
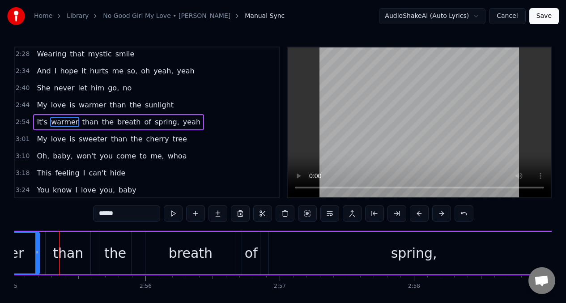
click at [420, 216] on button at bounding box center [419, 214] width 19 height 16
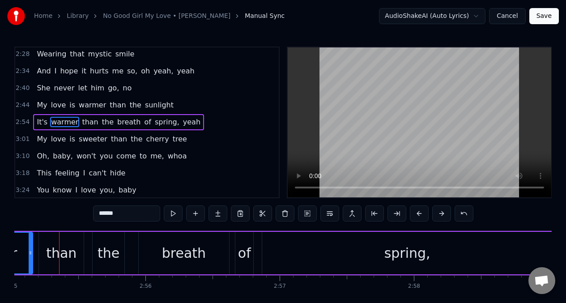
click at [420, 216] on button at bounding box center [419, 214] width 19 height 16
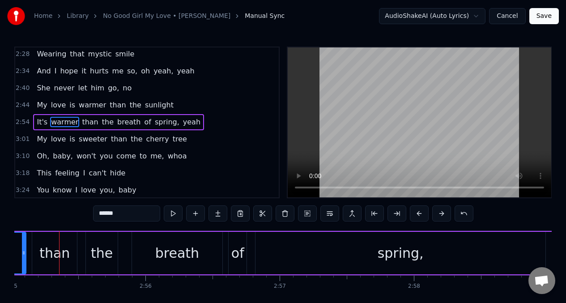
click at [420, 215] on button at bounding box center [419, 214] width 19 height 16
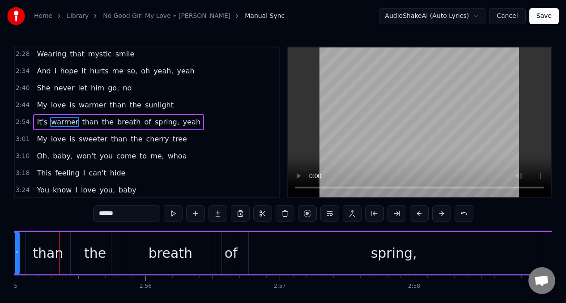
click at [32, 252] on div "than" at bounding box center [48, 253] width 45 height 43
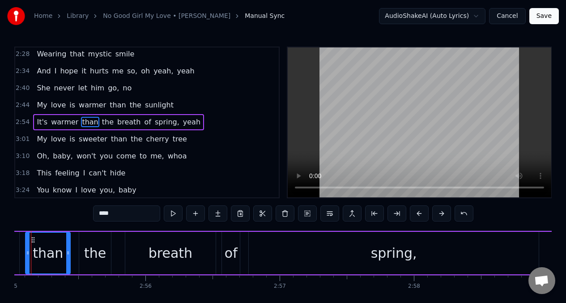
scroll to position [0, 23480]
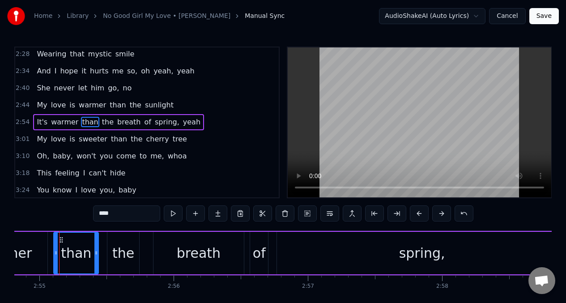
click at [27, 250] on div "warmer" at bounding box center [5, 253] width 51 height 20
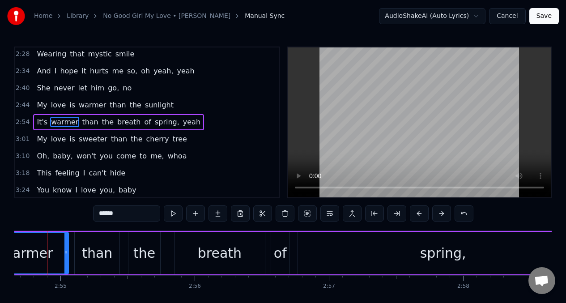
scroll to position [0, 23447]
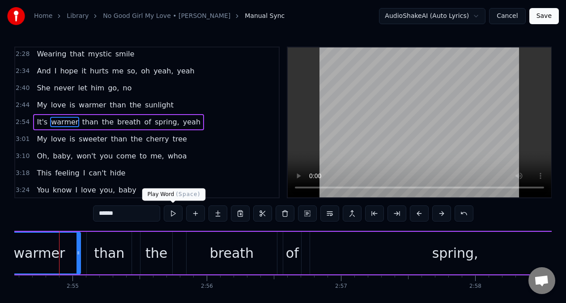
click at [173, 216] on button at bounding box center [173, 214] width 19 height 16
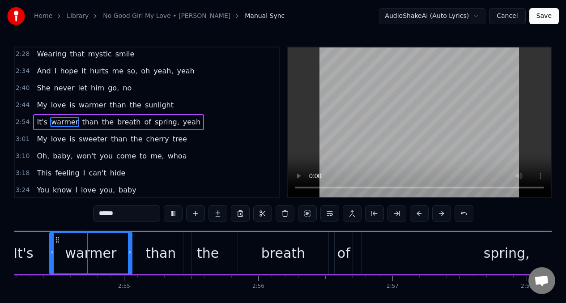
scroll to position [0, 23387]
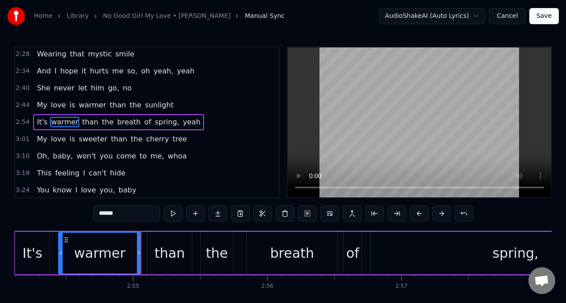
click at [173, 216] on button at bounding box center [173, 214] width 19 height 16
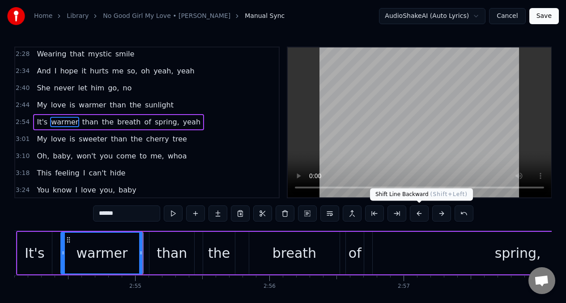
click at [417, 213] on button at bounding box center [419, 214] width 19 height 16
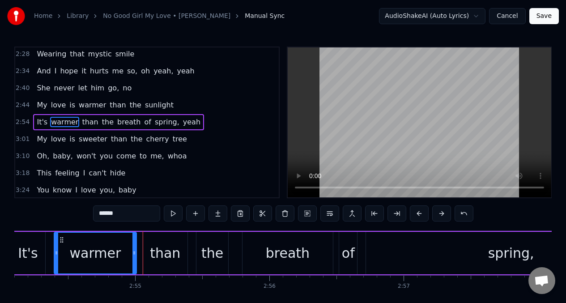
click at [417, 213] on button at bounding box center [419, 214] width 19 height 16
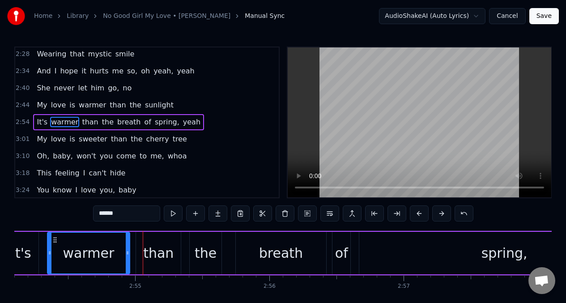
click at [417, 213] on button at bounding box center [419, 214] width 19 height 16
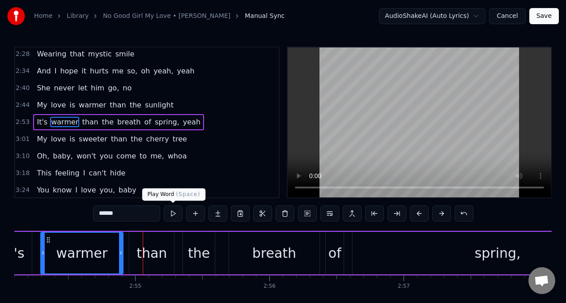
click at [173, 216] on button at bounding box center [173, 214] width 19 height 16
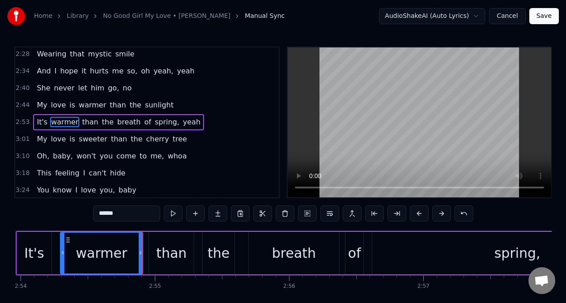
click at [173, 216] on button at bounding box center [173, 214] width 19 height 16
click at [40, 106] on span "My" at bounding box center [42, 105] width 12 height 10
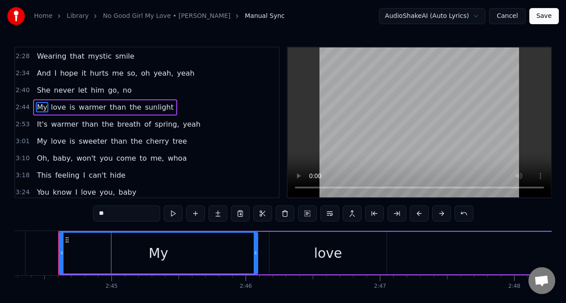
scroll to position [0, 22064]
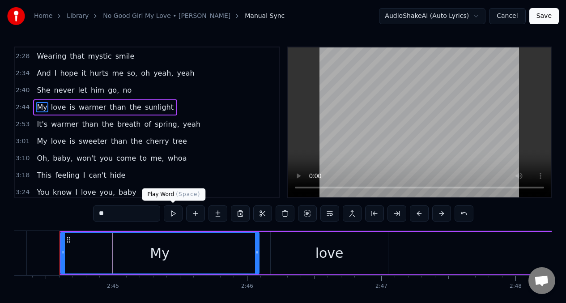
click at [173, 218] on button at bounding box center [173, 214] width 19 height 16
click at [39, 141] on span "My" at bounding box center [42, 141] width 12 height 10
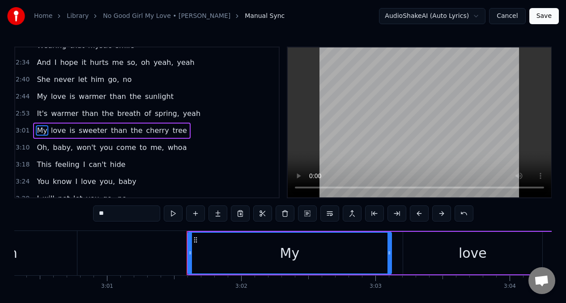
scroll to position [0, 24346]
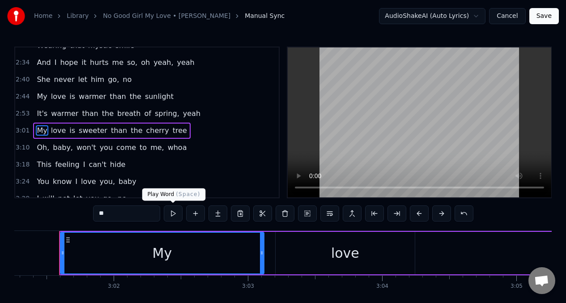
click at [174, 217] on button at bounding box center [173, 214] width 19 height 16
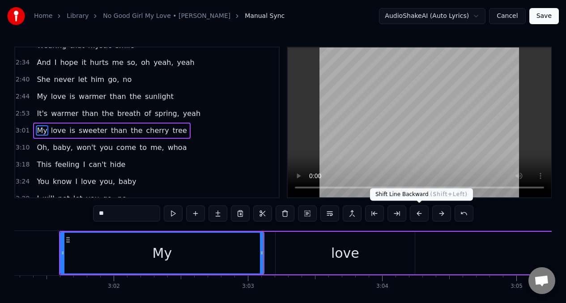
click at [420, 215] on button at bounding box center [419, 214] width 19 height 16
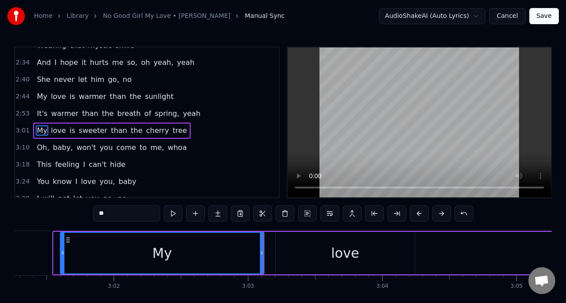
click at [420, 215] on button at bounding box center [419, 214] width 19 height 16
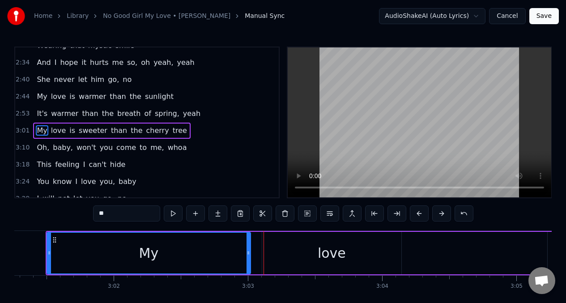
click at [420, 215] on button at bounding box center [419, 214] width 19 height 16
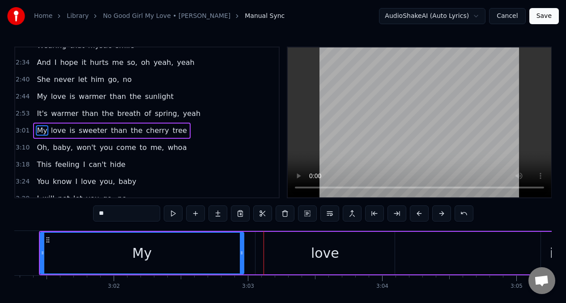
click at [420, 215] on button at bounding box center [419, 214] width 19 height 16
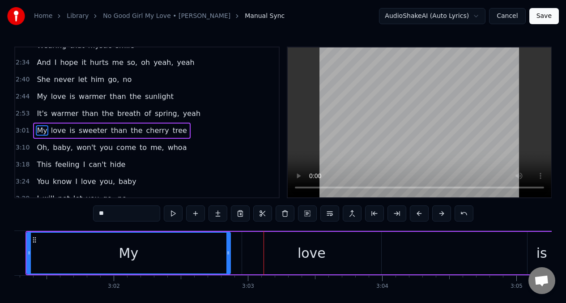
click at [420, 215] on button at bounding box center [419, 214] width 19 height 16
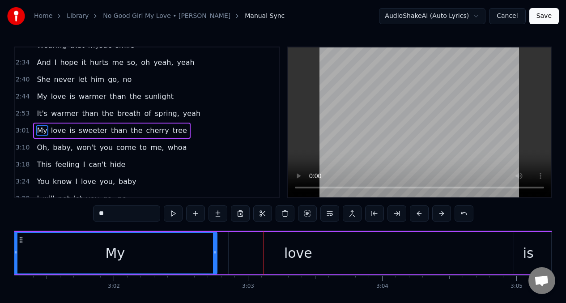
click at [420, 215] on button at bounding box center [419, 214] width 19 height 16
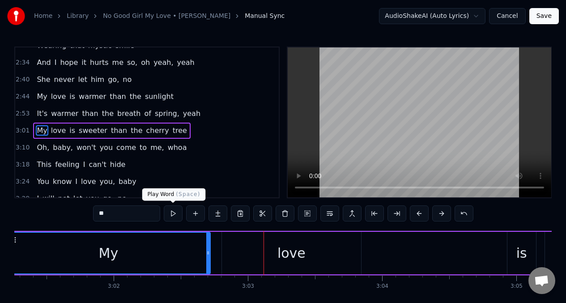
click at [171, 213] on button at bounding box center [173, 214] width 19 height 16
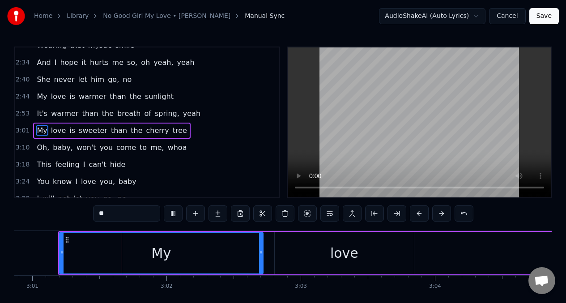
scroll to position [0, 24292]
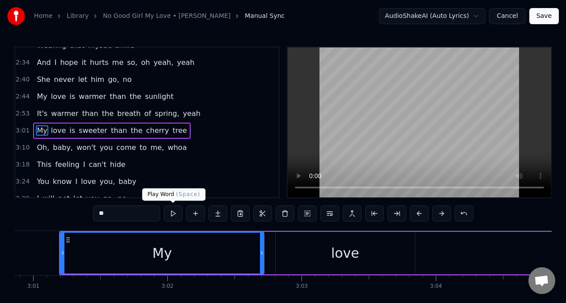
click at [171, 215] on button at bounding box center [173, 214] width 19 height 16
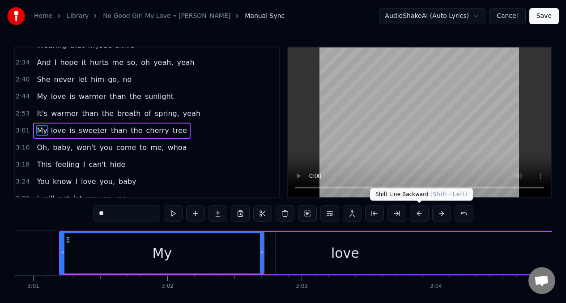
click at [417, 214] on button at bounding box center [419, 214] width 19 height 16
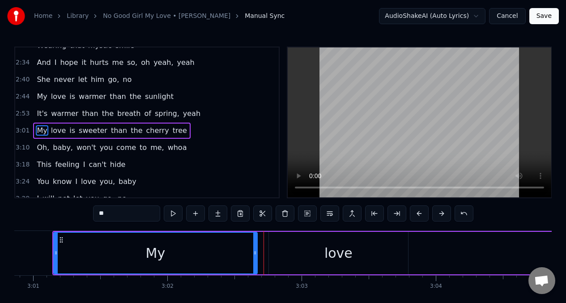
click at [417, 214] on button at bounding box center [419, 214] width 19 height 16
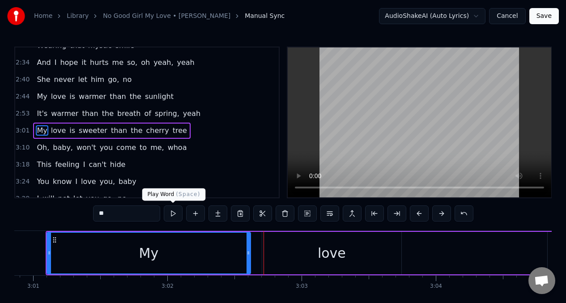
click at [170, 210] on button at bounding box center [173, 214] width 19 height 16
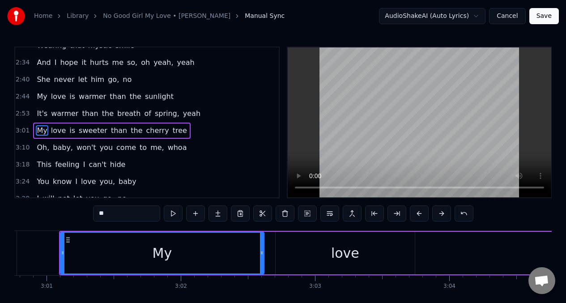
click at [306, 248] on div "love" at bounding box center [345, 253] width 139 height 43
type input "****"
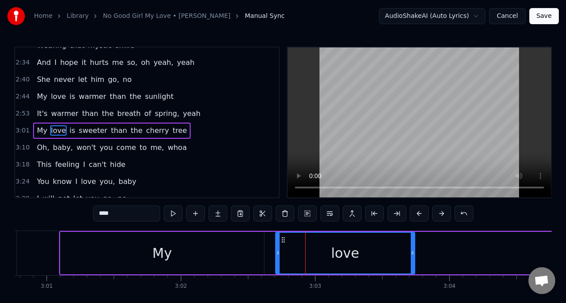
scroll to position [393, 0]
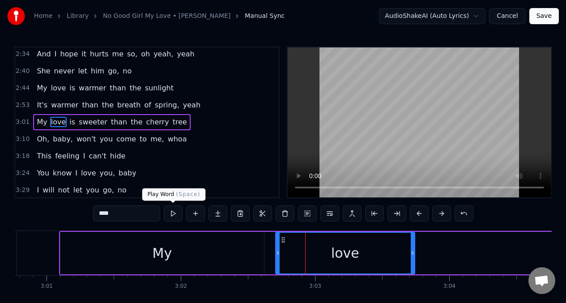
click at [170, 216] on button at bounding box center [173, 214] width 19 height 16
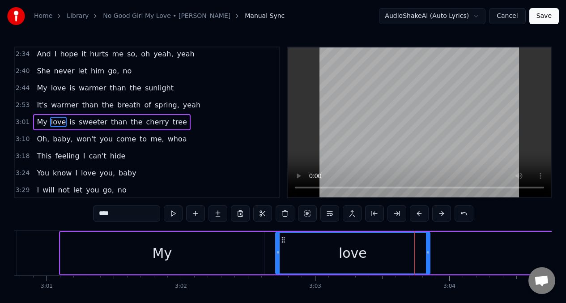
drag, startPoint x: 413, startPoint y: 254, endPoint x: 428, endPoint y: 253, distance: 15.3
click at [428, 253] on icon at bounding box center [428, 252] width 4 height 7
click at [171, 214] on button at bounding box center [173, 214] width 19 height 16
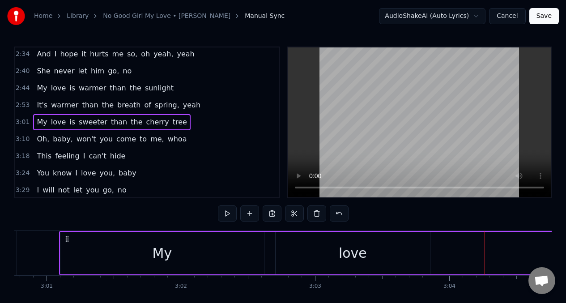
click at [84, 126] on span "sweeter" at bounding box center [93, 122] width 30 height 10
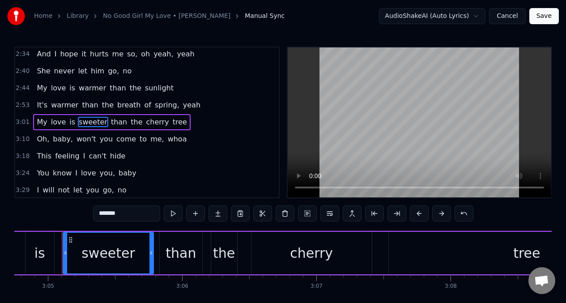
scroll to position [0, 24818]
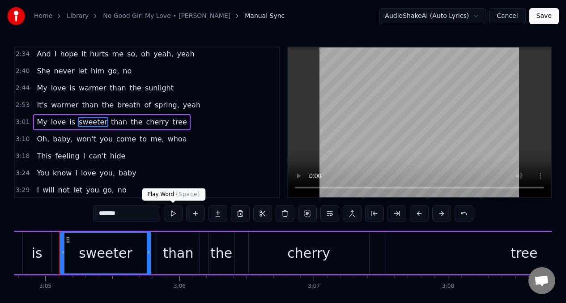
click at [175, 217] on button at bounding box center [173, 214] width 19 height 16
click at [218, 268] on div "the" at bounding box center [222, 253] width 26 height 43
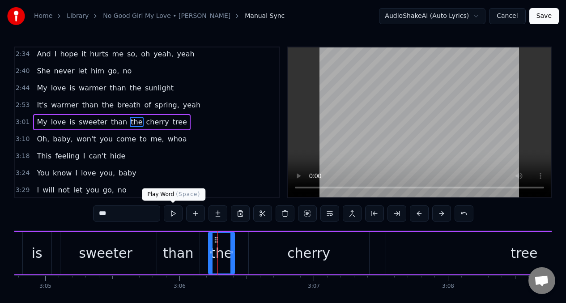
click at [172, 217] on button at bounding box center [173, 214] width 19 height 16
click at [273, 256] on div "cherry" at bounding box center [309, 253] width 120 height 43
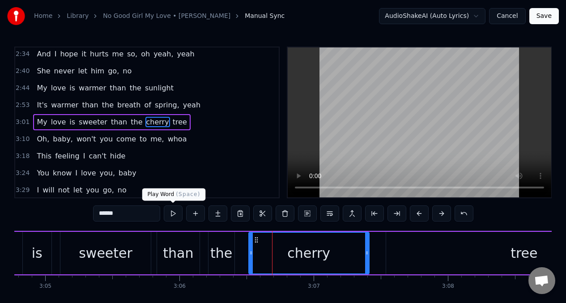
click at [170, 215] on button at bounding box center [173, 214] width 19 height 16
click at [448, 261] on div "tree" at bounding box center [524, 253] width 277 height 43
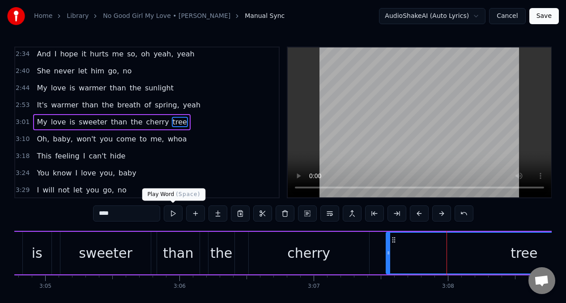
click at [174, 214] on button at bounding box center [173, 214] width 19 height 16
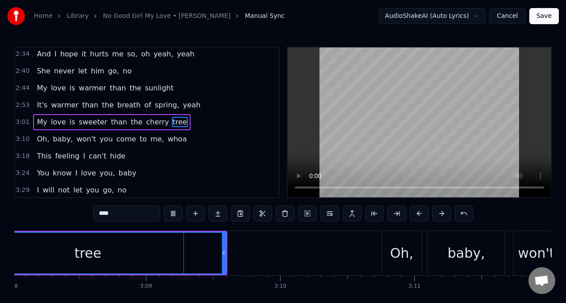
scroll to position [0, 25289]
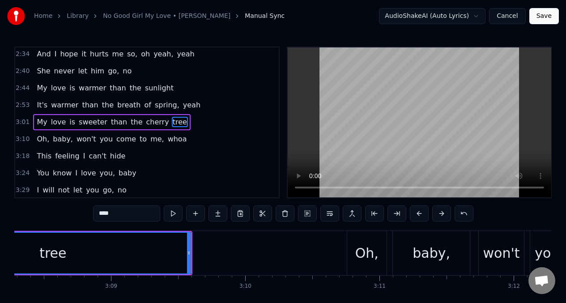
click at [44, 139] on span "Oh," at bounding box center [43, 139] width 14 height 10
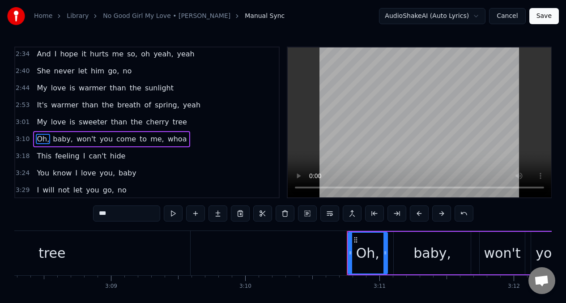
scroll to position [410, 0]
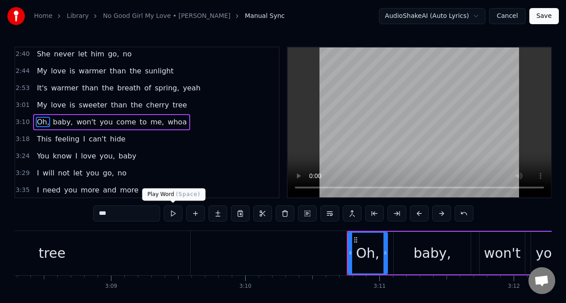
click at [173, 215] on button at bounding box center [173, 214] width 19 height 16
click at [441, 252] on div "baby," at bounding box center [433, 253] width 38 height 20
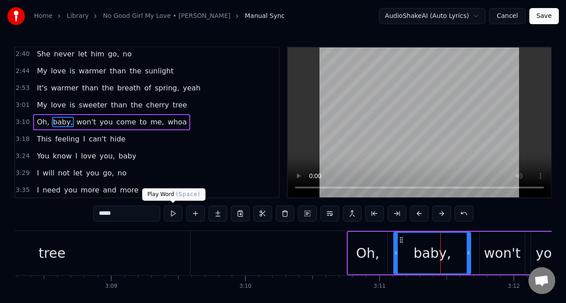
click at [172, 213] on button at bounding box center [173, 214] width 19 height 16
click at [172, 215] on button at bounding box center [173, 214] width 19 height 16
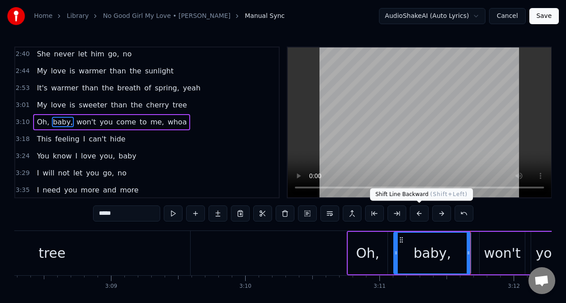
click at [417, 214] on button at bounding box center [419, 214] width 19 height 16
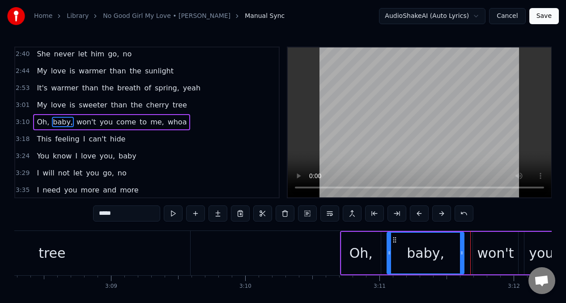
click at [417, 214] on button at bounding box center [419, 214] width 19 height 16
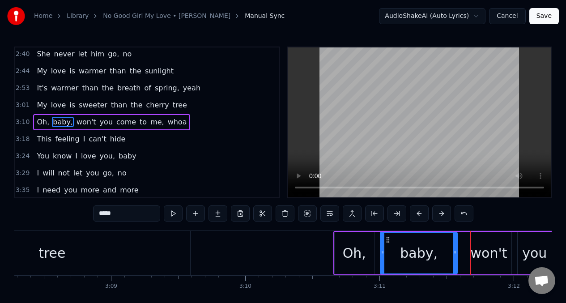
click at [417, 214] on button at bounding box center [419, 214] width 19 height 16
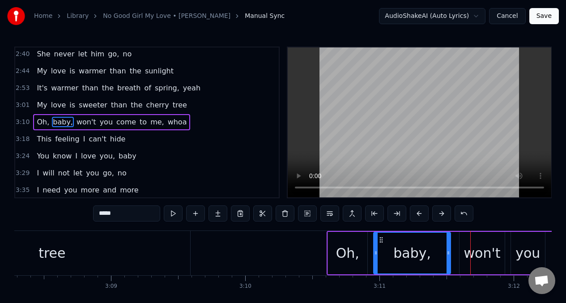
click at [417, 214] on button at bounding box center [419, 214] width 19 height 16
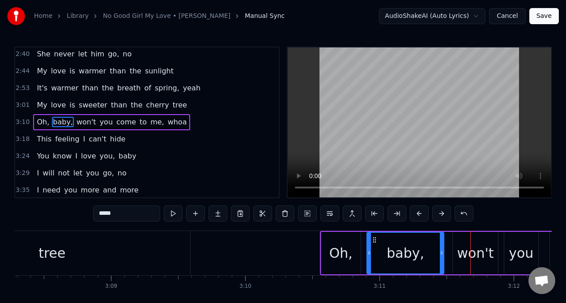
click at [417, 214] on button at bounding box center [419, 214] width 19 height 16
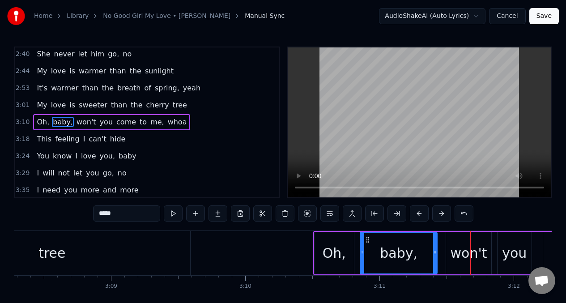
click at [417, 214] on button at bounding box center [419, 214] width 19 height 16
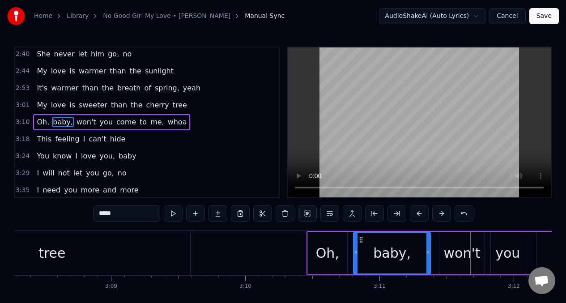
click at [417, 214] on button at bounding box center [419, 214] width 19 height 16
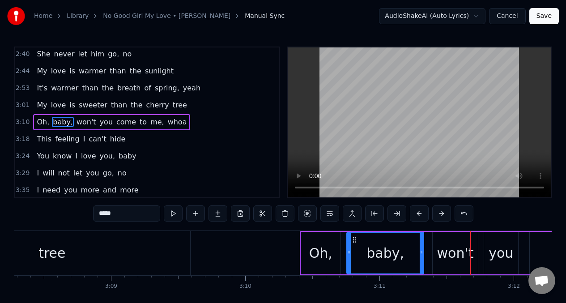
click at [417, 214] on button at bounding box center [419, 214] width 19 height 16
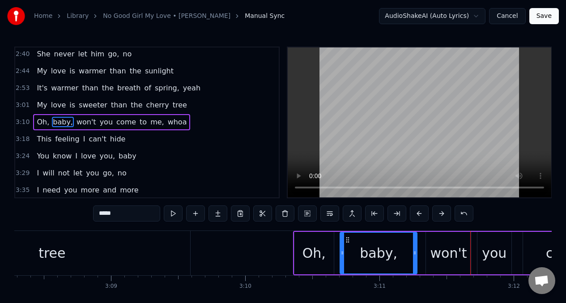
click at [417, 214] on button at bounding box center [419, 214] width 19 height 16
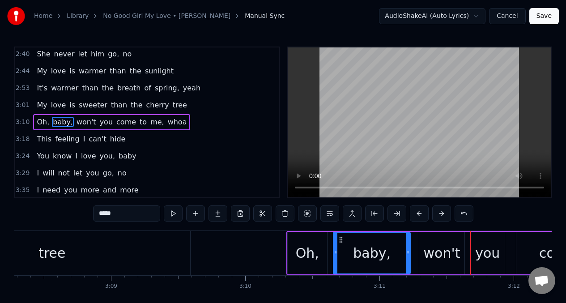
click at [86, 253] on div "tree" at bounding box center [52, 253] width 277 height 44
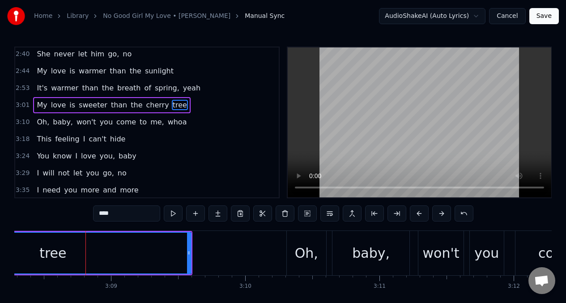
scroll to position [393, 0]
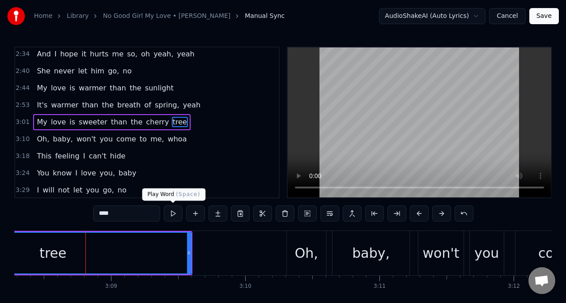
click at [172, 214] on button at bounding box center [173, 214] width 19 height 16
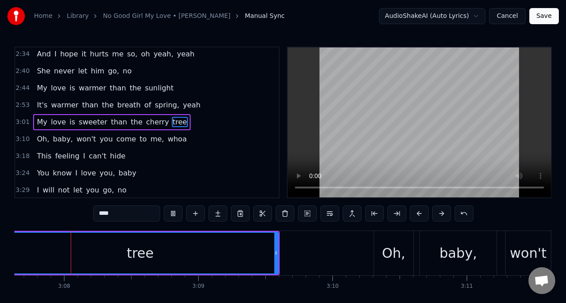
scroll to position [0, 25174]
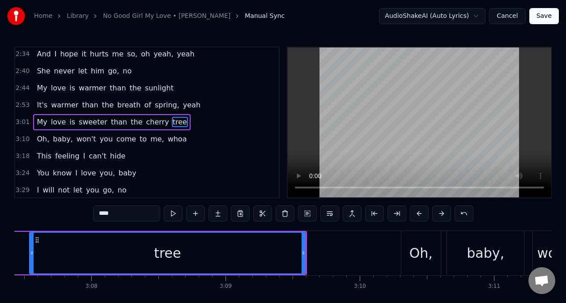
drag, startPoint x: 419, startPoint y: 248, endPoint x: 405, endPoint y: 244, distance: 14.6
click at [419, 248] on div "Oh," at bounding box center [421, 253] width 23 height 20
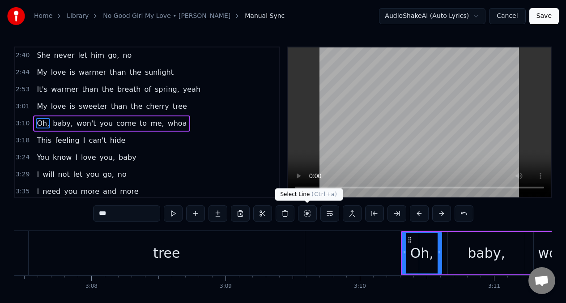
scroll to position [410, 0]
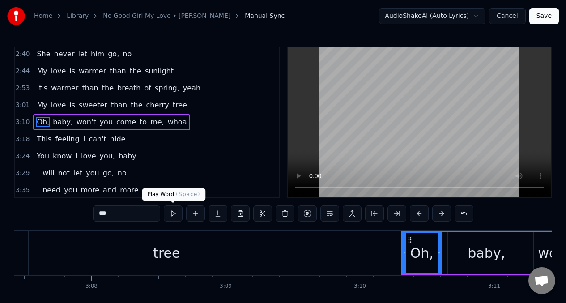
click at [176, 214] on button at bounding box center [173, 214] width 19 height 16
click at [175, 214] on button at bounding box center [173, 214] width 19 height 16
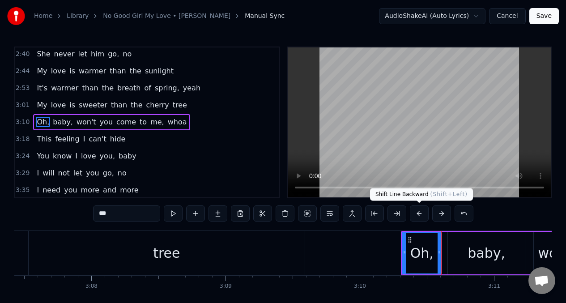
click at [419, 215] on button at bounding box center [419, 214] width 19 height 16
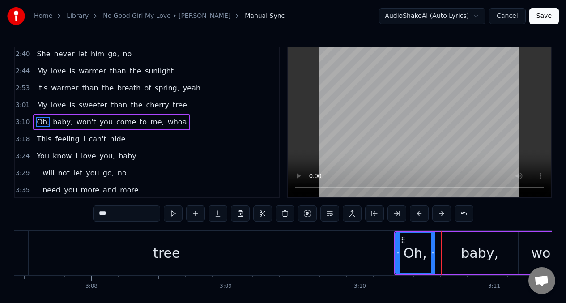
click at [418, 215] on button at bounding box center [419, 214] width 19 height 16
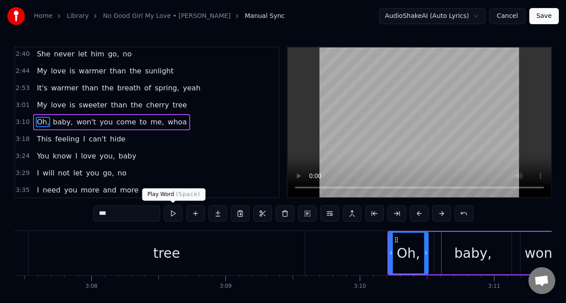
click at [171, 214] on button at bounding box center [173, 214] width 19 height 16
click at [474, 251] on div "baby," at bounding box center [473, 253] width 38 height 20
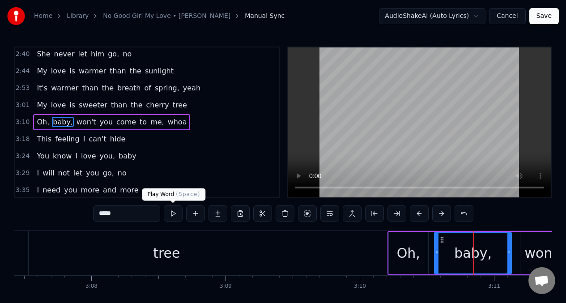
click at [171, 213] on button at bounding box center [173, 214] width 19 height 16
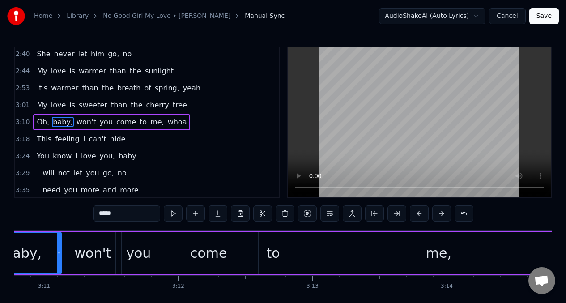
scroll to position [0, 25627]
click at [210, 254] on div "come" at bounding box center [206, 253] width 37 height 20
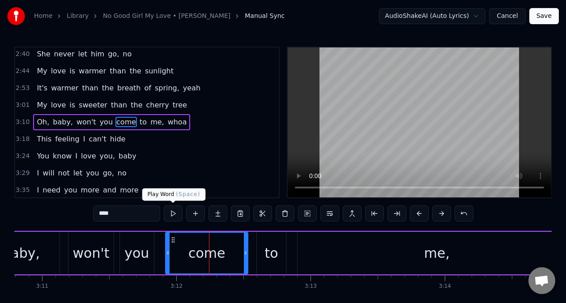
click at [174, 218] on button at bounding box center [173, 214] width 19 height 16
click at [357, 253] on div "me," at bounding box center [437, 253] width 279 height 43
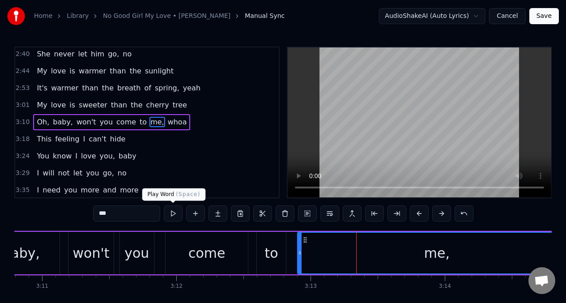
click at [172, 215] on button at bounding box center [173, 214] width 19 height 16
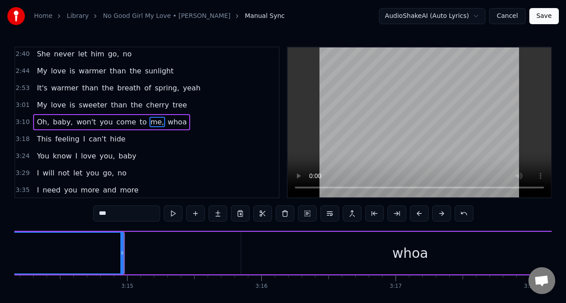
scroll to position [0, 26079]
click at [172, 215] on button at bounding box center [173, 214] width 19 height 16
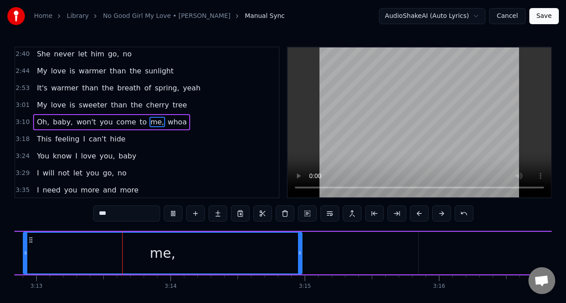
scroll to position [0, 25900]
drag, startPoint x: 301, startPoint y: 253, endPoint x: 225, endPoint y: 229, distance: 80.0
click at [313, 252] on icon at bounding box center [312, 252] width 4 height 7
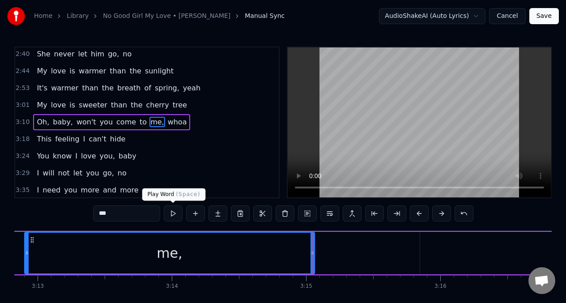
click at [174, 214] on button at bounding box center [173, 214] width 19 height 16
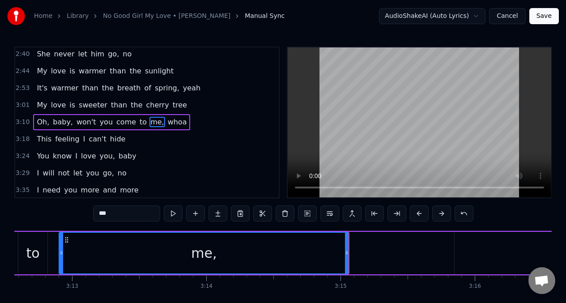
click at [167, 125] on span "whoa" at bounding box center [177, 122] width 21 height 10
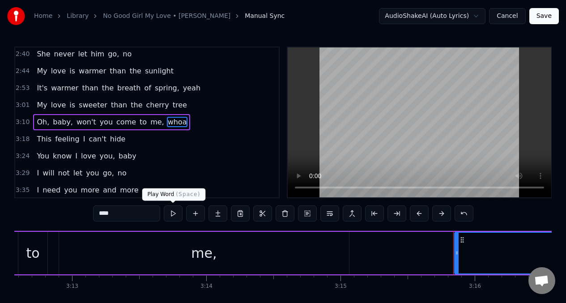
click at [172, 214] on button at bounding box center [173, 214] width 19 height 16
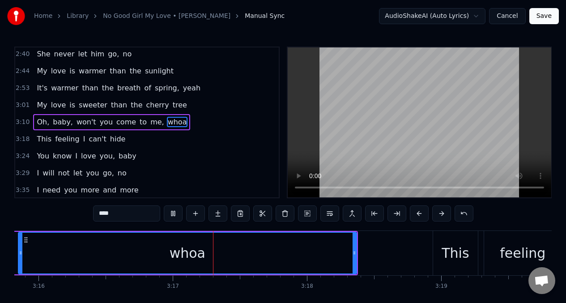
scroll to position [0, 26346]
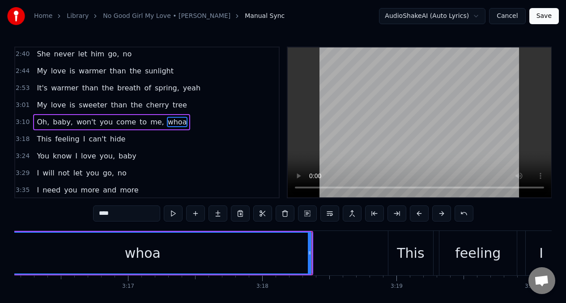
click at [430, 256] on div "This" at bounding box center [411, 253] width 45 height 44
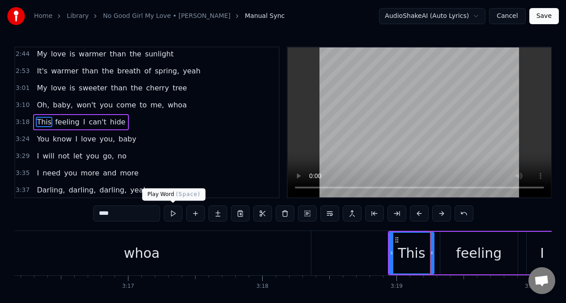
click at [171, 212] on button at bounding box center [173, 214] width 19 height 16
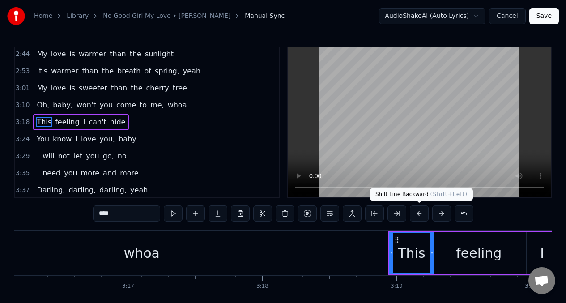
click at [417, 216] on button at bounding box center [419, 214] width 19 height 16
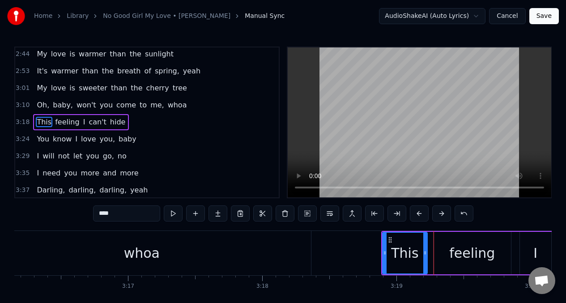
click at [417, 216] on button at bounding box center [419, 214] width 19 height 16
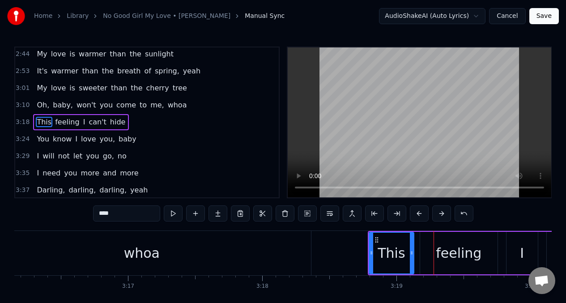
click at [417, 216] on button at bounding box center [419, 214] width 19 height 16
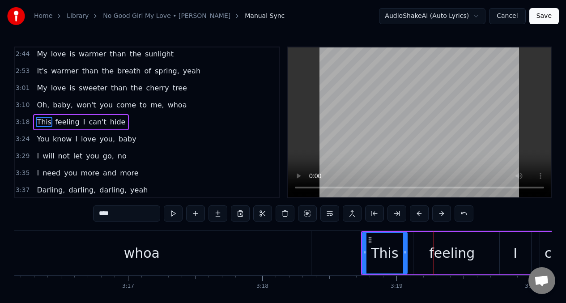
click at [417, 216] on button at bounding box center [419, 214] width 19 height 16
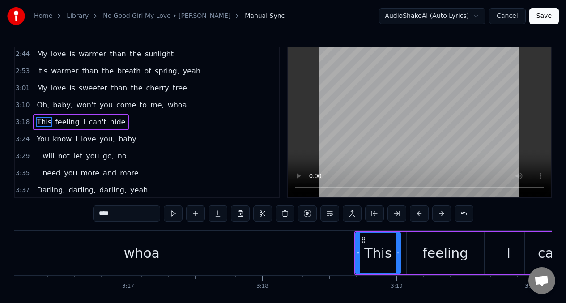
click at [454, 249] on div "feeling" at bounding box center [446, 253] width 46 height 20
type input "*******"
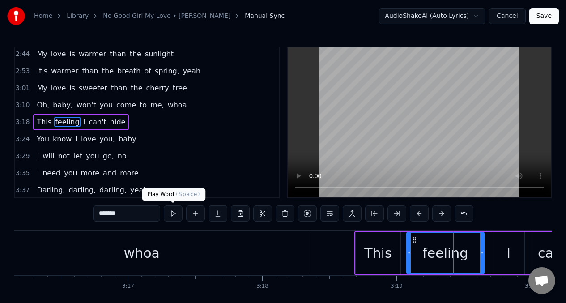
click at [171, 214] on button at bounding box center [173, 214] width 19 height 16
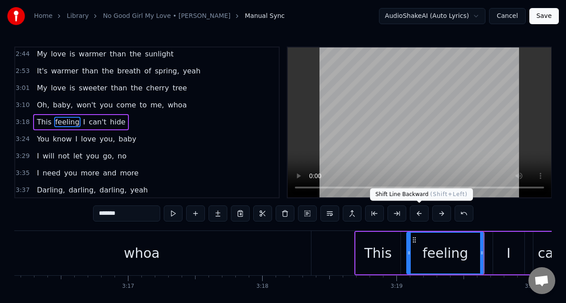
click at [419, 215] on button at bounding box center [419, 214] width 19 height 16
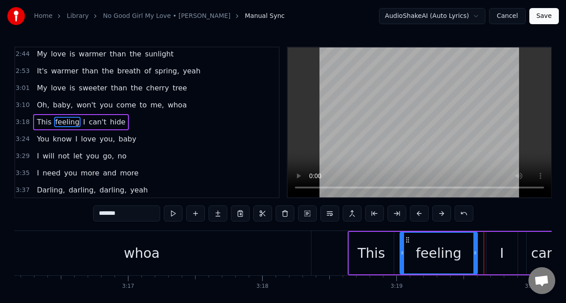
click at [419, 215] on button at bounding box center [419, 214] width 19 height 16
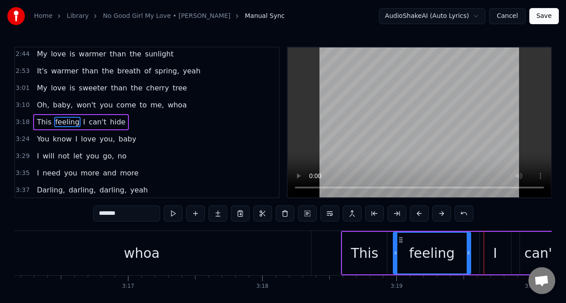
click at [419, 215] on button at bounding box center [419, 214] width 19 height 16
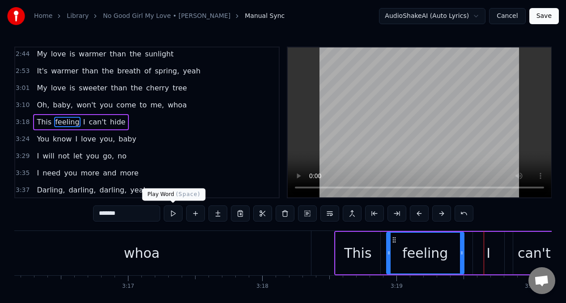
click at [171, 213] on button at bounding box center [173, 214] width 19 height 16
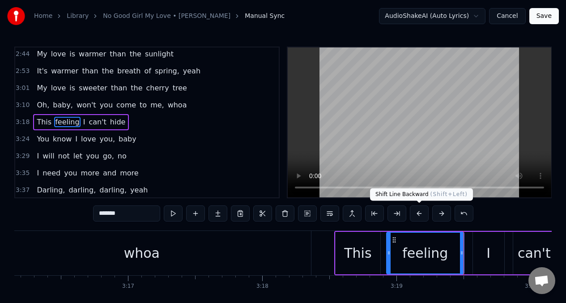
click at [418, 219] on button at bounding box center [419, 214] width 19 height 16
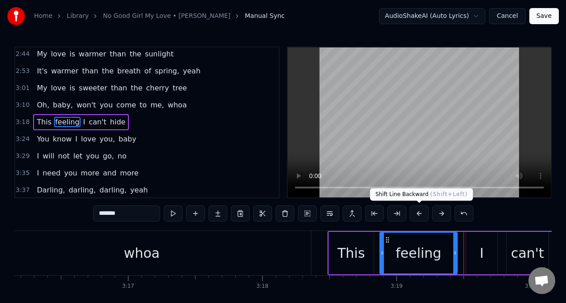
click at [419, 216] on button at bounding box center [419, 214] width 19 height 16
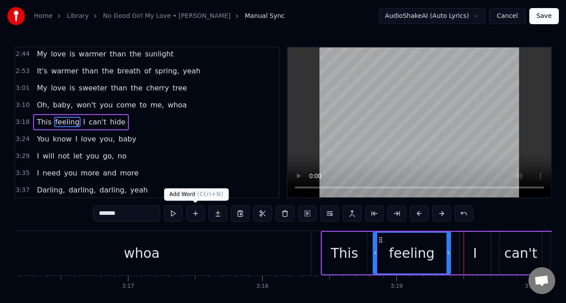
click at [193, 215] on button at bounding box center [195, 214] width 19 height 16
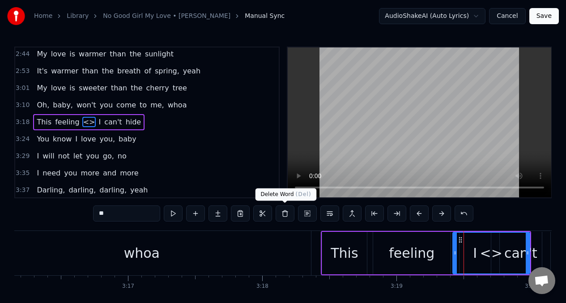
click at [284, 216] on button at bounding box center [285, 214] width 19 height 16
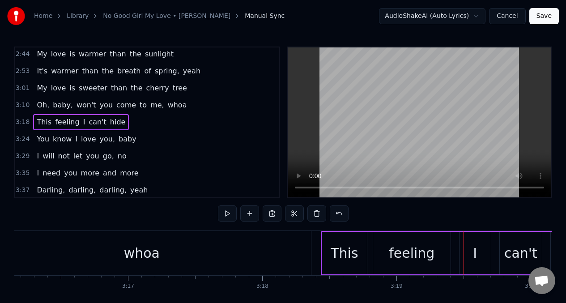
click at [409, 260] on div "feeling" at bounding box center [412, 253] width 46 height 20
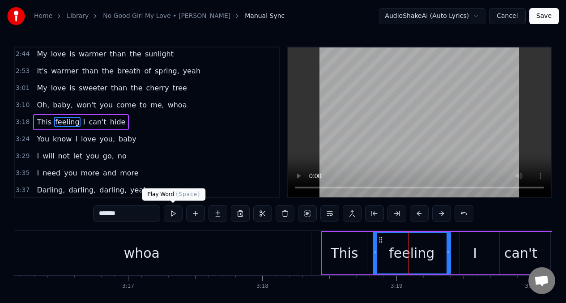
click at [171, 213] on button at bounding box center [173, 214] width 19 height 16
click at [34, 121] on div "This feeling I can't hide" at bounding box center [81, 122] width 96 height 16
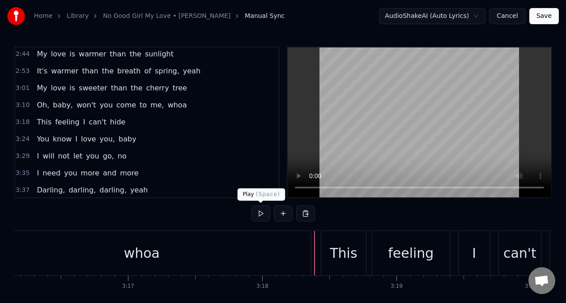
click at [261, 214] on button at bounding box center [261, 214] width 19 height 16
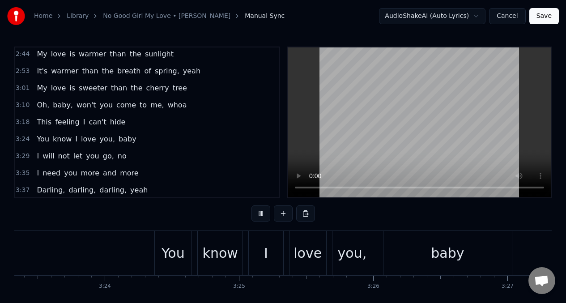
scroll to position [0, 27312]
click at [258, 213] on button at bounding box center [261, 214] width 19 height 16
click at [213, 253] on div "know" at bounding box center [218, 253] width 35 height 20
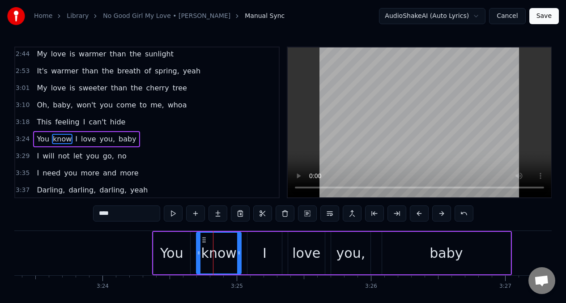
scroll to position [428, 0]
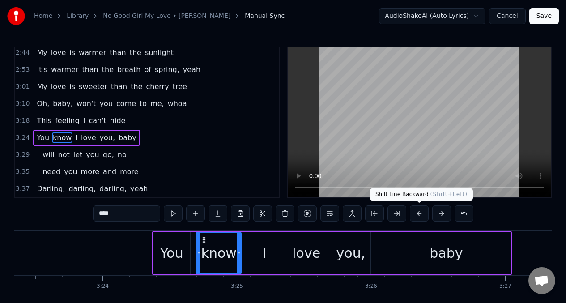
click at [416, 214] on button at bounding box center [419, 214] width 19 height 16
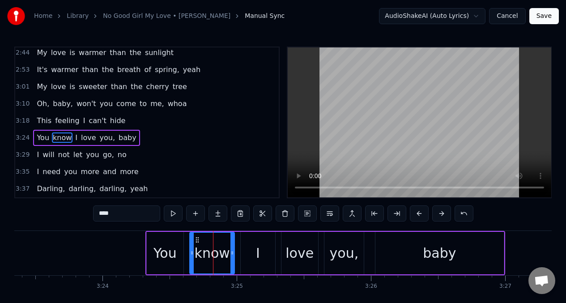
click at [416, 214] on button at bounding box center [419, 214] width 19 height 16
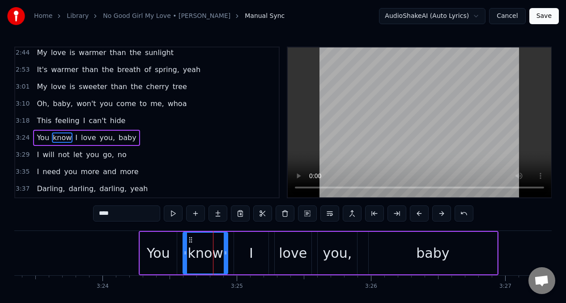
click at [416, 214] on button at bounding box center [419, 214] width 19 height 16
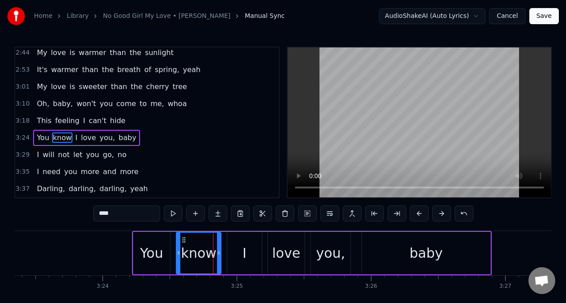
click at [416, 214] on button at bounding box center [419, 214] width 19 height 16
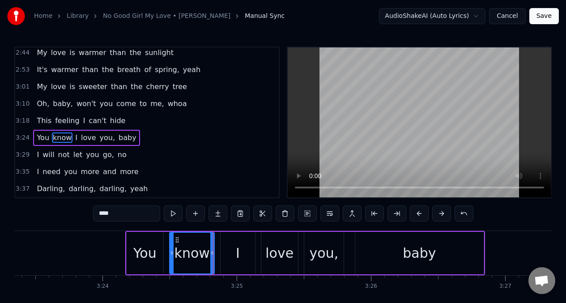
click at [416, 214] on button at bounding box center [419, 214] width 19 height 16
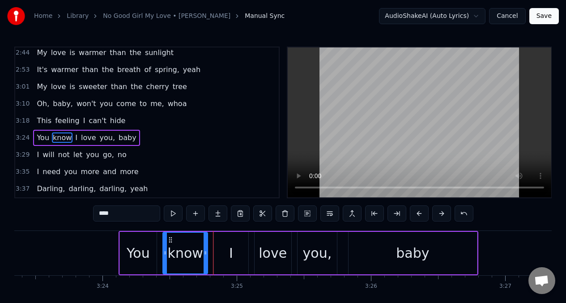
click at [416, 214] on button at bounding box center [419, 214] width 19 height 16
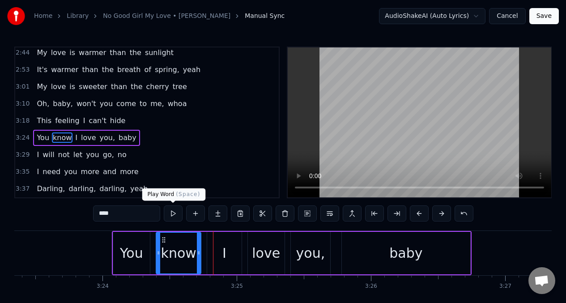
click at [171, 212] on button at bounding box center [173, 214] width 19 height 16
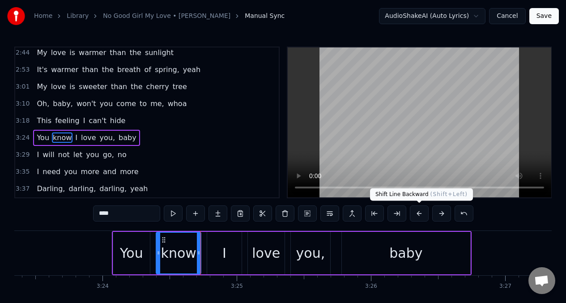
click at [416, 212] on button at bounding box center [419, 214] width 19 height 16
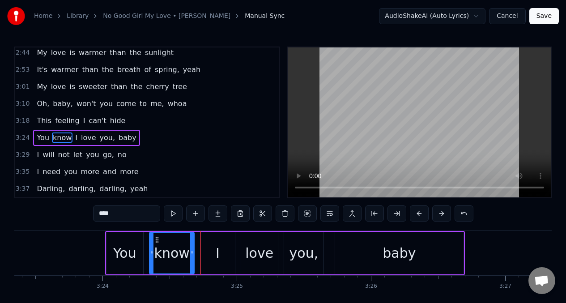
click at [416, 212] on button at bounding box center [419, 214] width 19 height 16
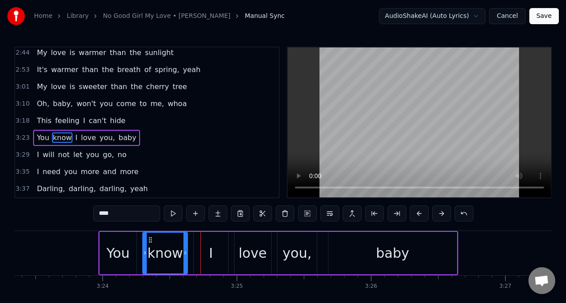
click at [416, 212] on button at bounding box center [419, 214] width 19 height 16
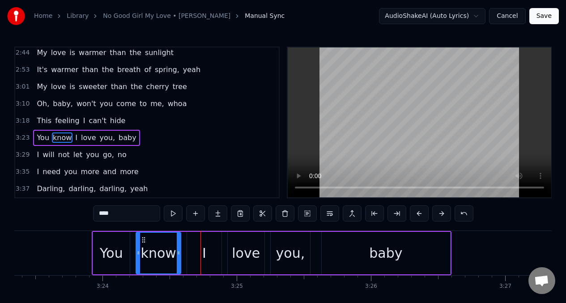
click at [416, 213] on button at bounding box center [419, 214] width 19 height 16
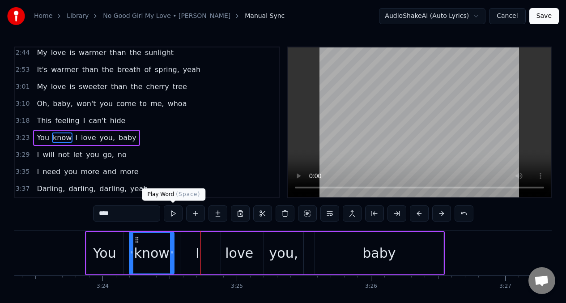
click at [172, 214] on button at bounding box center [173, 214] width 19 height 16
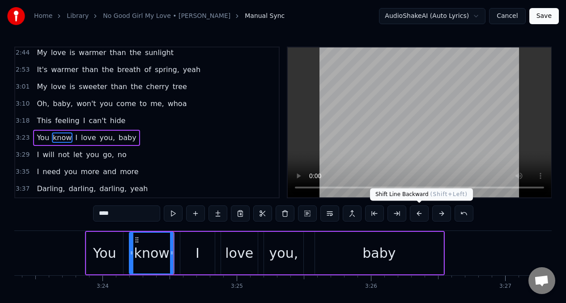
click at [418, 215] on button at bounding box center [419, 214] width 19 height 16
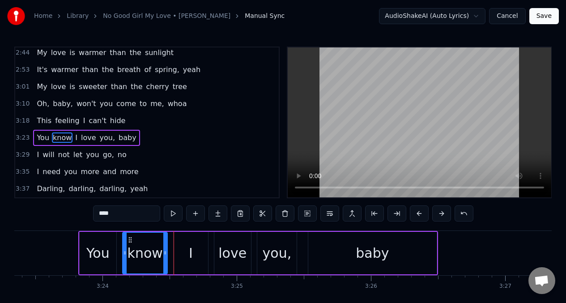
click at [419, 215] on button at bounding box center [419, 214] width 19 height 16
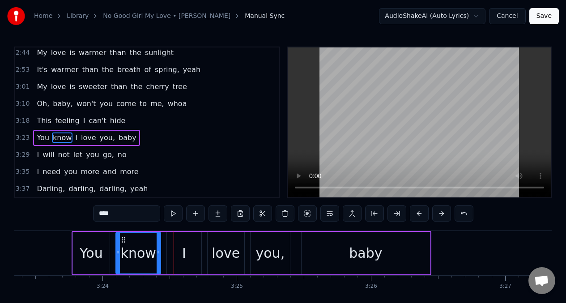
click at [82, 253] on div "You" at bounding box center [91, 253] width 23 height 20
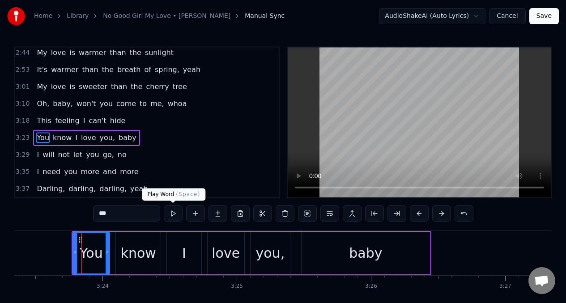
click at [175, 218] on button at bounding box center [173, 214] width 19 height 16
click at [232, 255] on div "love" at bounding box center [226, 253] width 28 height 20
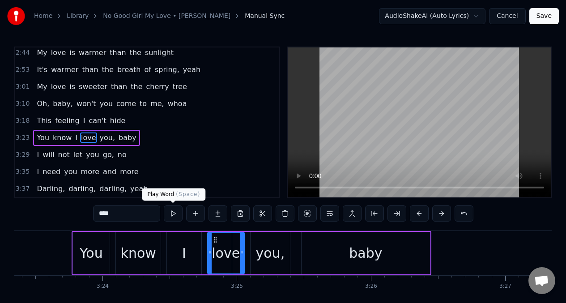
click at [177, 214] on button at bounding box center [173, 214] width 19 height 16
click at [352, 262] on div "baby" at bounding box center [365, 253] width 33 height 20
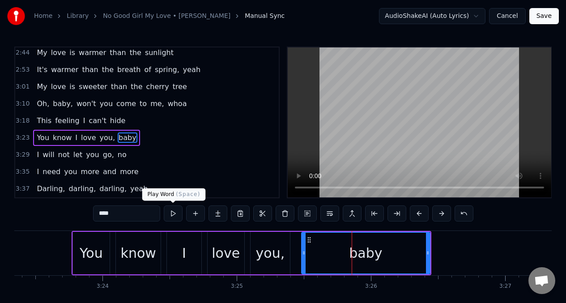
click at [171, 213] on button at bounding box center [173, 214] width 19 height 16
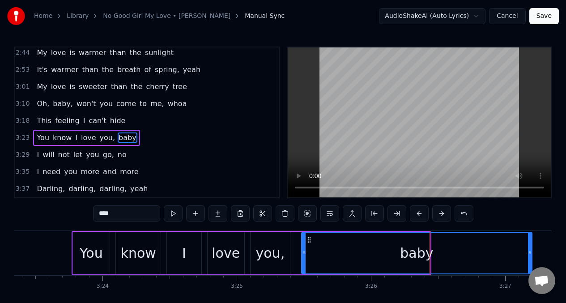
drag, startPoint x: 427, startPoint y: 252, endPoint x: 529, endPoint y: 250, distance: 102.1
click at [529, 250] on icon at bounding box center [530, 252] width 4 height 7
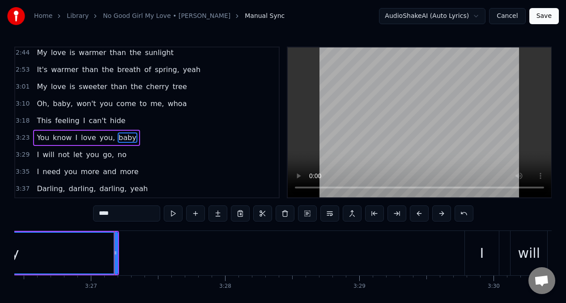
scroll to position [0, 27781]
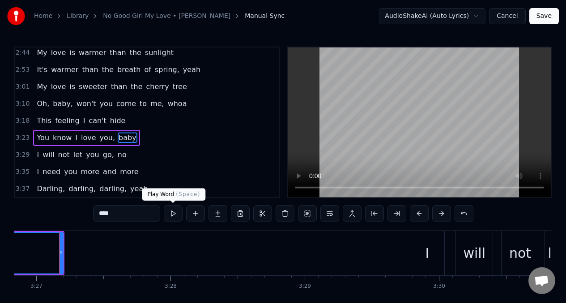
click at [171, 213] on button at bounding box center [173, 214] width 19 height 16
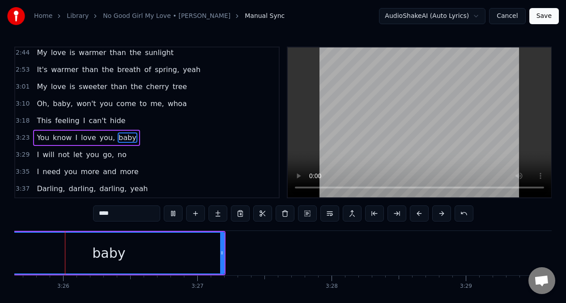
scroll to position [0, 27600]
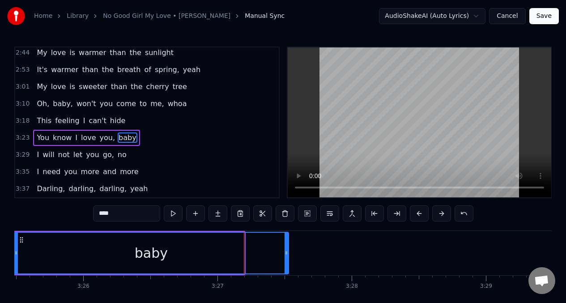
drag, startPoint x: 242, startPoint y: 254, endPoint x: 287, endPoint y: 253, distance: 44.3
click at [287, 253] on icon at bounding box center [287, 252] width 4 height 7
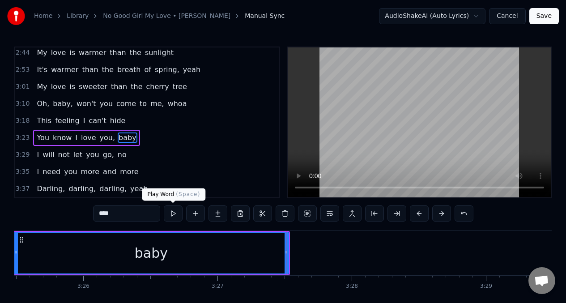
click at [175, 217] on button at bounding box center [173, 214] width 19 height 16
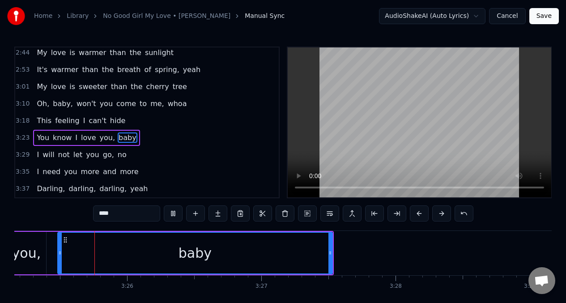
scroll to position [0, 27554]
click at [46, 156] on span "will" at bounding box center [48, 155] width 13 height 10
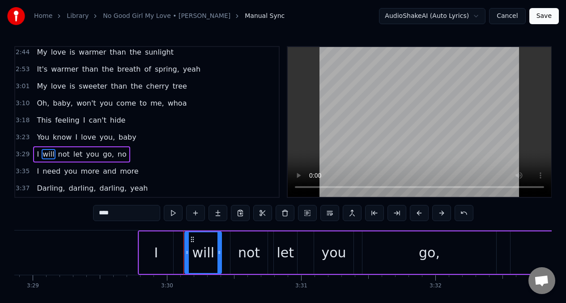
scroll to position [0, 28178]
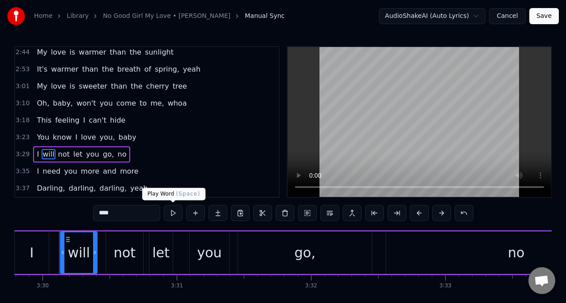
click at [172, 216] on button at bounding box center [173, 213] width 19 height 16
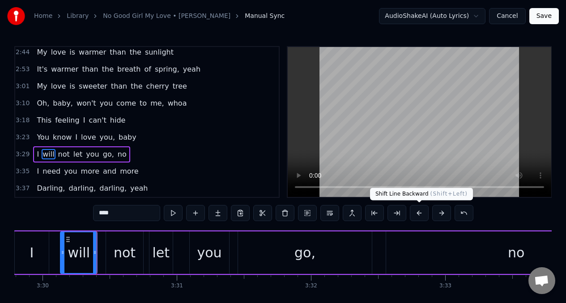
click at [417, 214] on button at bounding box center [419, 213] width 19 height 16
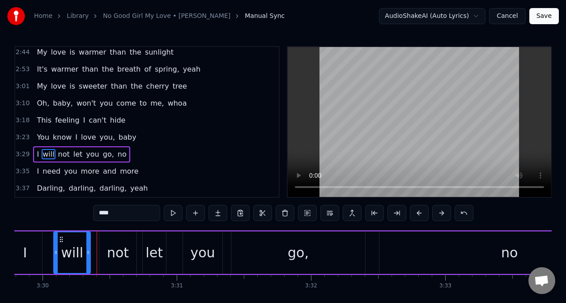
click at [417, 214] on button at bounding box center [419, 213] width 19 height 16
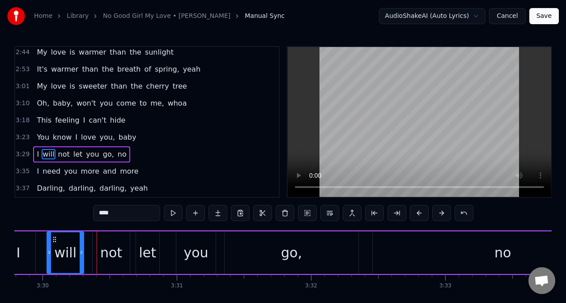
click at [417, 214] on button at bounding box center [419, 213] width 19 height 16
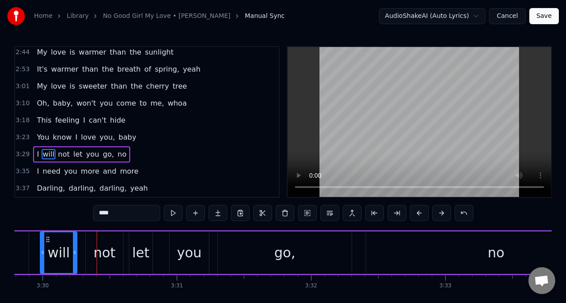
click at [417, 214] on button at bounding box center [419, 213] width 19 height 16
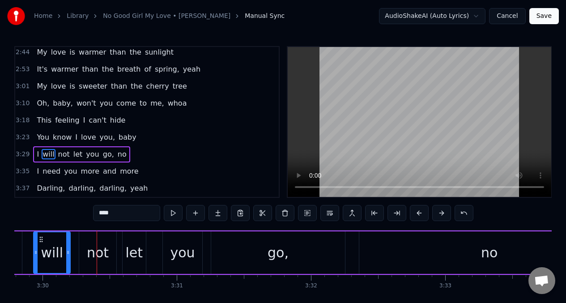
click at [417, 214] on button at bounding box center [419, 213] width 19 height 16
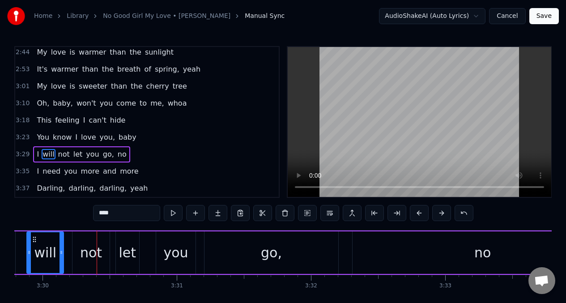
click at [417, 214] on button at bounding box center [419, 213] width 19 height 16
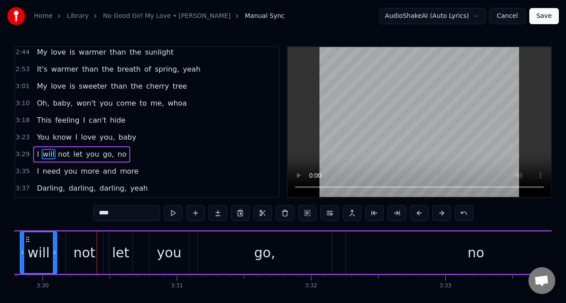
click at [417, 214] on button at bounding box center [419, 213] width 19 height 16
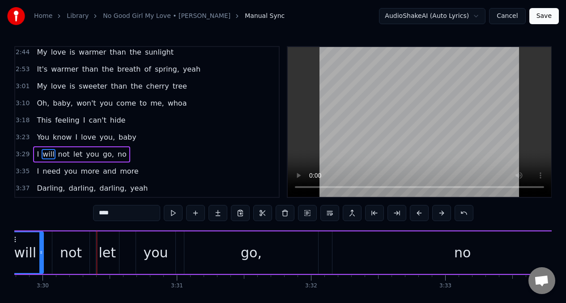
click at [417, 214] on button at bounding box center [419, 213] width 19 height 16
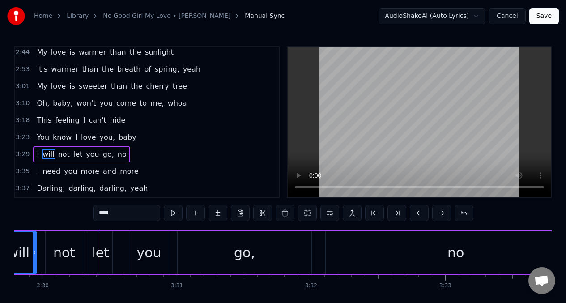
click at [417, 214] on button at bounding box center [419, 213] width 19 height 16
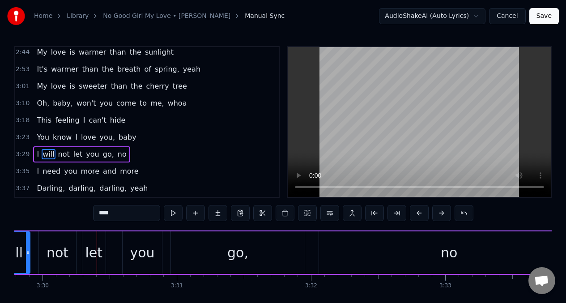
click at [417, 214] on button at bounding box center [419, 213] width 19 height 16
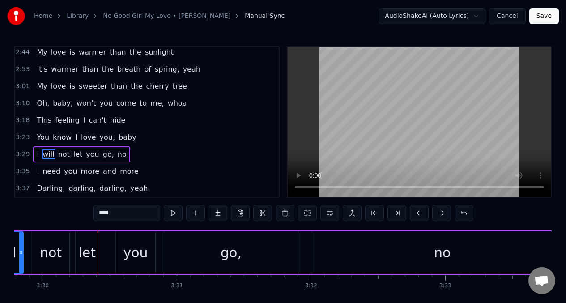
click at [417, 215] on button at bounding box center [419, 213] width 19 height 16
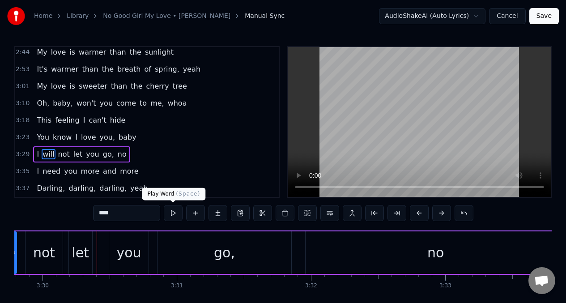
click at [172, 215] on button at bounding box center [173, 213] width 19 height 16
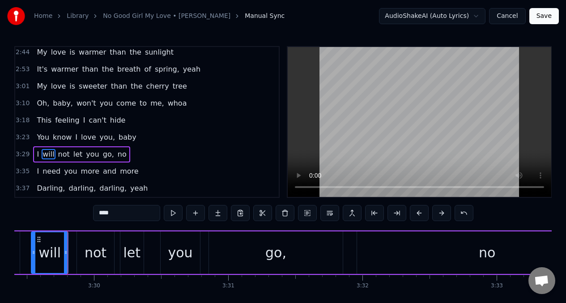
scroll to position [0, 28097]
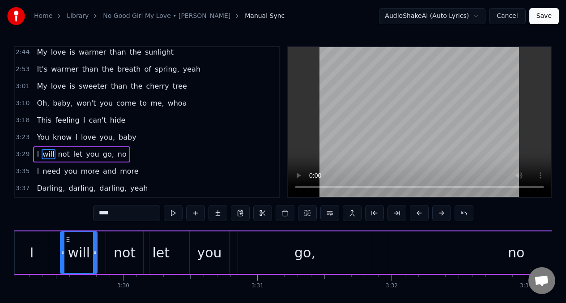
click at [172, 215] on button at bounding box center [173, 213] width 19 height 16
click at [419, 212] on button at bounding box center [419, 213] width 19 height 16
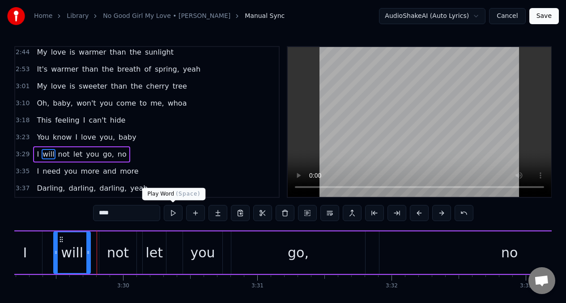
click at [172, 216] on button at bounding box center [173, 213] width 19 height 16
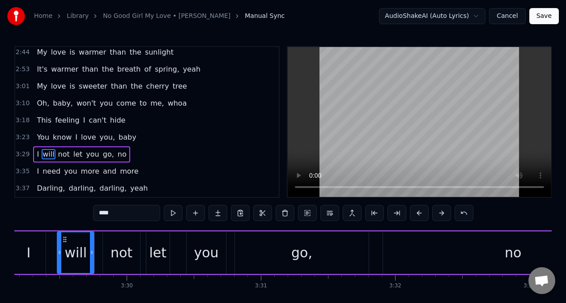
click at [157, 253] on div "let" at bounding box center [157, 253] width 17 height 20
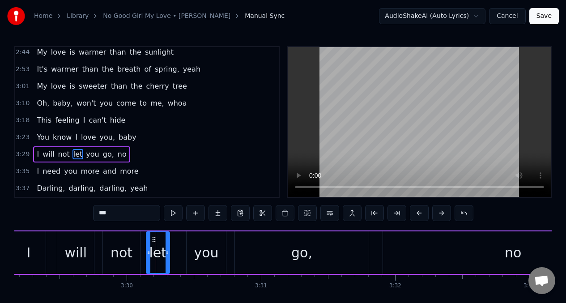
scroll to position [3, 0]
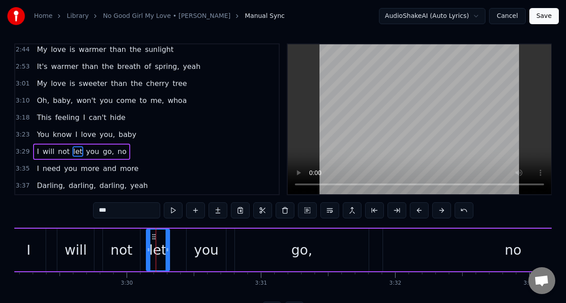
click at [205, 250] on div "you" at bounding box center [206, 250] width 25 height 20
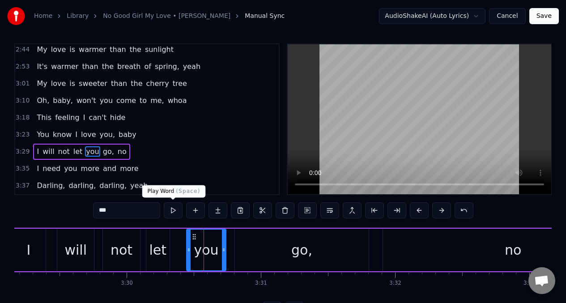
click at [173, 210] on button at bounding box center [173, 210] width 19 height 16
drag, startPoint x: 267, startPoint y: 241, endPoint x: 253, endPoint y: 237, distance: 14.8
click at [266, 241] on div "go," at bounding box center [302, 250] width 134 height 43
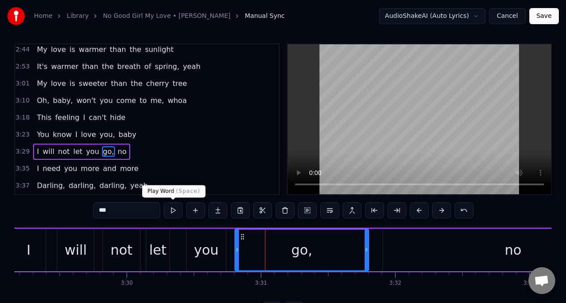
click at [168, 208] on button at bounding box center [173, 210] width 19 height 16
click at [431, 256] on div "no" at bounding box center [513, 250] width 260 height 43
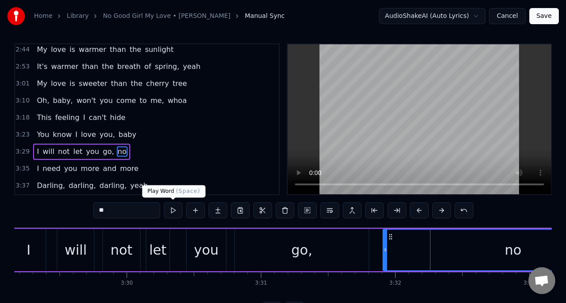
click at [171, 210] on button at bounding box center [173, 210] width 19 height 16
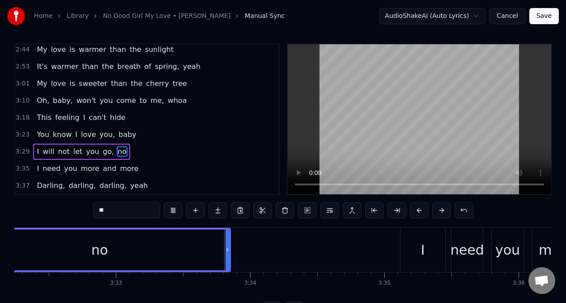
scroll to position [0, 28562]
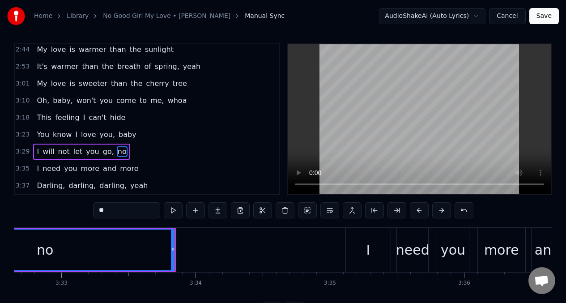
click at [420, 248] on div "need" at bounding box center [413, 250] width 34 height 20
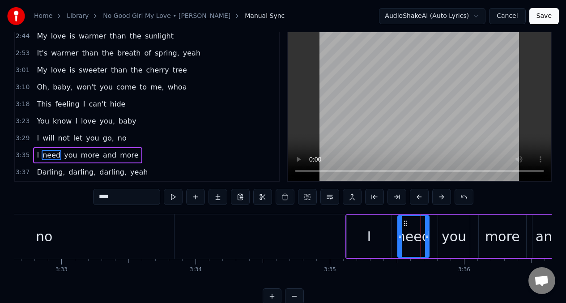
scroll to position [20, 0]
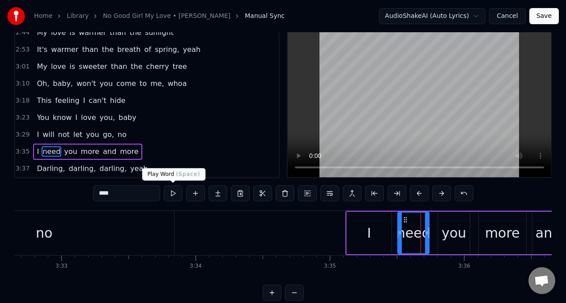
click at [171, 193] on button at bounding box center [173, 193] width 19 height 16
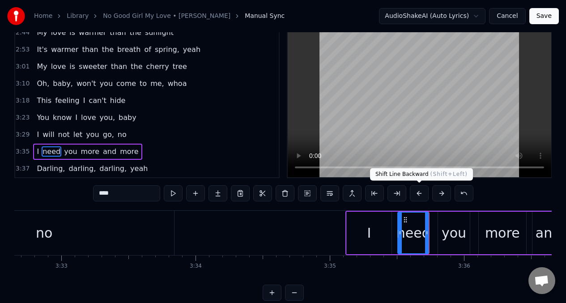
click at [418, 196] on button at bounding box center [419, 193] width 19 height 16
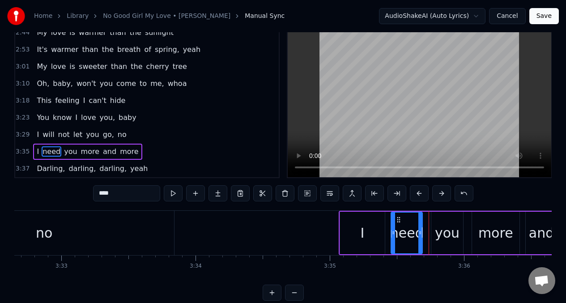
click at [418, 196] on button at bounding box center [419, 193] width 19 height 16
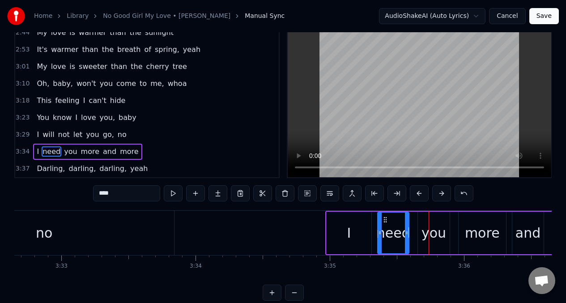
click at [418, 196] on button at bounding box center [419, 193] width 19 height 16
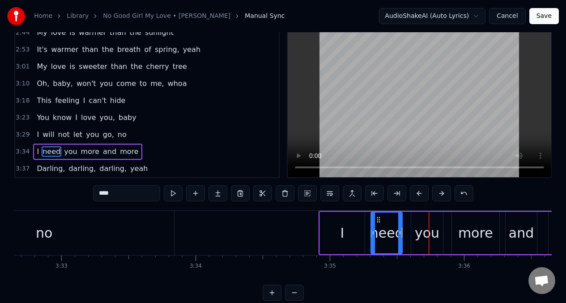
click at [418, 196] on button at bounding box center [419, 193] width 19 height 16
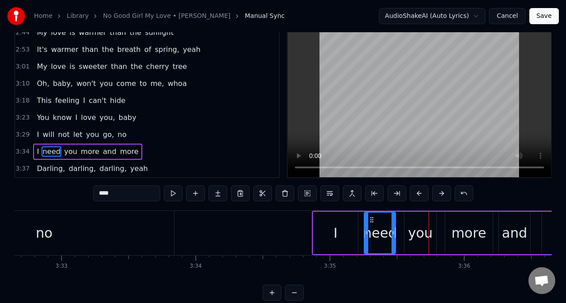
click at [418, 196] on button at bounding box center [419, 193] width 19 height 16
click at [417, 196] on button at bounding box center [419, 193] width 19 height 16
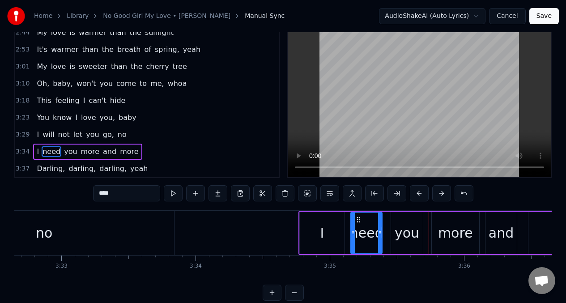
click at [417, 196] on button at bounding box center [419, 193] width 19 height 16
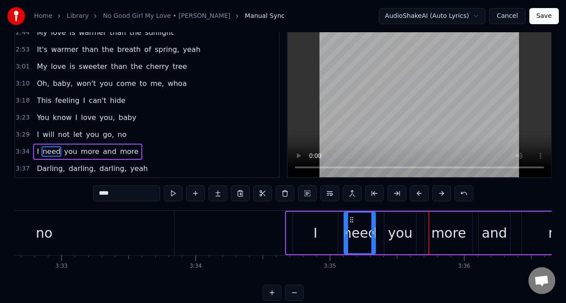
click at [417, 196] on button at bounding box center [419, 193] width 19 height 16
click at [416, 196] on button at bounding box center [419, 193] width 19 height 16
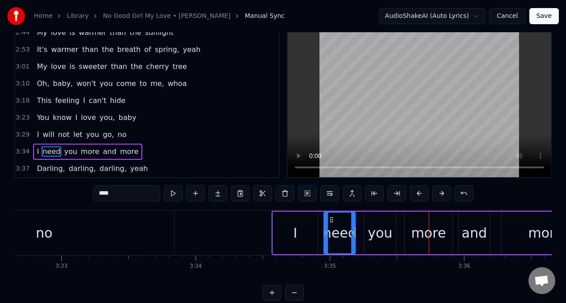
click at [416, 196] on button at bounding box center [419, 193] width 19 height 16
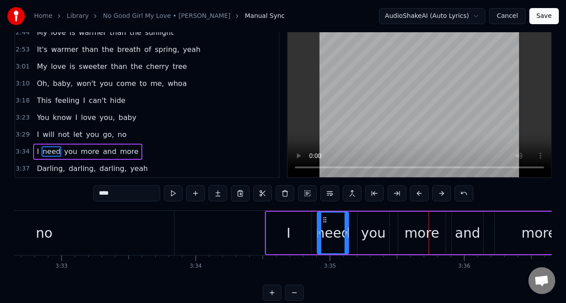
click at [416, 196] on button at bounding box center [419, 193] width 19 height 16
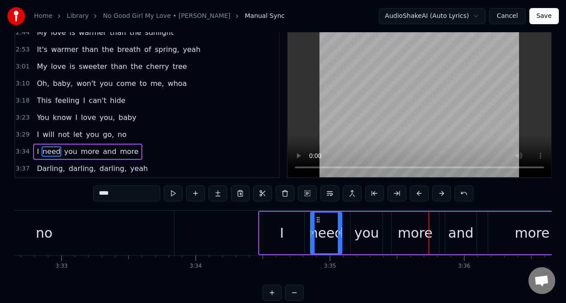
click at [416, 196] on button at bounding box center [419, 193] width 19 height 16
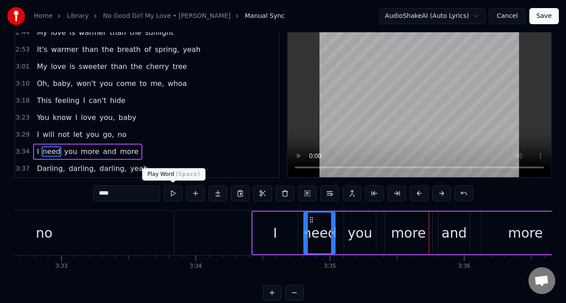
click at [171, 190] on button at bounding box center [173, 193] width 19 height 16
click at [415, 241] on div "more" at bounding box center [408, 233] width 35 height 20
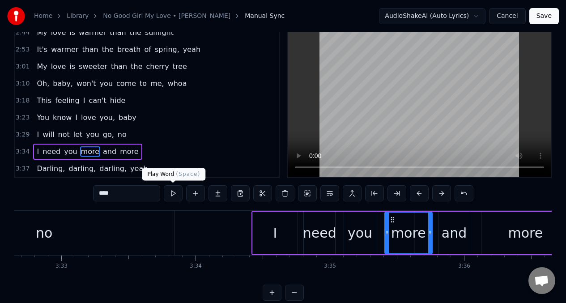
click at [171, 195] on button at bounding box center [173, 193] width 19 height 16
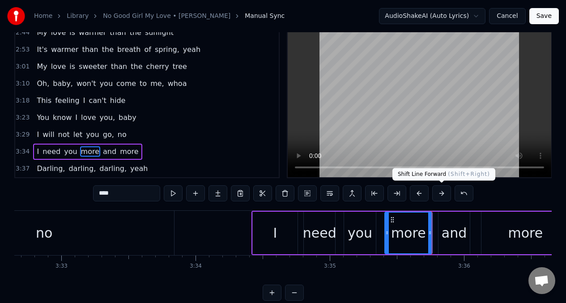
click at [443, 196] on button at bounding box center [441, 193] width 19 height 16
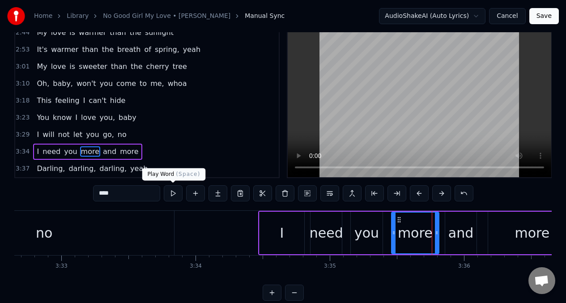
click at [172, 196] on button at bounding box center [173, 193] width 19 height 16
click at [172, 195] on button at bounding box center [173, 193] width 19 height 16
click at [324, 239] on div "need" at bounding box center [327, 233] width 34 height 20
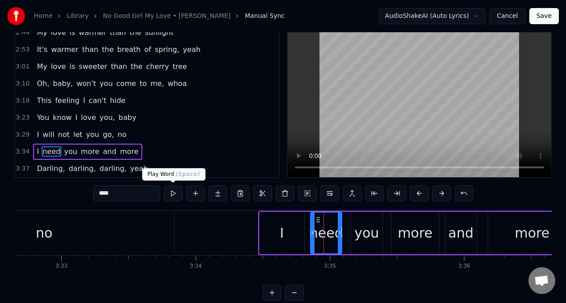
click at [171, 195] on button at bounding box center [173, 193] width 19 height 16
click at [170, 195] on button at bounding box center [173, 193] width 19 height 16
click at [526, 241] on div "more" at bounding box center [532, 233] width 35 height 20
type input "****"
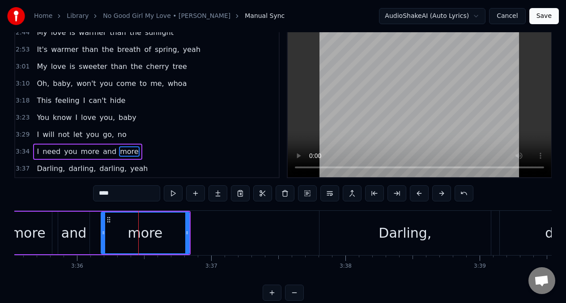
scroll to position [0, 29028]
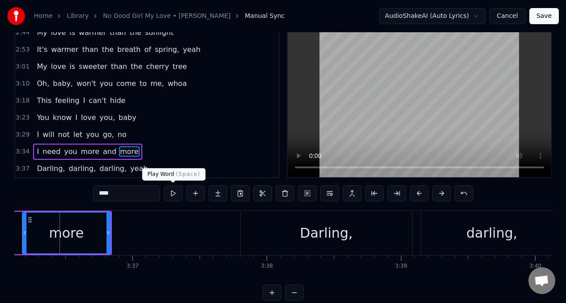
click at [173, 193] on button at bounding box center [173, 193] width 19 height 16
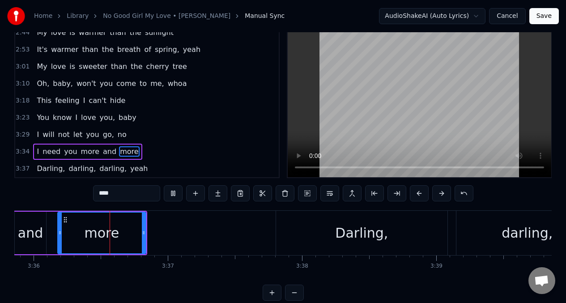
scroll to position [0, 28993]
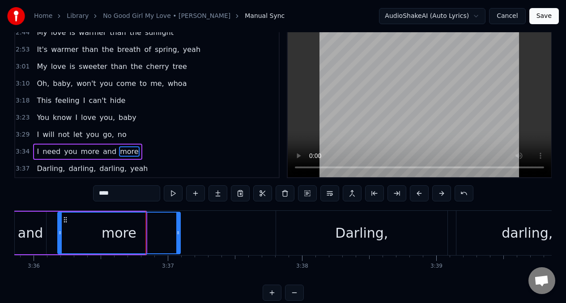
drag, startPoint x: 142, startPoint y: 233, endPoint x: 177, endPoint y: 231, distance: 34.5
click at [177, 231] on icon at bounding box center [178, 232] width 4 height 7
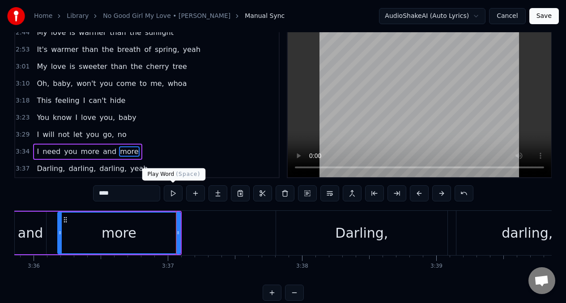
click at [171, 196] on button at bounding box center [173, 193] width 19 height 16
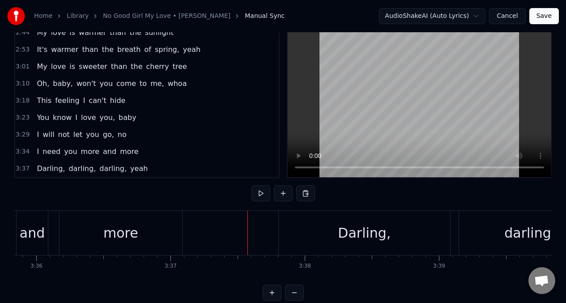
click at [358, 239] on div "Darling," at bounding box center [364, 233] width 53 height 20
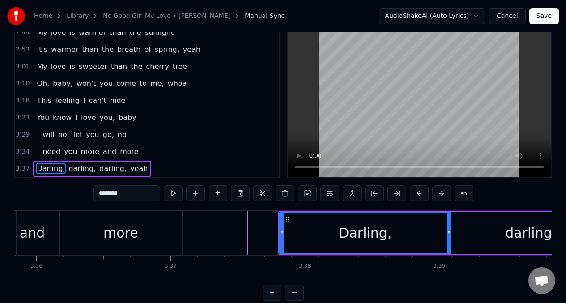
scroll to position [37, 0]
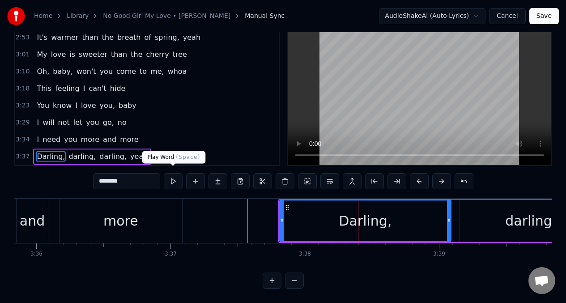
click at [171, 177] on button at bounding box center [173, 181] width 19 height 16
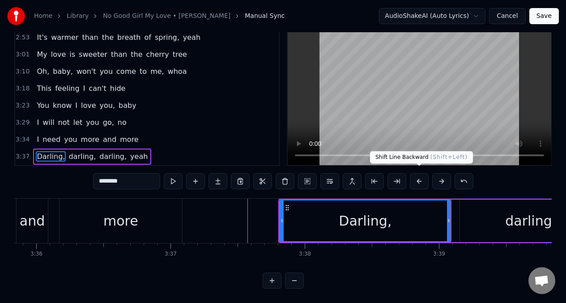
click at [419, 177] on button at bounding box center [419, 181] width 19 height 16
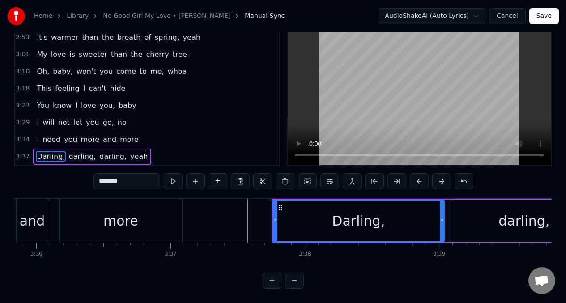
click at [419, 177] on button at bounding box center [419, 181] width 19 height 16
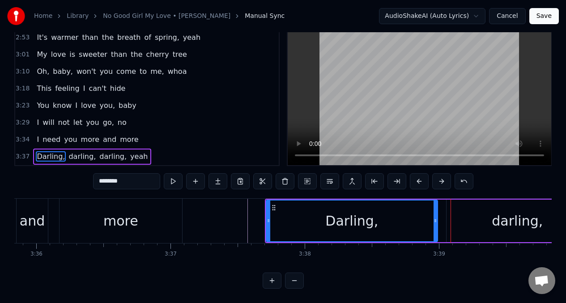
click at [419, 177] on button at bounding box center [419, 181] width 19 height 16
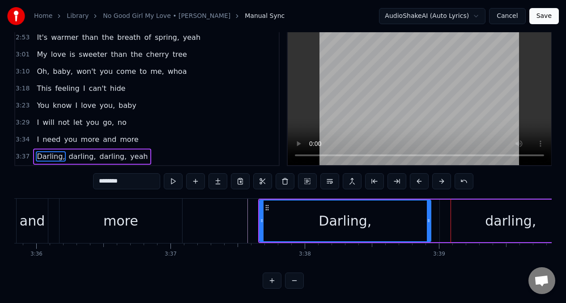
click at [419, 177] on button at bounding box center [419, 181] width 19 height 16
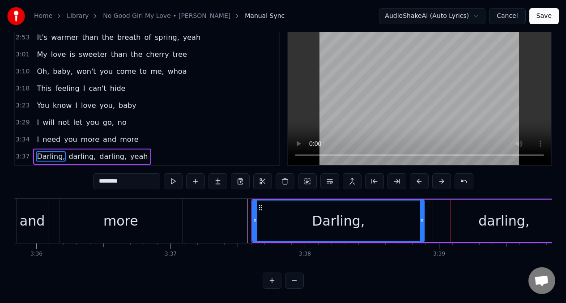
click at [419, 177] on button at bounding box center [419, 181] width 19 height 16
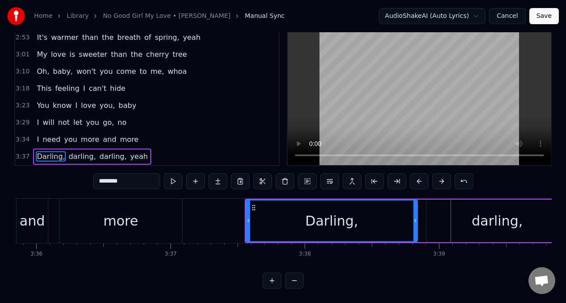
click at [419, 177] on button at bounding box center [419, 181] width 19 height 16
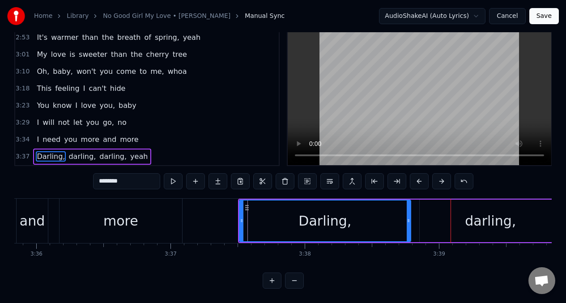
click at [419, 177] on button at bounding box center [419, 181] width 19 height 16
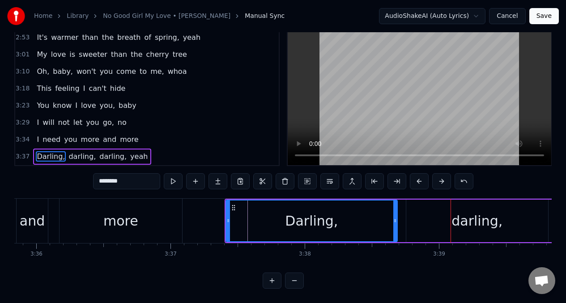
click at [419, 177] on button at bounding box center [419, 181] width 19 height 16
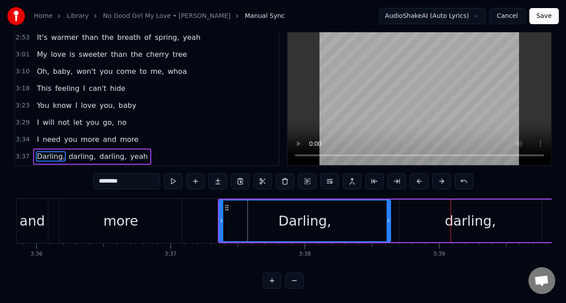
click at [419, 177] on button at bounding box center [419, 181] width 19 height 16
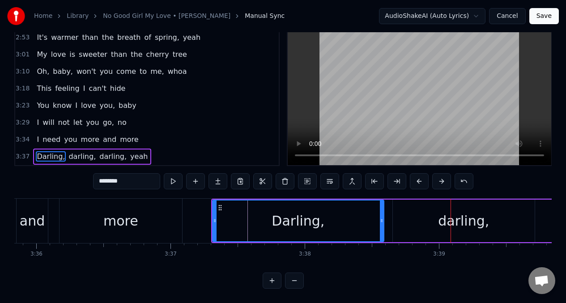
click at [419, 177] on button at bounding box center [419, 181] width 19 height 16
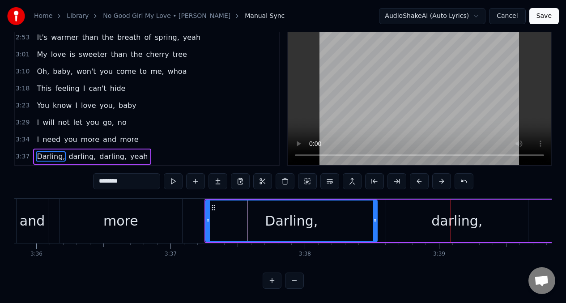
click at [419, 177] on button at bounding box center [419, 181] width 19 height 16
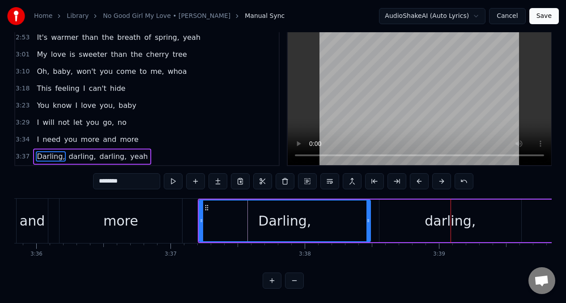
click at [419, 177] on button at bounding box center [419, 181] width 19 height 16
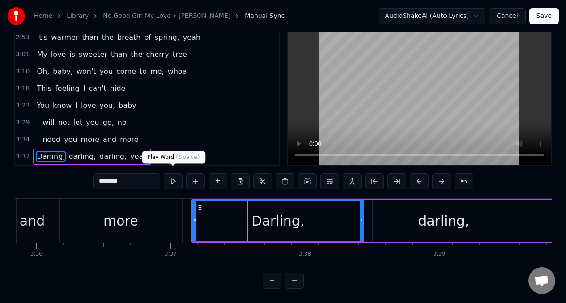
click at [173, 176] on button at bounding box center [173, 181] width 19 height 16
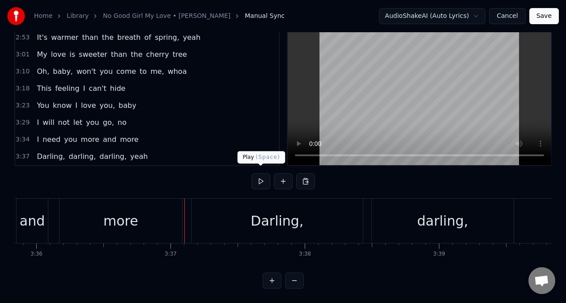
click at [261, 180] on button at bounding box center [261, 181] width 19 height 16
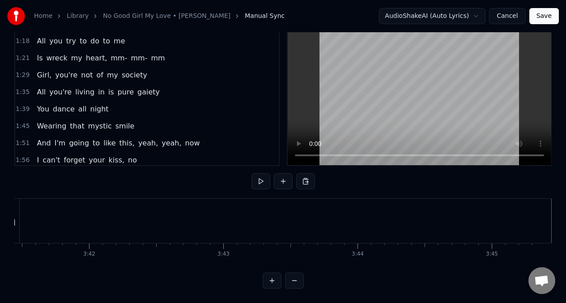
scroll to position [88, 0]
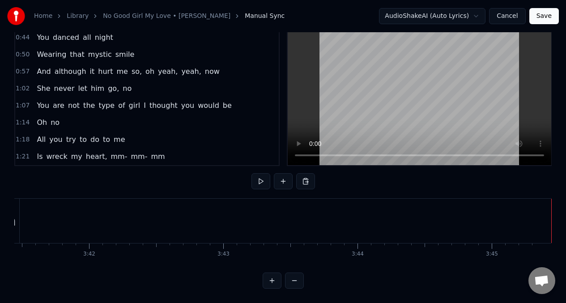
click at [547, 16] on button "Save" at bounding box center [545, 16] width 30 height 16
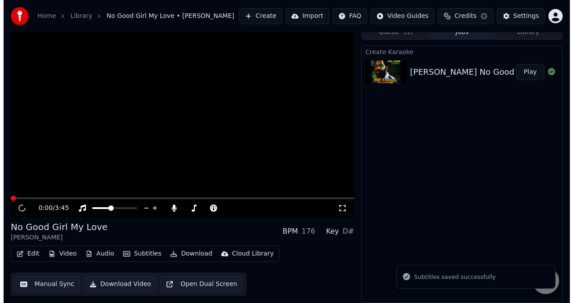
scroll to position [8, 0]
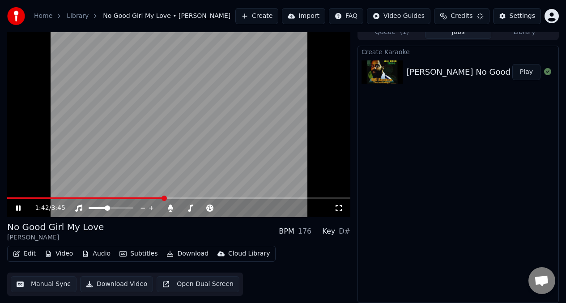
click at [260, 135] on video at bounding box center [178, 120] width 343 height 193
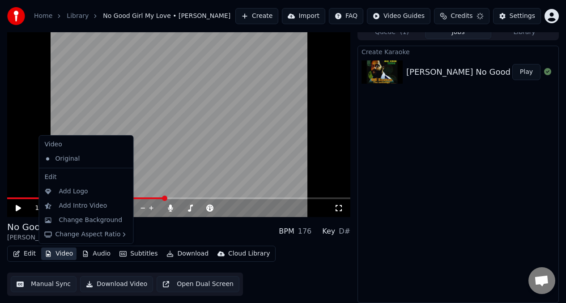
click at [60, 256] on button "Video" at bounding box center [58, 254] width 35 height 13
click at [72, 197] on div "Add Logo" at bounding box center [86, 191] width 90 height 14
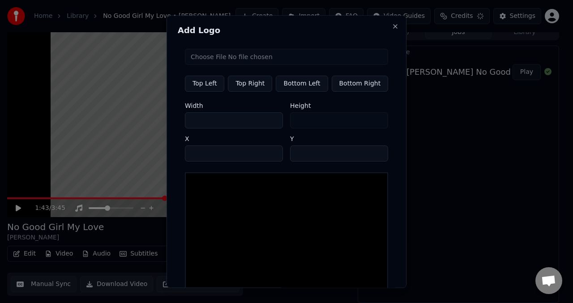
click at [260, 58] on input "file" at bounding box center [286, 57] width 203 height 16
type input "**********"
type input "**"
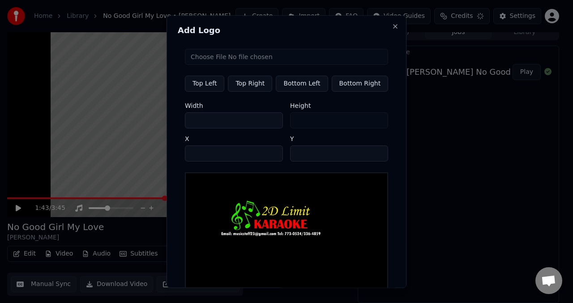
click at [251, 87] on button "Top Right" at bounding box center [250, 84] width 44 height 16
type input "**"
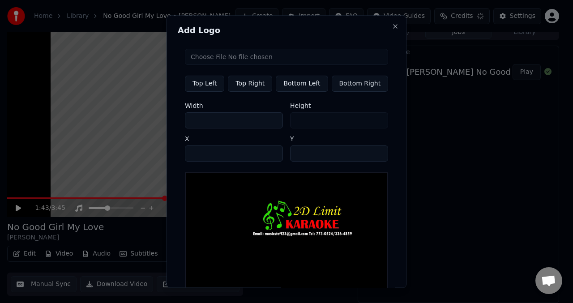
click at [251, 87] on button "Top Right" at bounding box center [250, 84] width 44 height 16
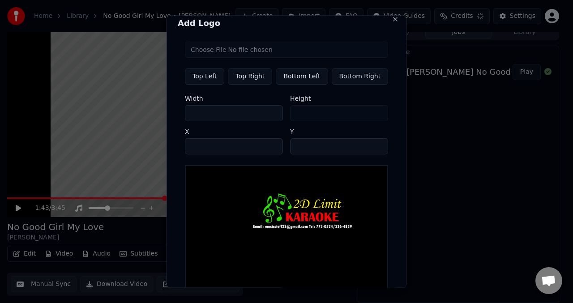
scroll to position [0, 0]
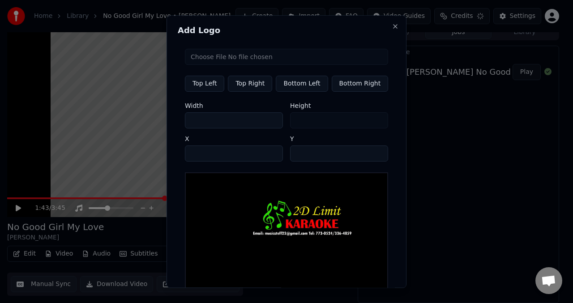
click at [271, 122] on input "***" at bounding box center [234, 120] width 98 height 16
type input "***"
type input "**"
click at [271, 122] on input "***" at bounding box center [234, 120] width 98 height 16
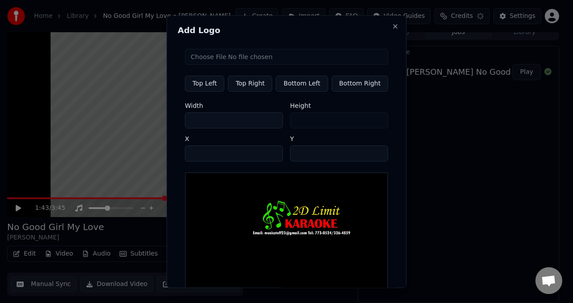
click at [271, 122] on input "***" at bounding box center [234, 120] width 98 height 16
type input "***"
type input "**"
click at [271, 122] on input "***" at bounding box center [234, 120] width 98 height 16
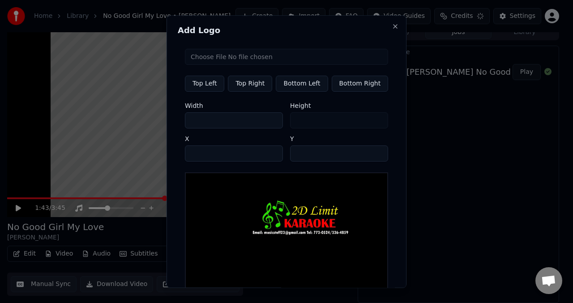
click at [271, 122] on input "***" at bounding box center [234, 120] width 98 height 16
type input "***"
type input "**"
type input "***"
type input "**"
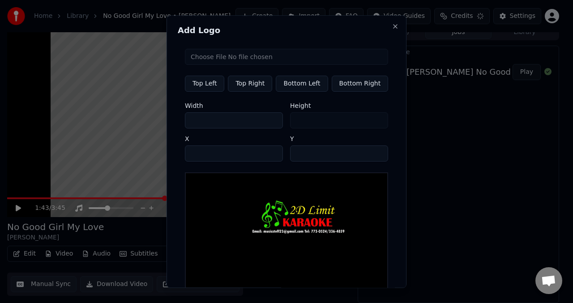
type input "***"
type input "**"
type input "***"
type input "**"
type input "***"
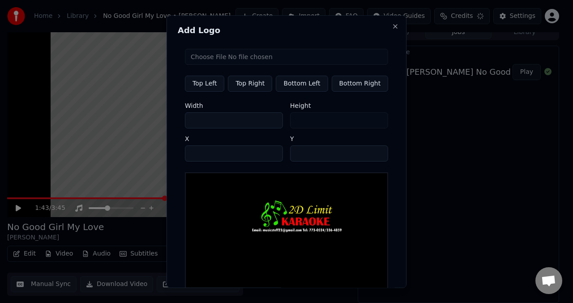
type input "**"
type input "***"
type input "**"
type input "***"
type input "**"
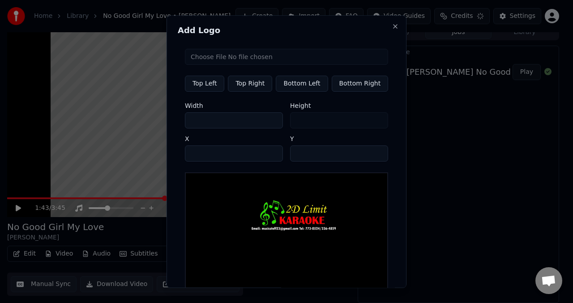
type input "***"
type input "**"
type input "***"
type input "**"
type input "***"
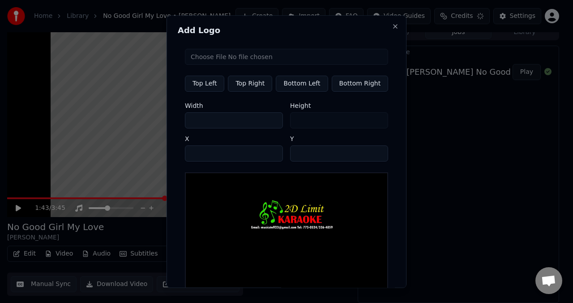
type input "**"
type input "***"
type input "**"
type input "***"
type input "**"
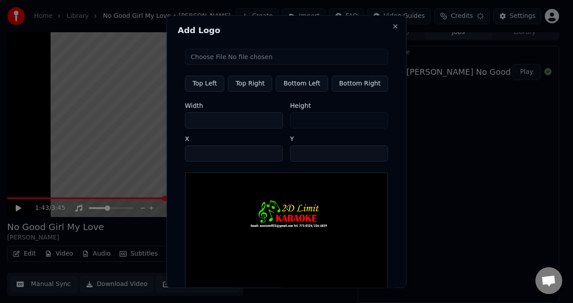
type input "***"
type input "**"
type input "***"
type input "**"
type input "***"
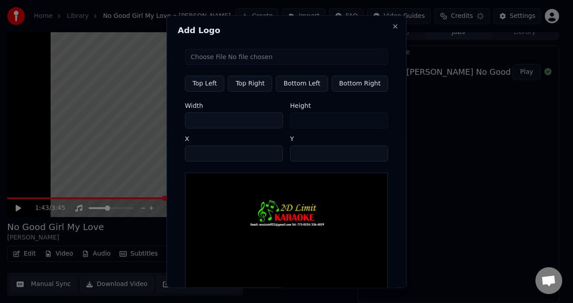
type input "**"
type input "***"
type input "**"
type input "***"
type input "**"
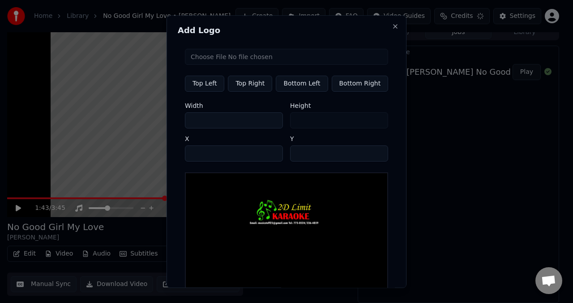
type input "***"
type input "**"
type input "***"
type input "**"
type input "***"
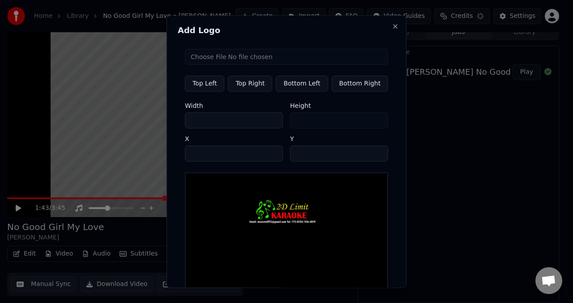
click at [271, 122] on input "***" at bounding box center [234, 120] width 98 height 16
click at [373, 157] on input "**" at bounding box center [339, 154] width 98 height 16
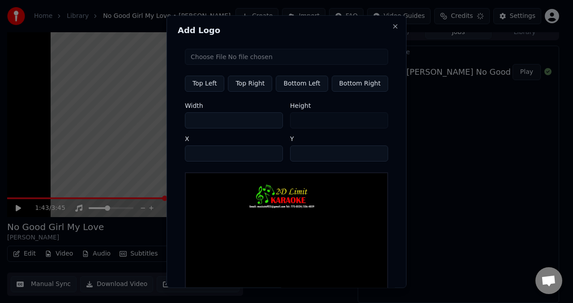
click at [373, 157] on input "**" at bounding box center [339, 154] width 98 height 16
type input "*"
click at [373, 157] on input "*" at bounding box center [339, 154] width 98 height 16
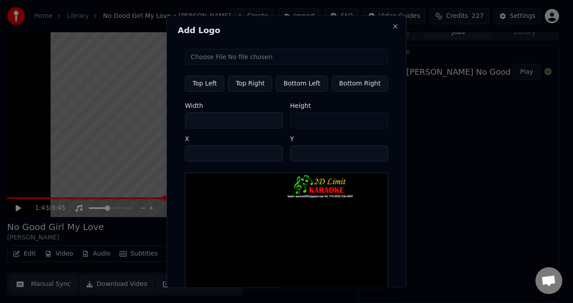
type input "***"
click at [270, 150] on input "***" at bounding box center [234, 154] width 98 height 16
click at [295, 158] on input "*" at bounding box center [339, 154] width 98 height 16
click at [373, 159] on input "*" at bounding box center [339, 154] width 98 height 16
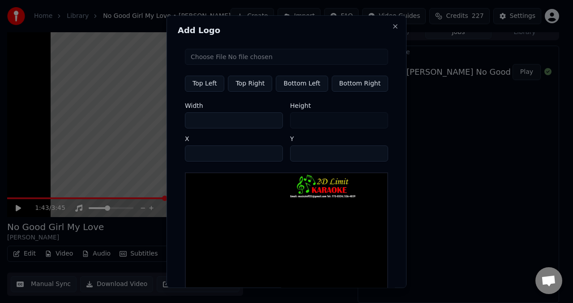
click at [373, 159] on input "*" at bounding box center [339, 154] width 98 height 16
click at [373, 152] on input "*" at bounding box center [339, 154] width 98 height 16
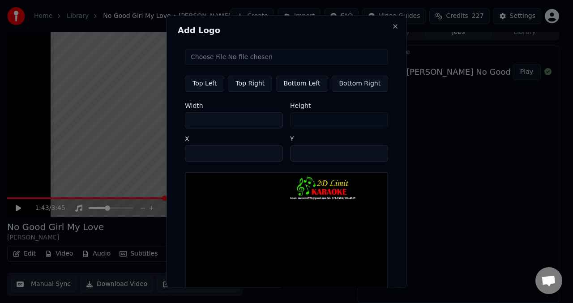
click at [373, 152] on input "*" at bounding box center [339, 154] width 98 height 16
click at [372, 152] on input "*" at bounding box center [339, 154] width 98 height 16
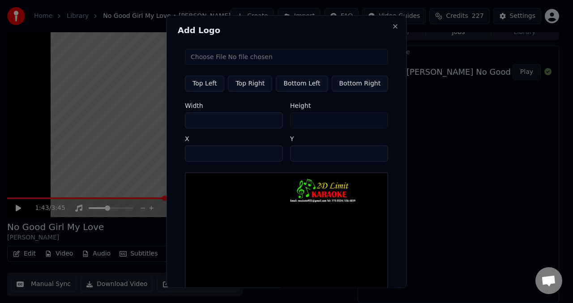
click at [372, 152] on input "*" at bounding box center [339, 154] width 98 height 16
click at [372, 152] on input "**" at bounding box center [339, 154] width 98 height 16
type input "**"
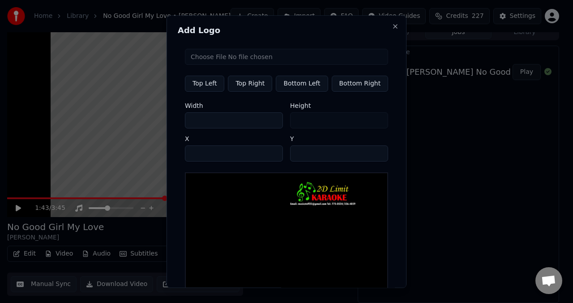
click at [372, 152] on input "**" at bounding box center [339, 154] width 98 height 16
type input "***"
type input "**"
type input "***"
type input "**"
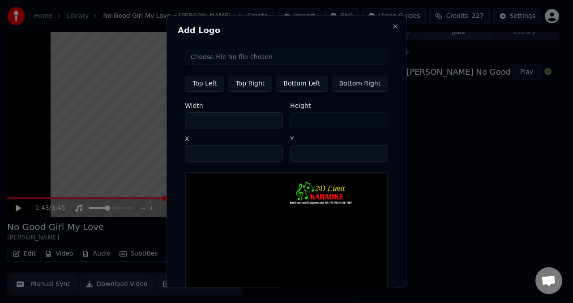
type input "***"
type input "**"
type input "***"
type input "**"
type input "***"
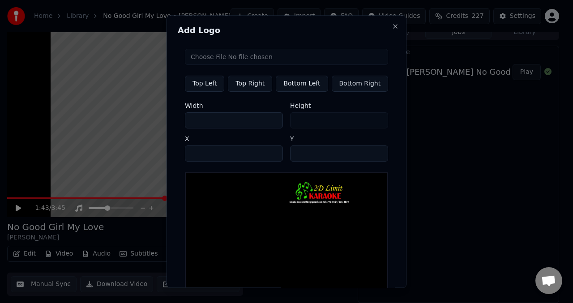
type input "**"
type input "***"
type input "**"
type input "***"
type input "**"
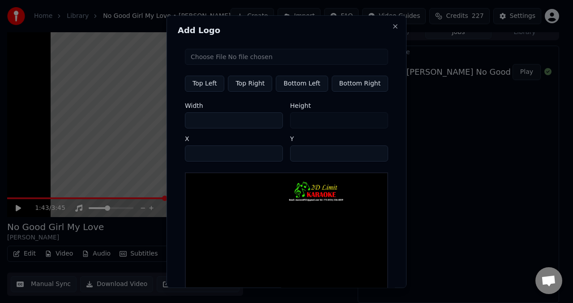
type input "***"
type input "**"
type input "***"
type input "**"
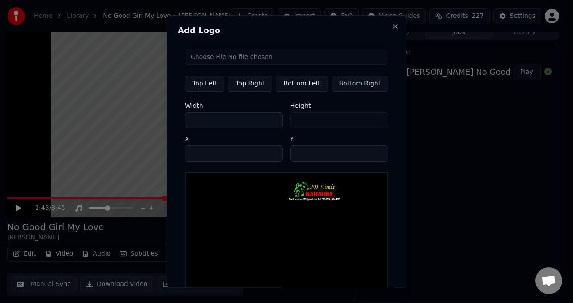
type input "**"
click at [271, 123] on input "**" at bounding box center [234, 120] width 98 height 16
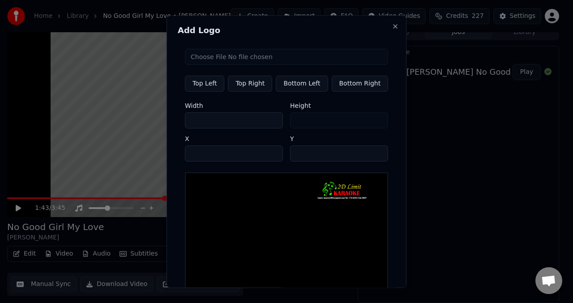
type input "***"
click at [270, 152] on input "***" at bounding box center [234, 154] width 98 height 16
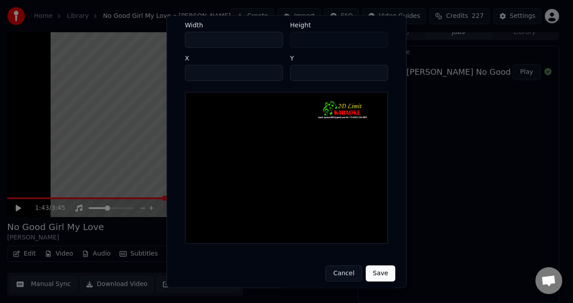
scroll to position [81, 0]
click at [376, 270] on button "Save" at bounding box center [381, 273] width 30 height 16
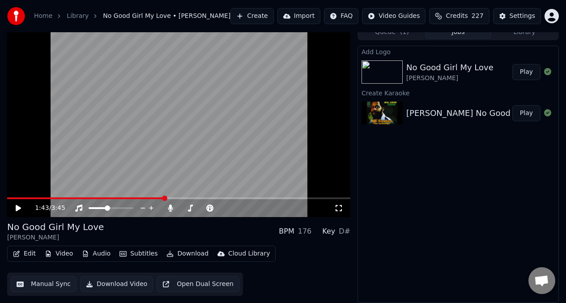
click at [529, 70] on button "Play" at bounding box center [527, 72] width 28 height 16
click at [252, 50] on video at bounding box center [178, 120] width 343 height 193
click at [527, 119] on button "Play" at bounding box center [527, 113] width 28 height 16
click at [115, 207] on span at bounding box center [111, 208] width 45 height 2
click at [126, 207] on span at bounding box center [111, 208] width 45 height 2
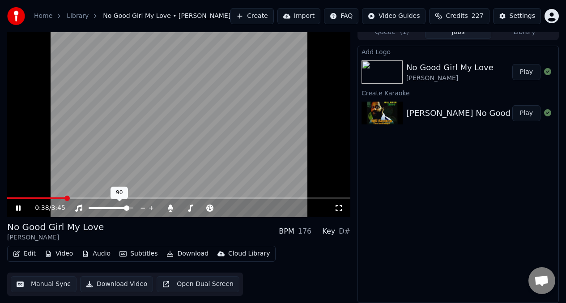
click at [129, 208] on span at bounding box center [111, 208] width 45 height 2
click at [128, 208] on span at bounding box center [126, 208] width 5 height 5
click at [77, 207] on icon at bounding box center [78, 208] width 7 height 7
click at [77, 206] on icon at bounding box center [78, 208] width 9 height 7
click at [168, 206] on icon at bounding box center [170, 208] width 9 height 7
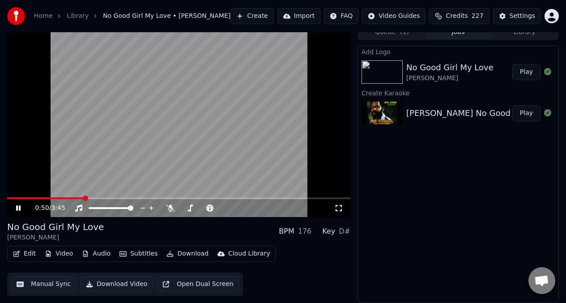
click at [77, 86] on video at bounding box center [178, 120] width 343 height 193
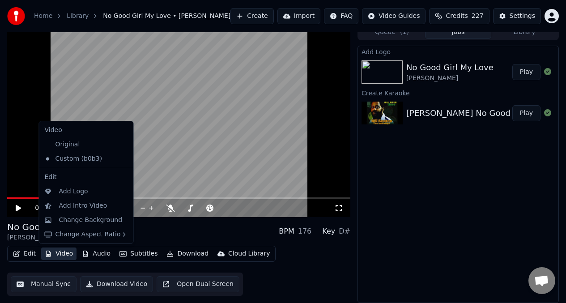
click at [57, 253] on button "Video" at bounding box center [58, 254] width 35 height 13
click at [94, 191] on div "Add Logo" at bounding box center [93, 191] width 69 height 9
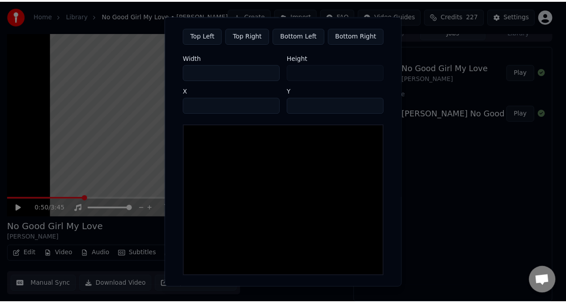
scroll to position [81, 0]
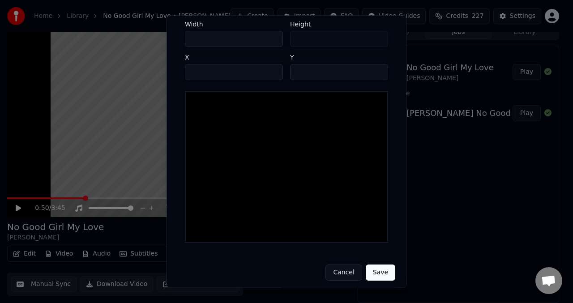
click at [338, 271] on button "Cancel" at bounding box center [343, 273] width 36 height 16
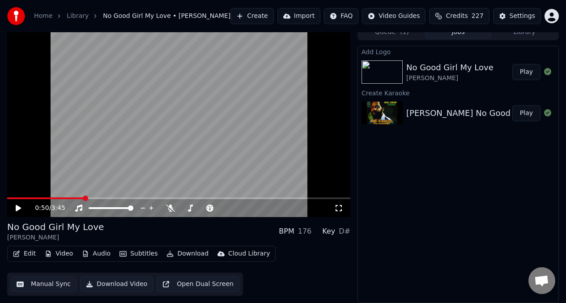
click at [112, 285] on button "Download Video" at bounding box center [116, 284] width 73 height 16
